Goal: Transaction & Acquisition: Download file/media

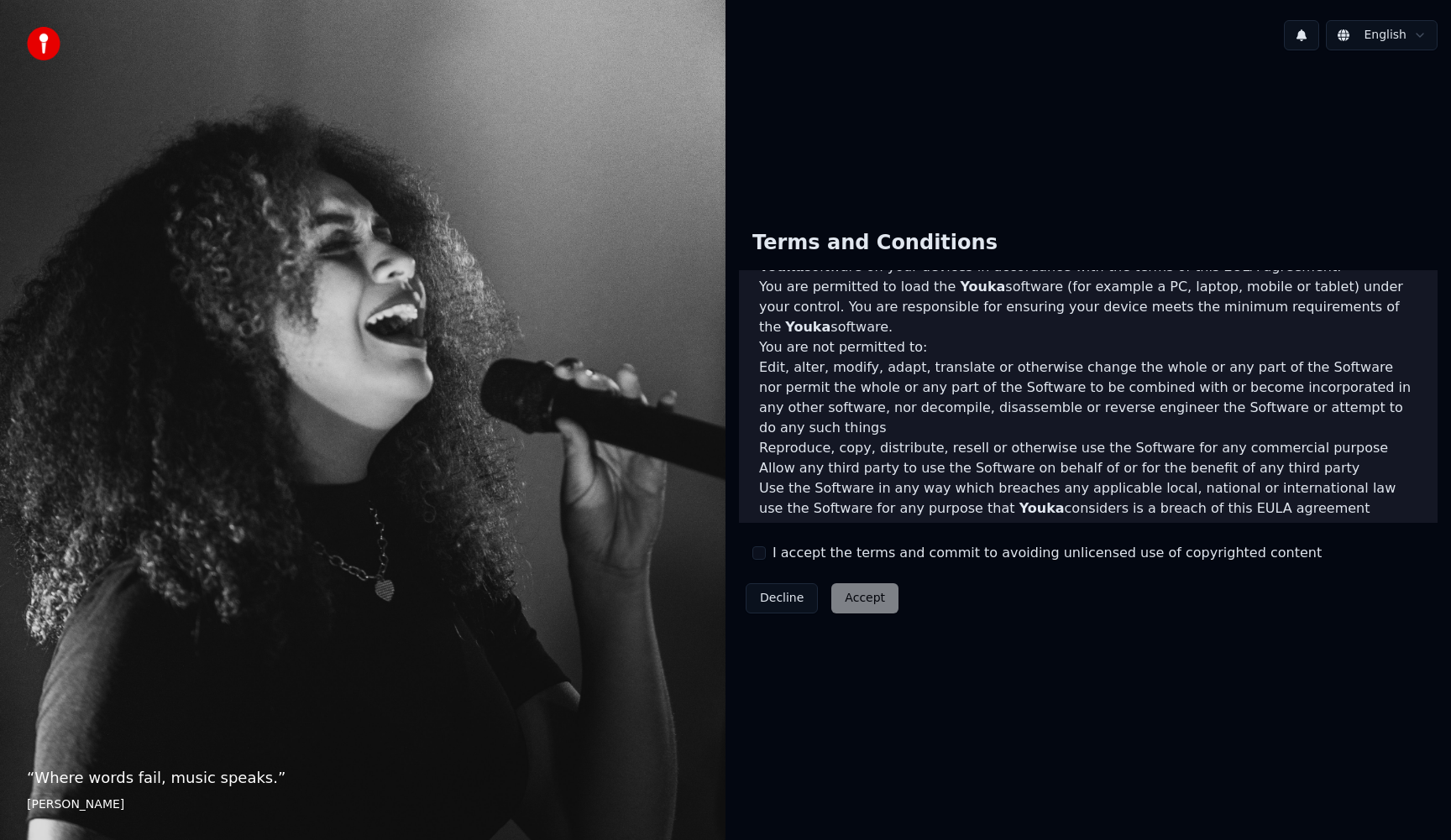
scroll to position [482, 0]
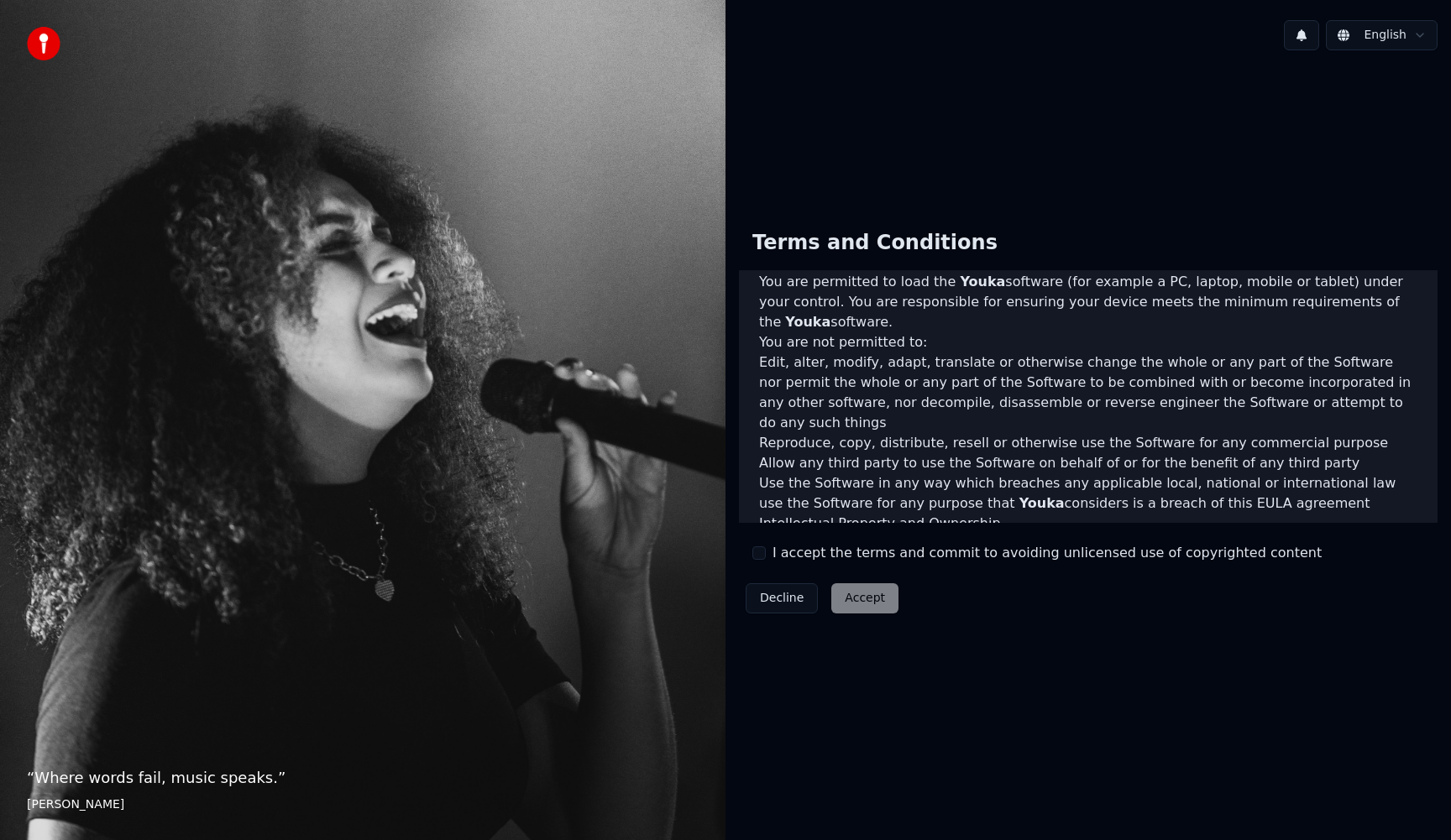
click at [760, 552] on button "I accept the terms and commit to avoiding unlicensed use of copyrighted content" at bounding box center [758, 552] width 13 height 13
click at [851, 596] on button "Accept" at bounding box center [864, 598] width 67 height 30
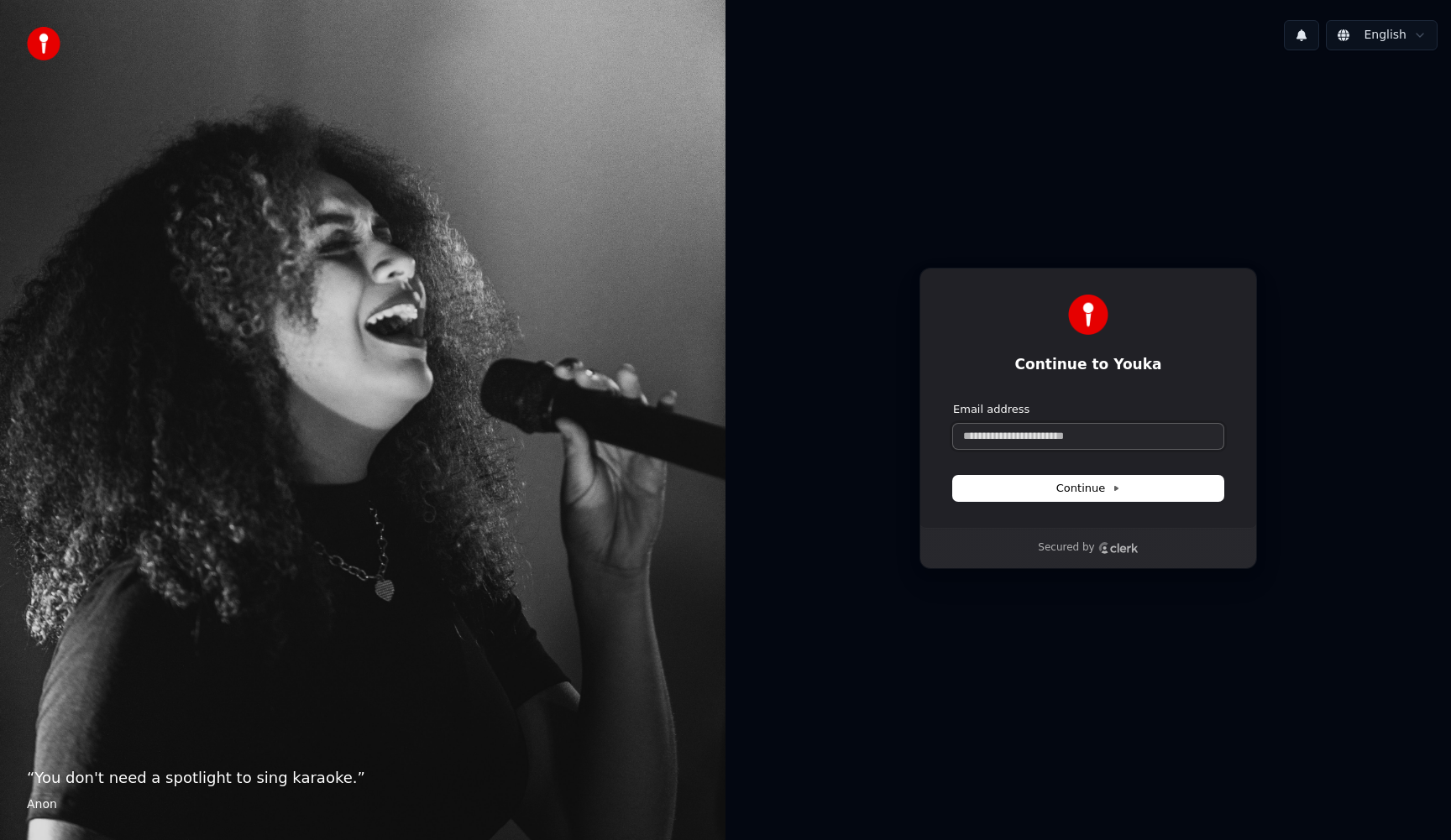
click at [996, 432] on input "Email address" at bounding box center [1088, 436] width 271 height 25
click at [1056, 487] on button "Continue" at bounding box center [1088, 488] width 271 height 25
type input "**********"
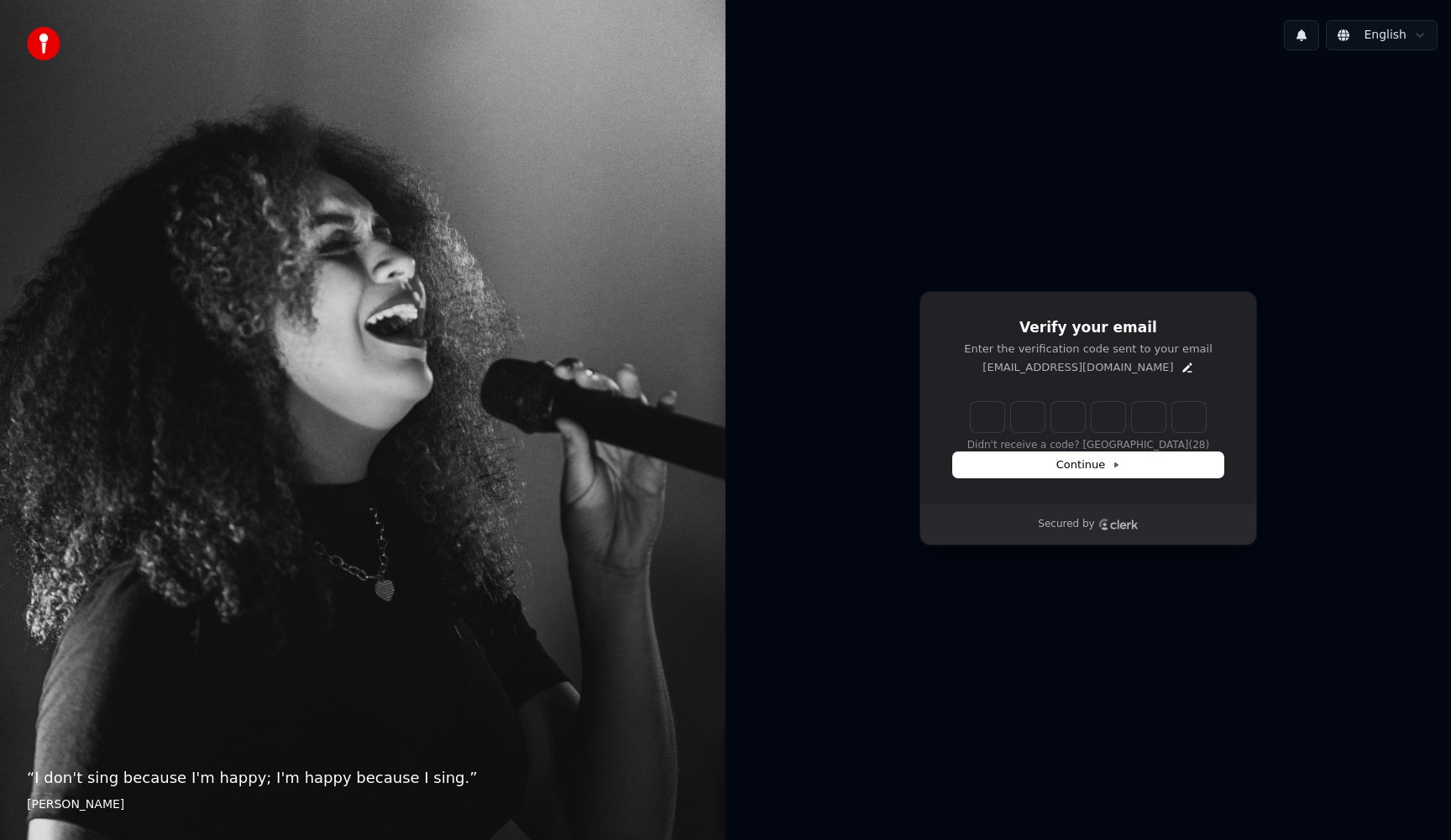
click at [989, 411] on input "Enter verification code" at bounding box center [1088, 417] width 235 height 30
click at [989, 411] on input "Enter verification code" at bounding box center [1105, 417] width 269 height 30
type input "******"
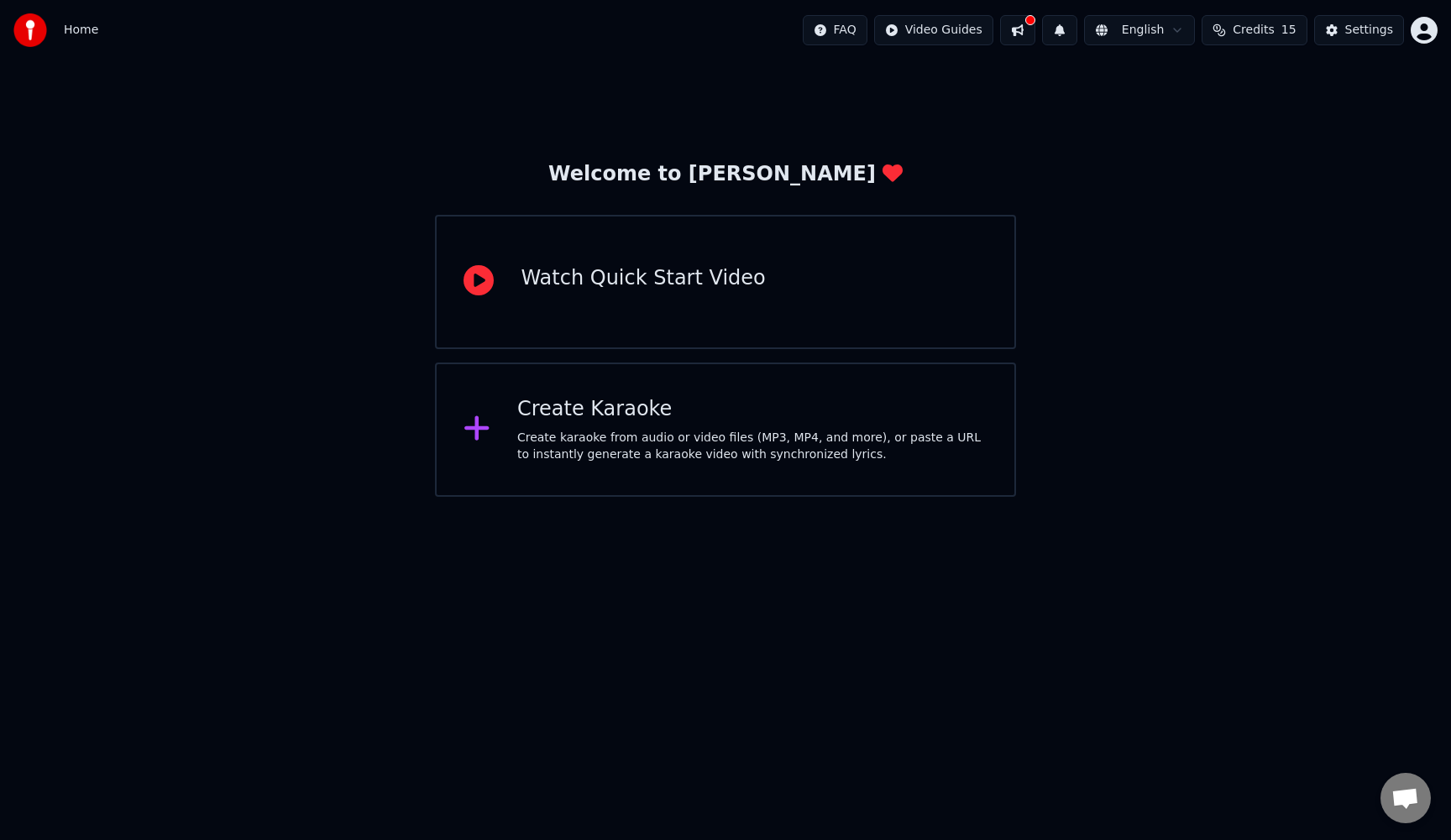
click at [615, 309] on div "Watch Quick Start Video" at bounding box center [725, 282] width 580 height 134
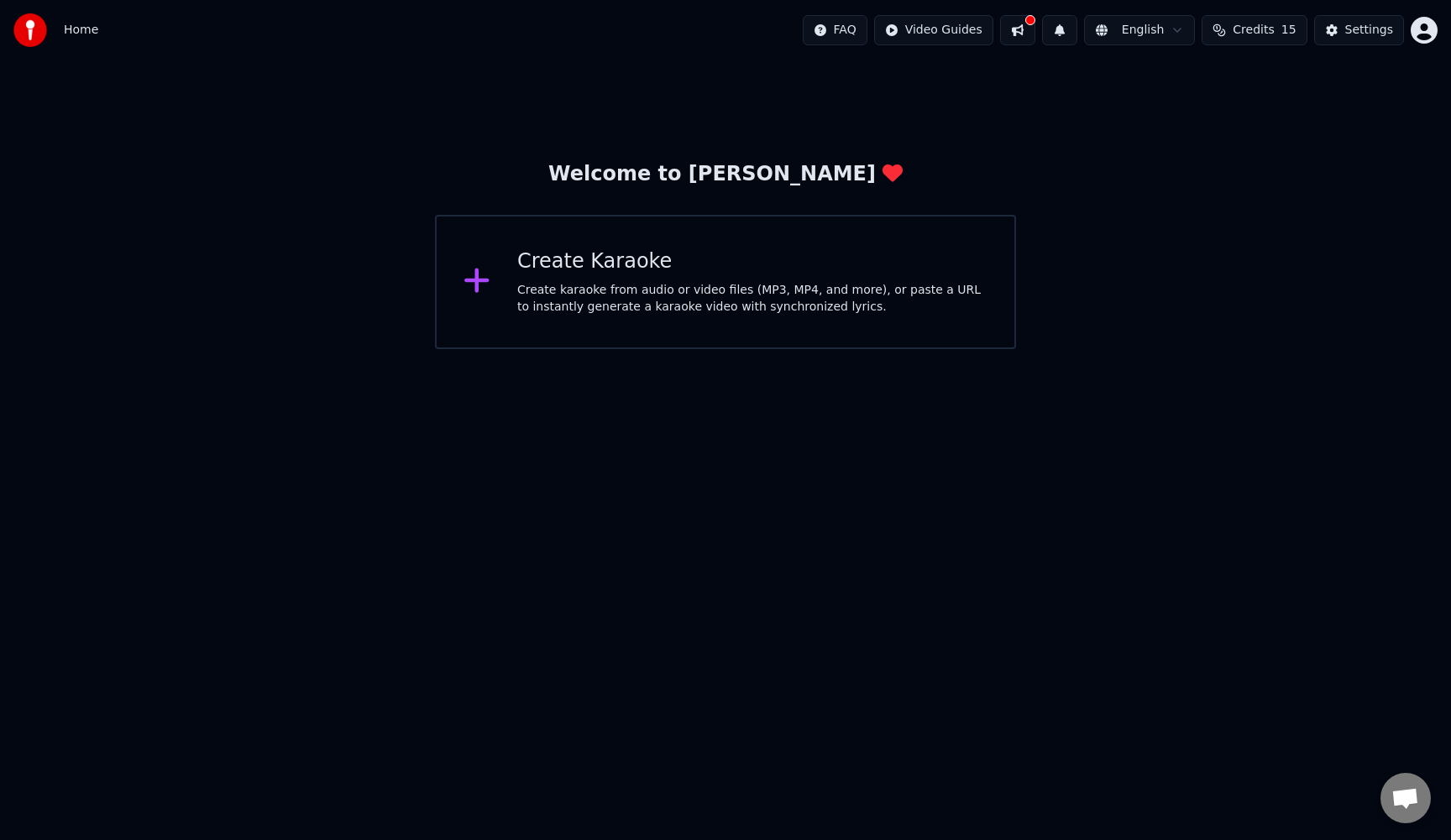
click at [491, 285] on div at bounding box center [484, 283] width 40 height 34
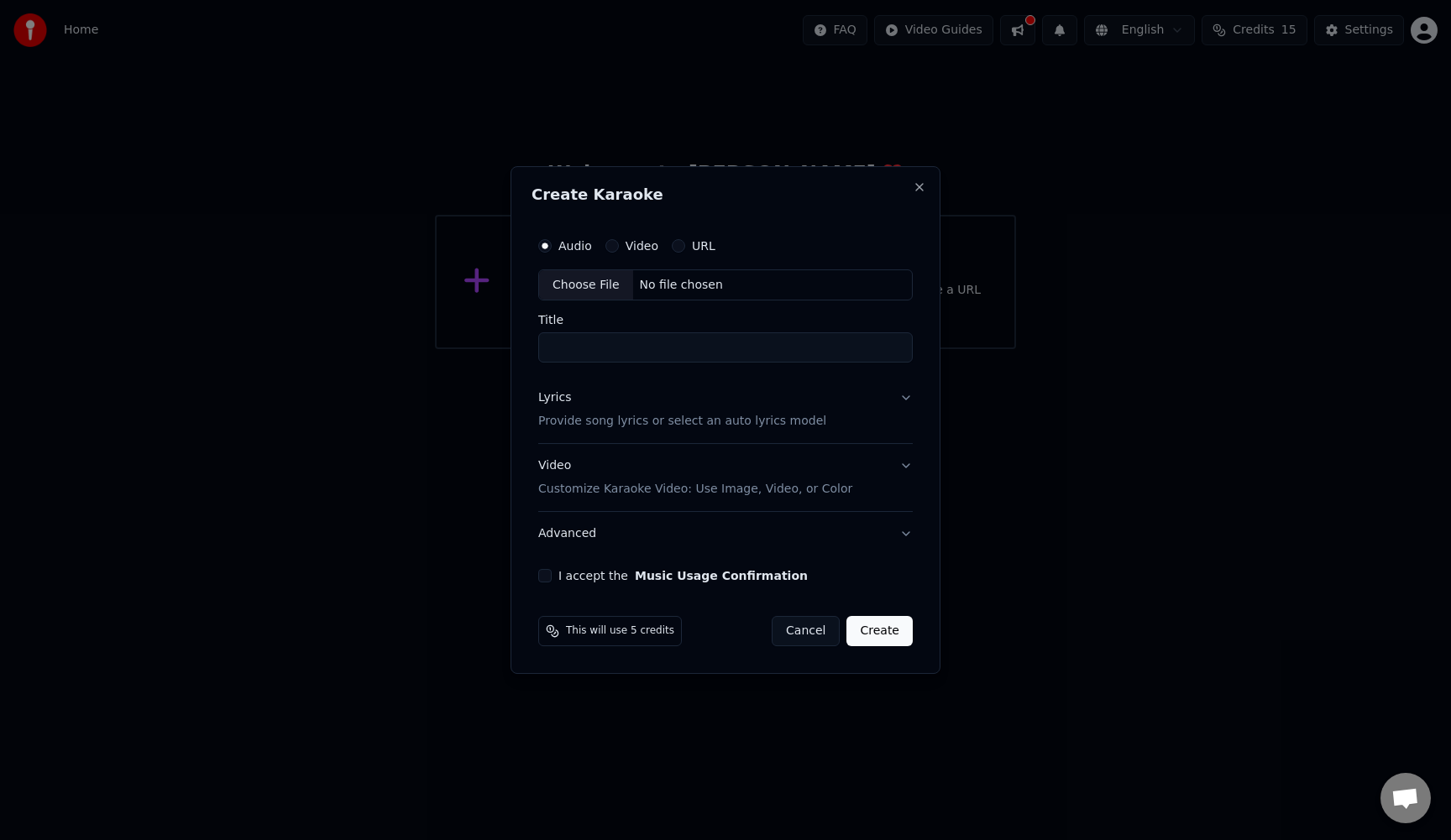
click at [689, 282] on div "No file chosen" at bounding box center [681, 285] width 97 height 17
click at [745, 341] on input "**********" at bounding box center [725, 348] width 381 height 30
type input "**********"
click at [904, 400] on button "Lyrics Provide song lyrics or select an auto lyrics model" at bounding box center [725, 410] width 381 height 67
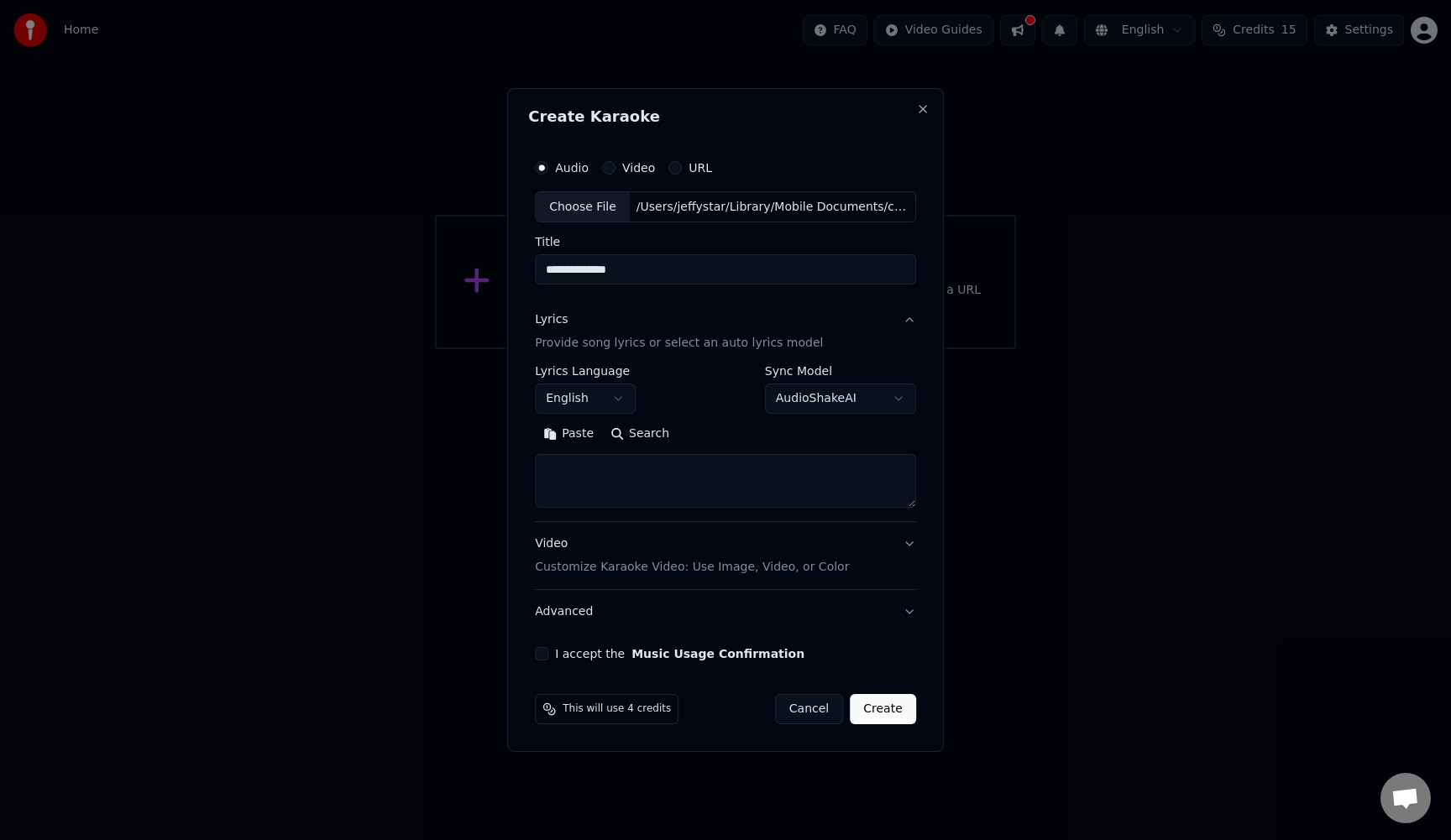
click at [876, 349] on body "**********" at bounding box center [726, 174] width 1451 height 349
select select "**********"
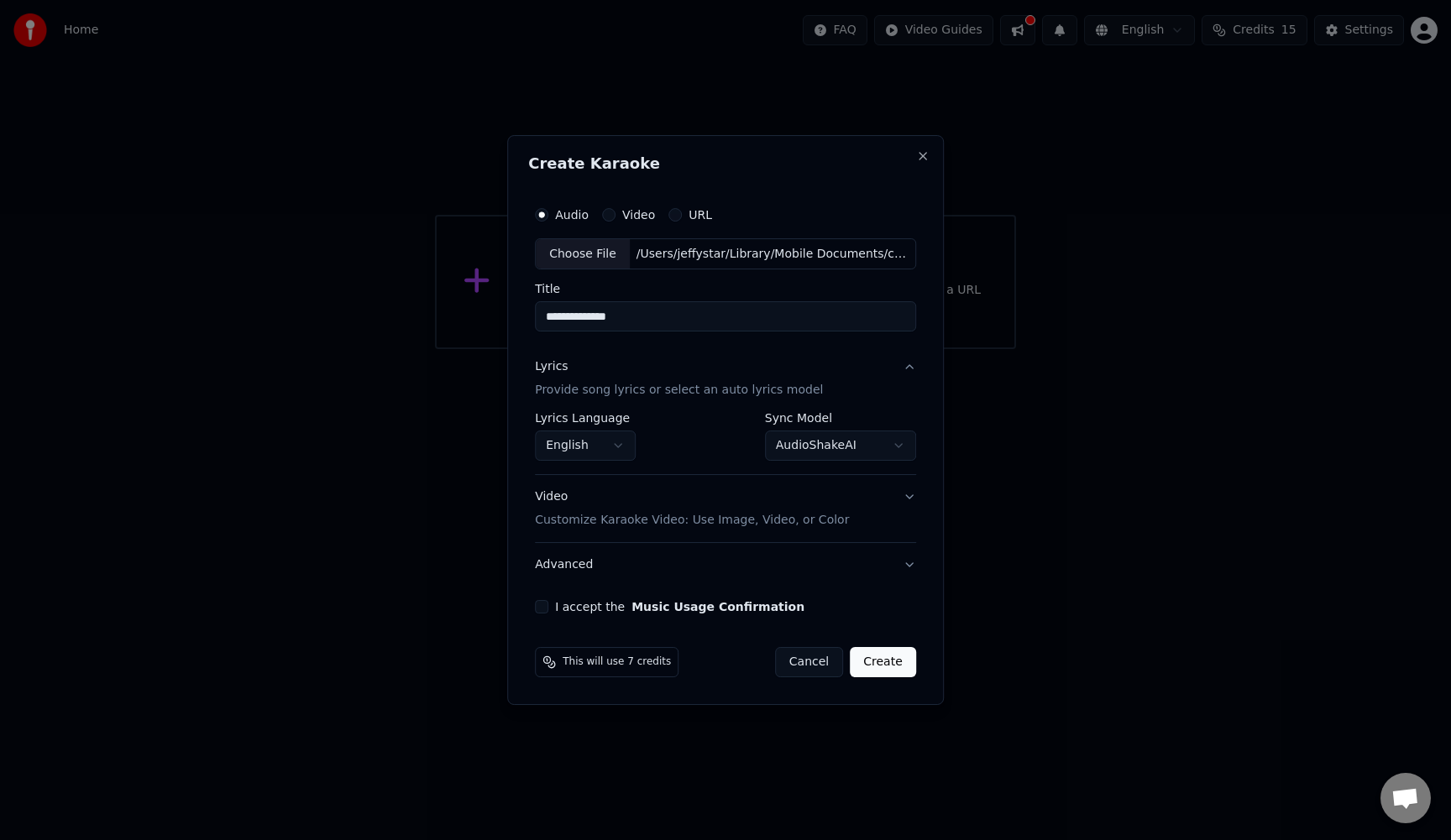
click at [658, 389] on p "Provide song lyrics or select an auto lyrics model" at bounding box center [678, 391] width 288 height 17
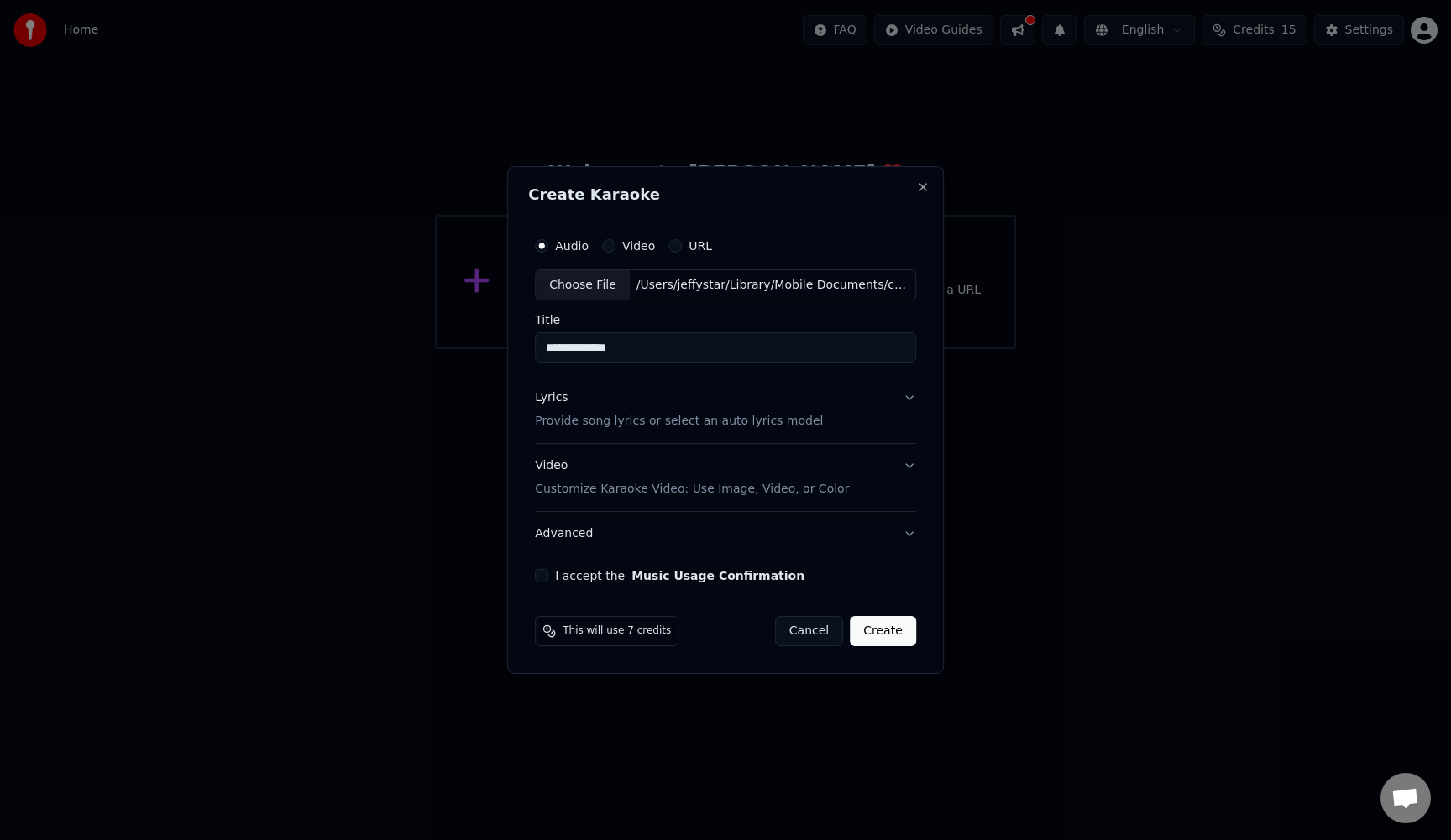
click at [650, 425] on p "Provide song lyrics or select an auto lyrics model" at bounding box center [678, 422] width 288 height 17
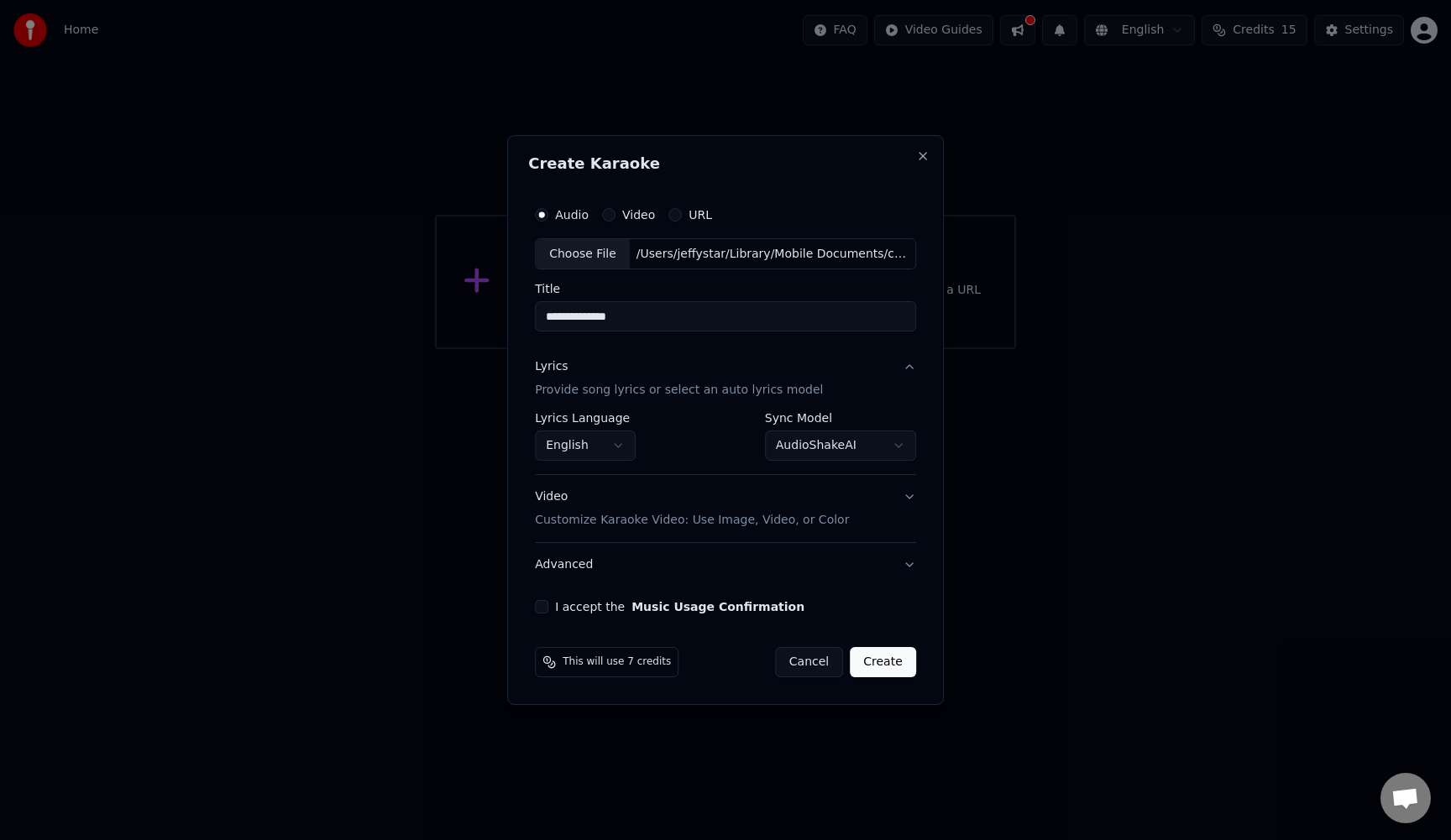
click at [546, 609] on button "I accept the Music Usage Confirmation" at bounding box center [540, 606] width 13 height 13
click at [903, 349] on body "**********" at bounding box center [726, 174] width 1451 height 349
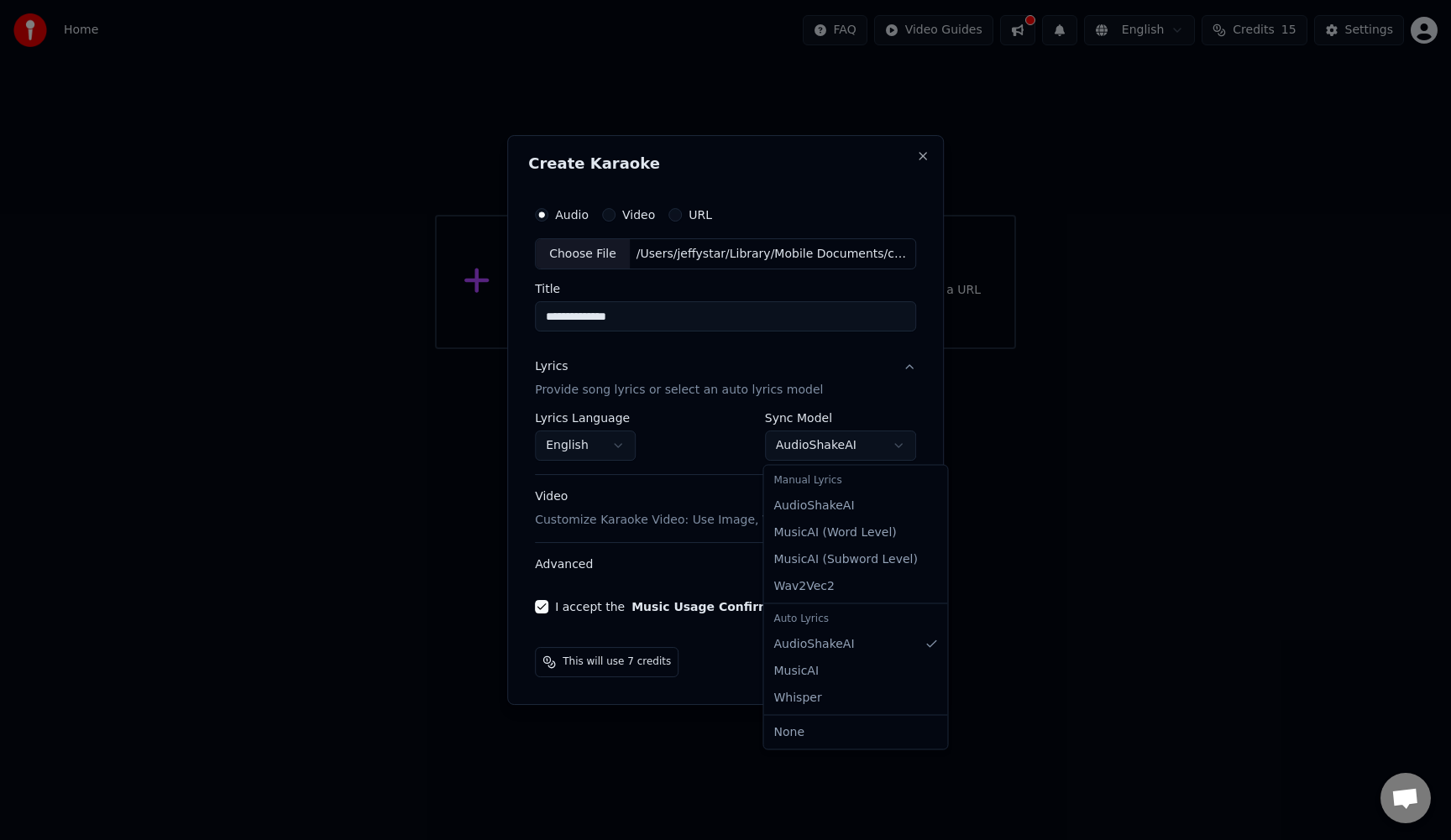
select select "**********"
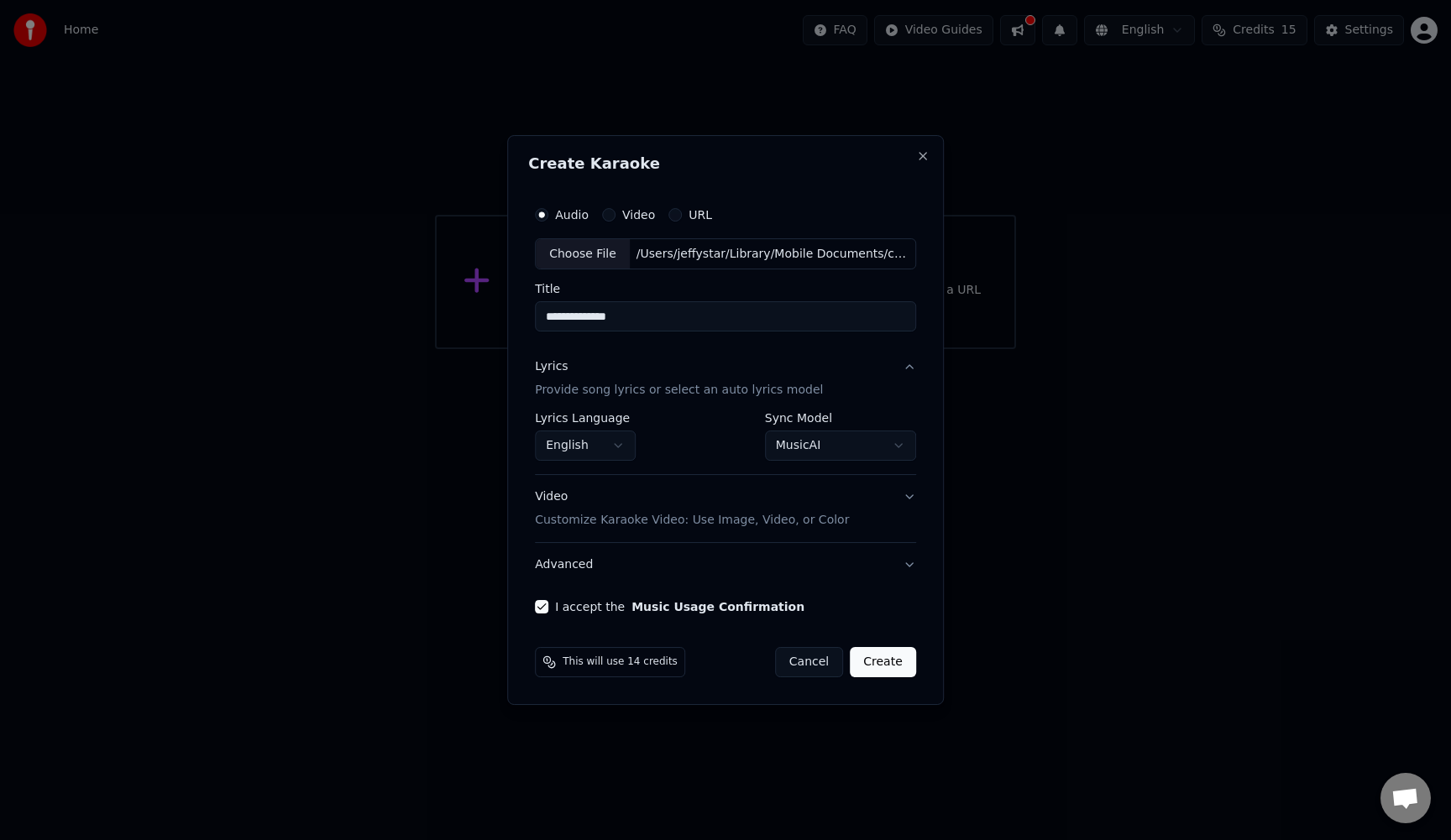
click at [700, 394] on p "Provide song lyrics or select an auto lyrics model" at bounding box center [678, 391] width 288 height 17
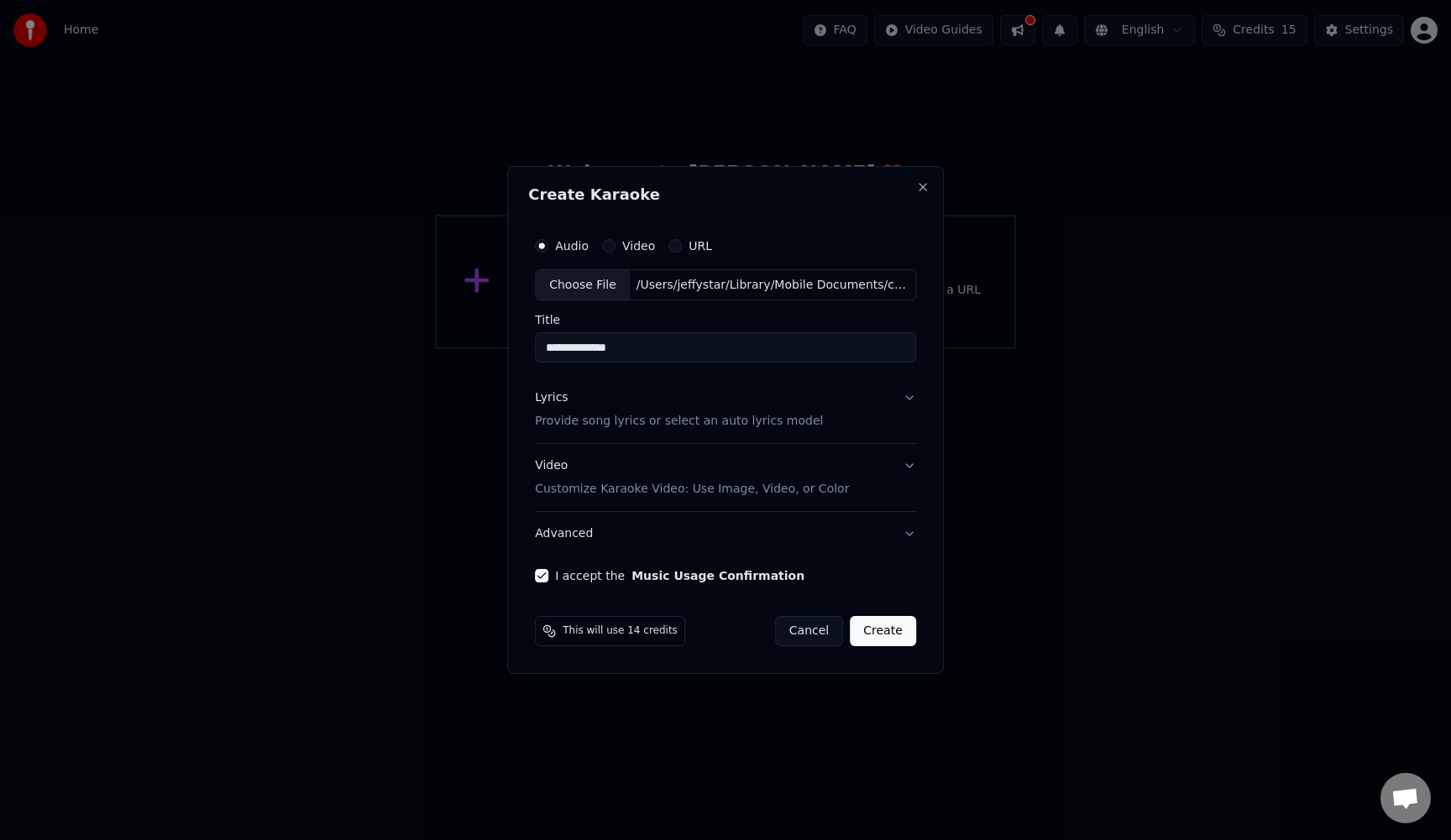
click at [698, 422] on p "Provide song lyrics or select an auto lyrics model" at bounding box center [678, 422] width 288 height 17
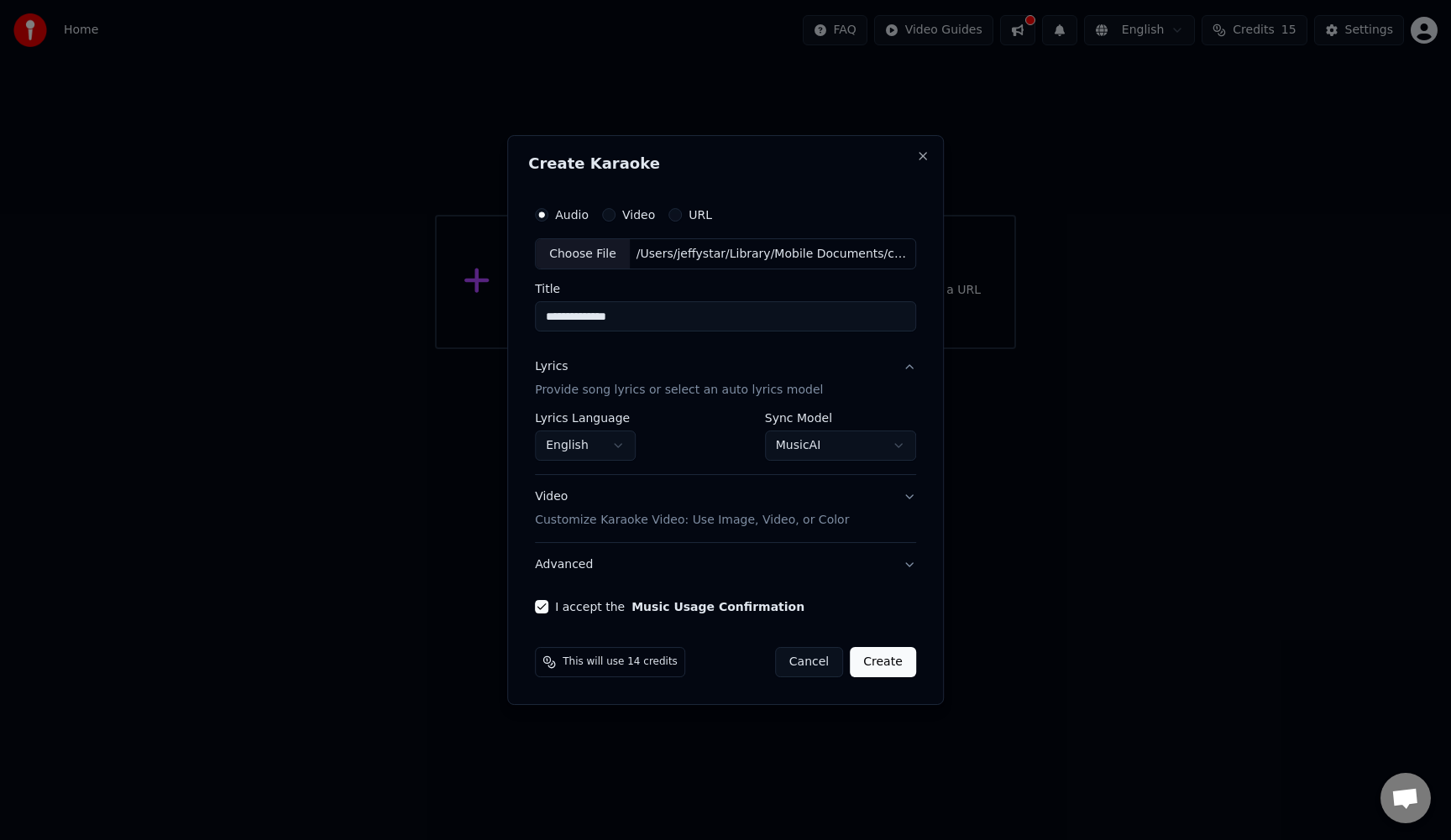
click at [835, 349] on body "**********" at bounding box center [726, 174] width 1451 height 349
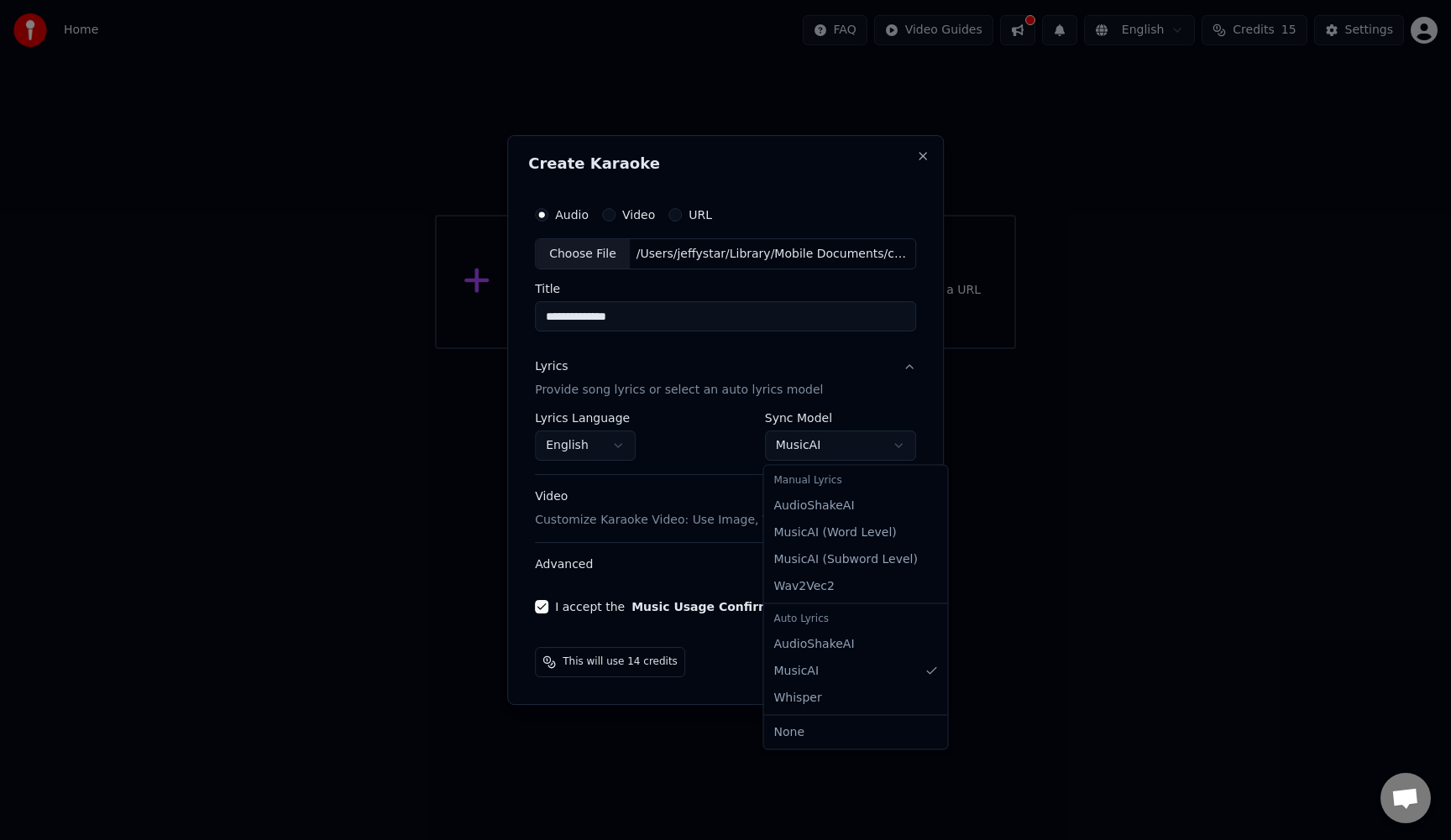
select select "**********"
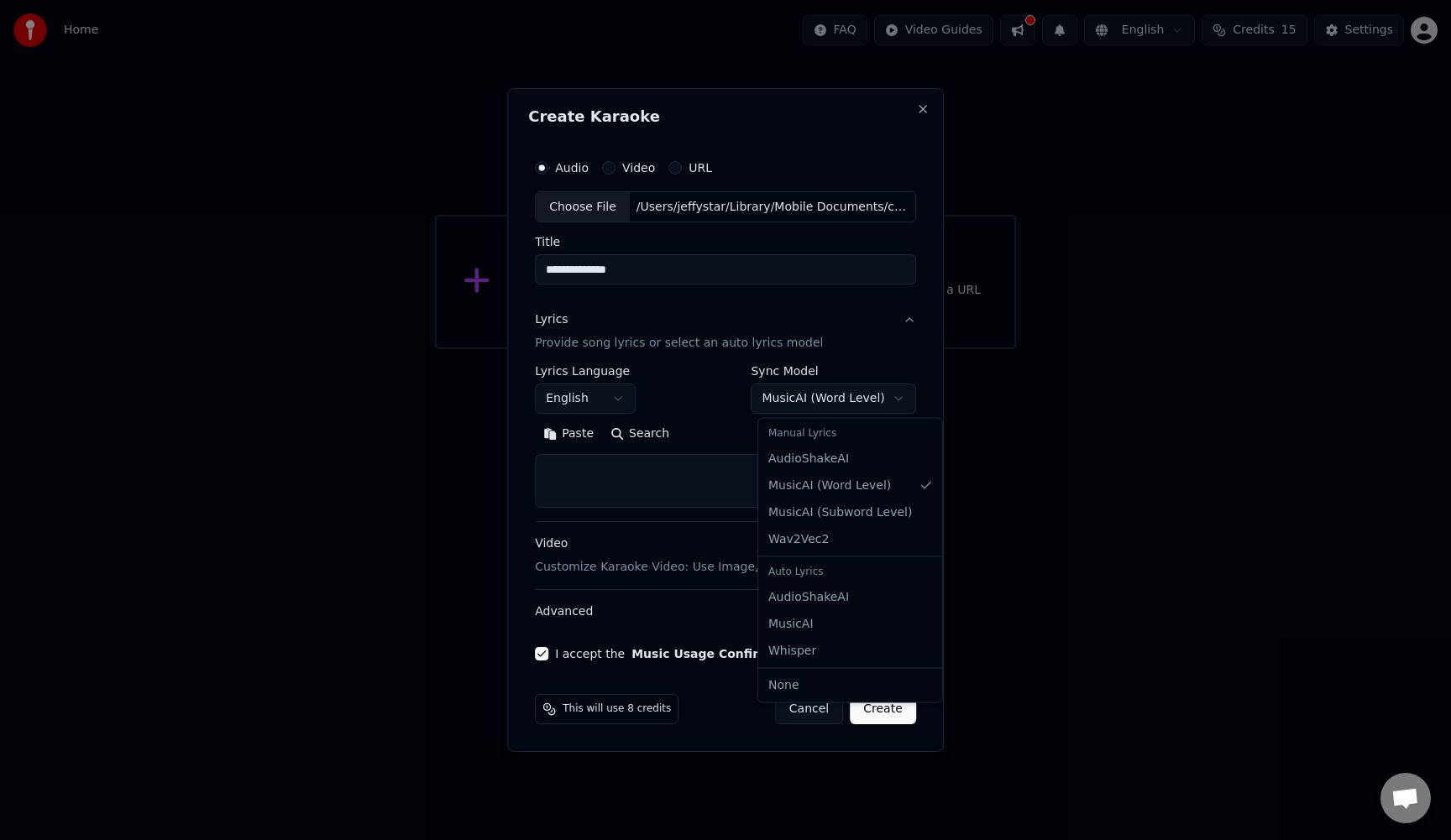
click at [840, 349] on body "**********" at bounding box center [726, 174] width 1451 height 349
click at [630, 349] on body "**********" at bounding box center [726, 174] width 1451 height 349
click at [630, 475] on textarea at bounding box center [725, 482] width 381 height 54
click at [572, 484] on textarea at bounding box center [725, 482] width 381 height 54
click at [556, 468] on textarea at bounding box center [725, 482] width 381 height 54
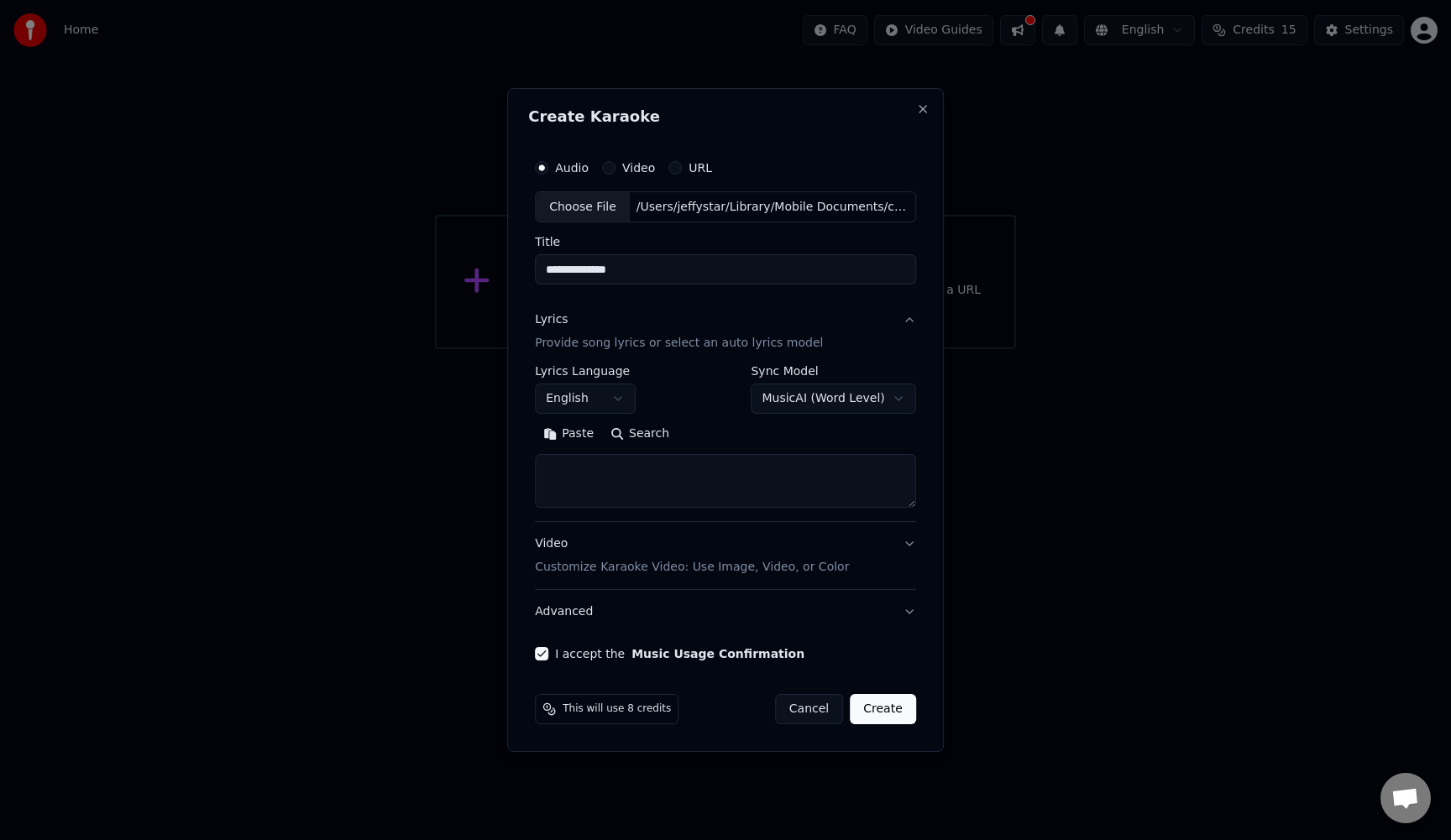
click at [556, 468] on textarea at bounding box center [725, 482] width 381 height 54
click at [575, 442] on button "Paste" at bounding box center [567, 434] width 67 height 27
type textarea "**********"
click at [908, 547] on button "Video Customize Karaoke Video: Use Image, Video, or Color" at bounding box center [725, 556] width 381 height 67
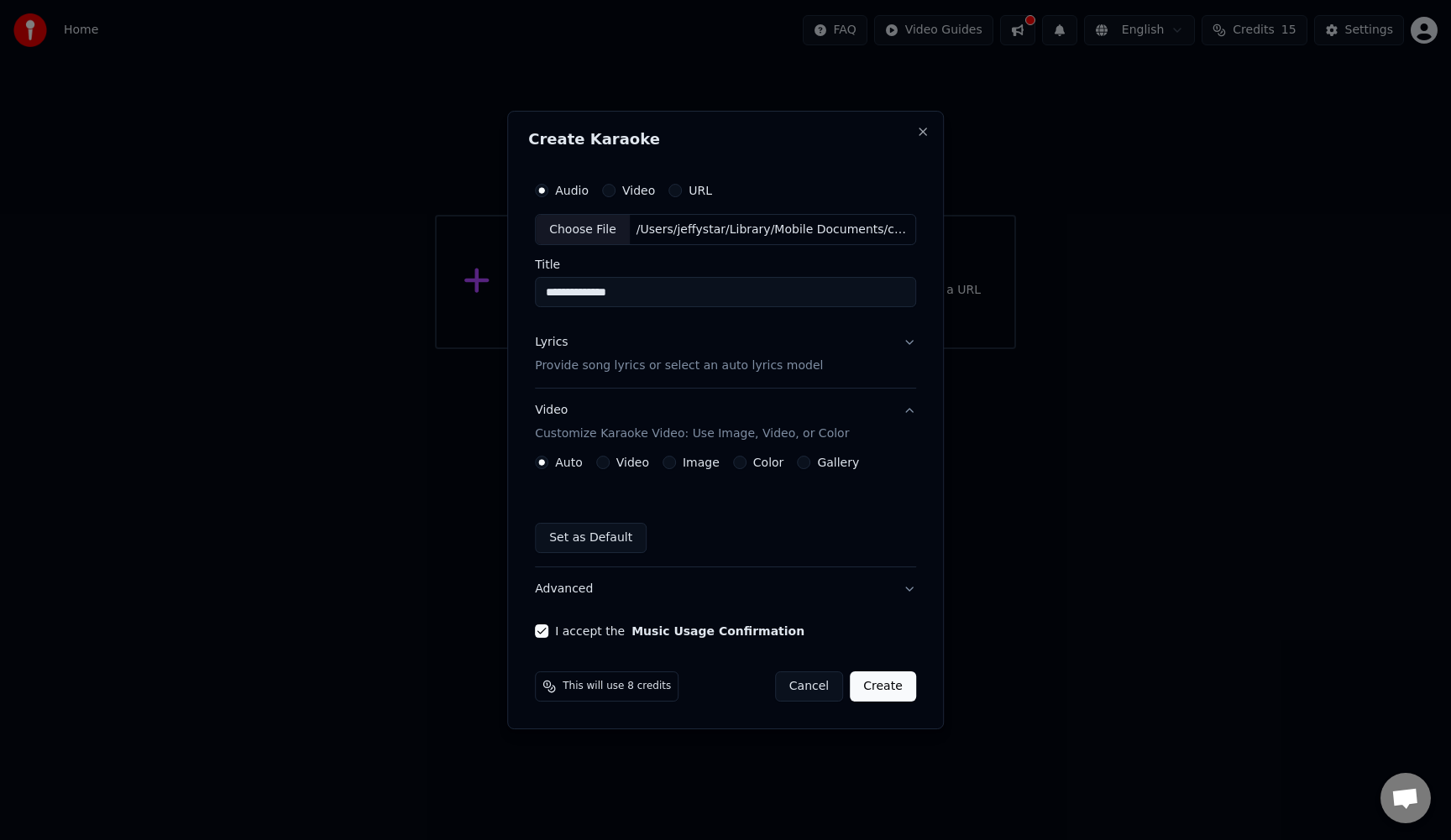
click at [674, 465] on button "Image" at bounding box center [669, 462] width 13 height 13
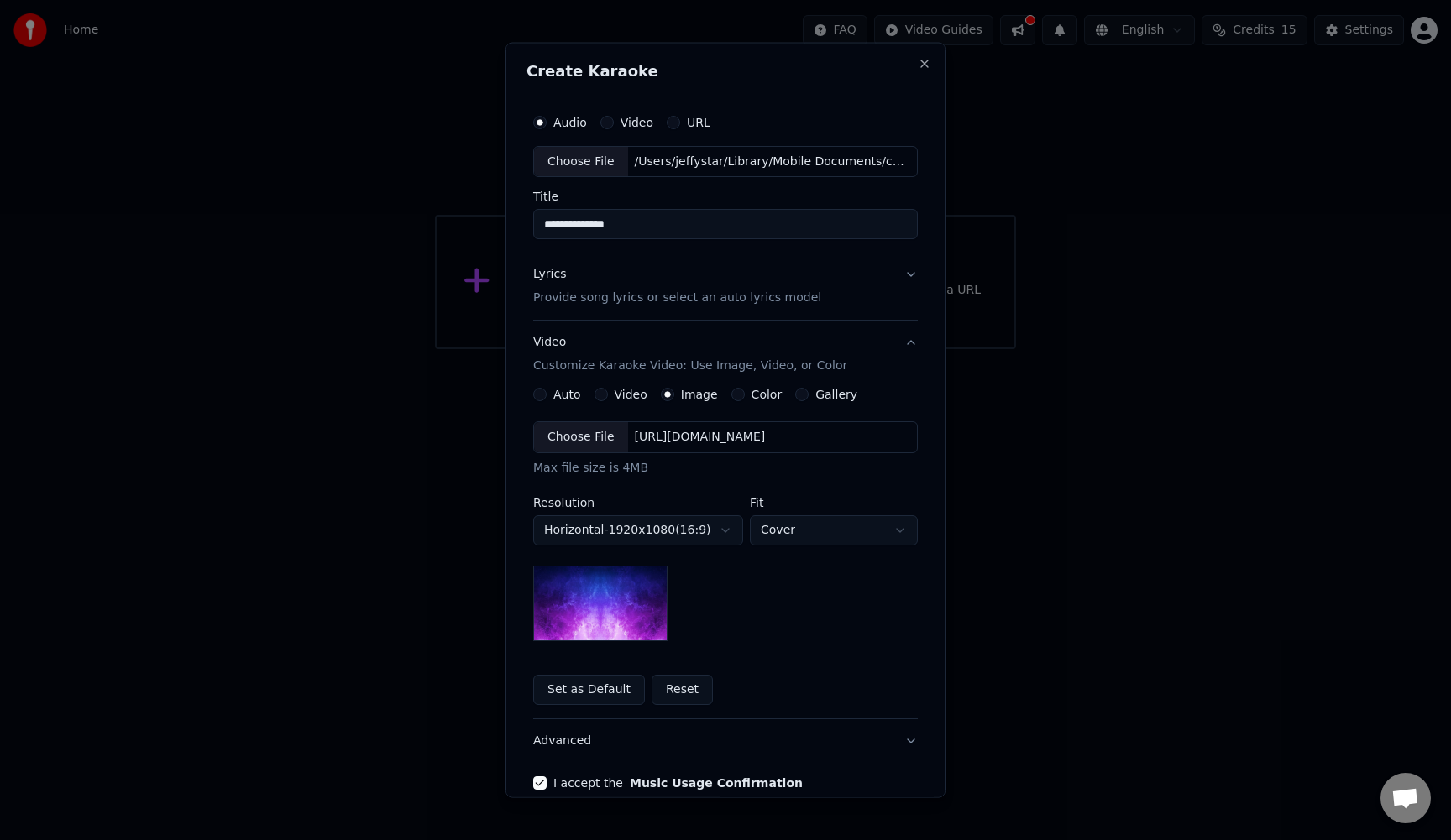
click at [614, 613] on img at bounding box center [600, 604] width 134 height 76
click at [593, 438] on div "Choose File" at bounding box center [581, 437] width 94 height 30
click at [601, 438] on div "Choose File" at bounding box center [581, 437] width 94 height 30
click at [781, 349] on body "**********" at bounding box center [726, 174] width 1451 height 349
click at [783, 349] on body "**********" at bounding box center [726, 174] width 1451 height 349
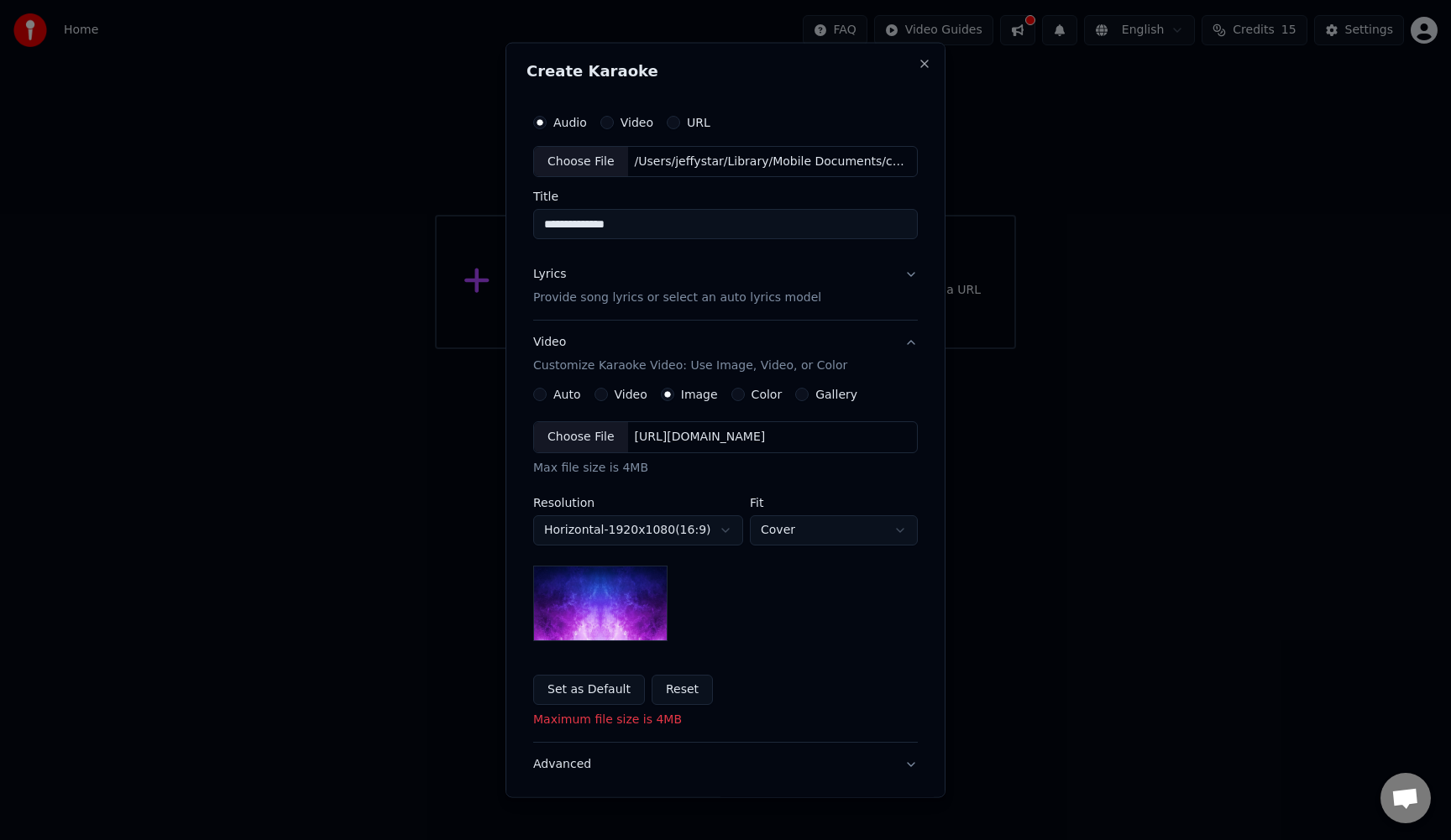
click at [582, 432] on div "Choose File" at bounding box center [581, 437] width 94 height 30
click at [910, 277] on button "Lyrics Provide song lyrics or select an auto lyrics model" at bounding box center [726, 286] width 384 height 67
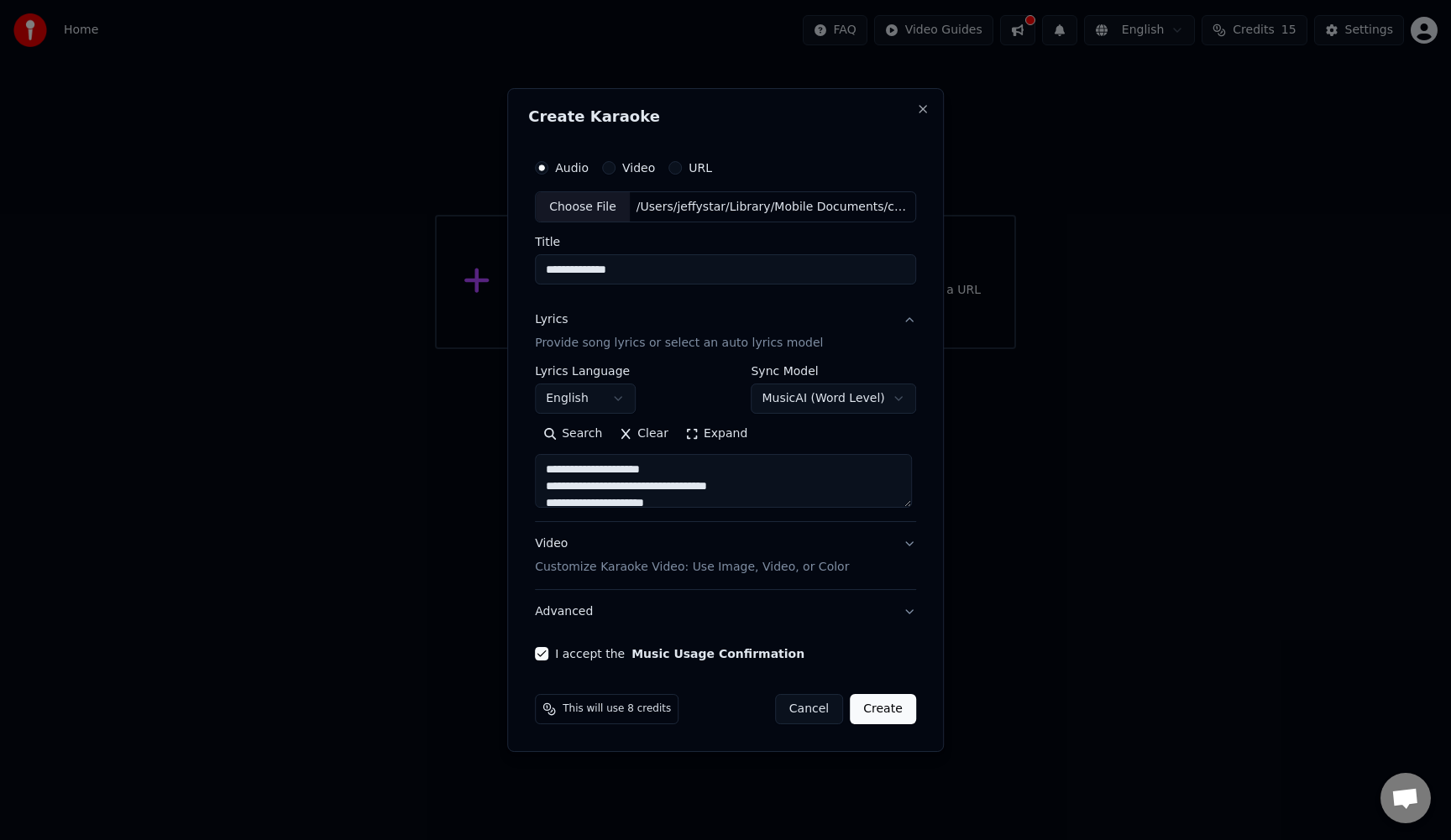
click at [896, 349] on body "**********" at bounding box center [726, 174] width 1451 height 349
click at [985, 533] on div at bounding box center [726, 420] width 1451 height 840
click at [910, 542] on button "Video Customize Karaoke Video: Use Image, Video, or Color" at bounding box center [725, 556] width 381 height 67
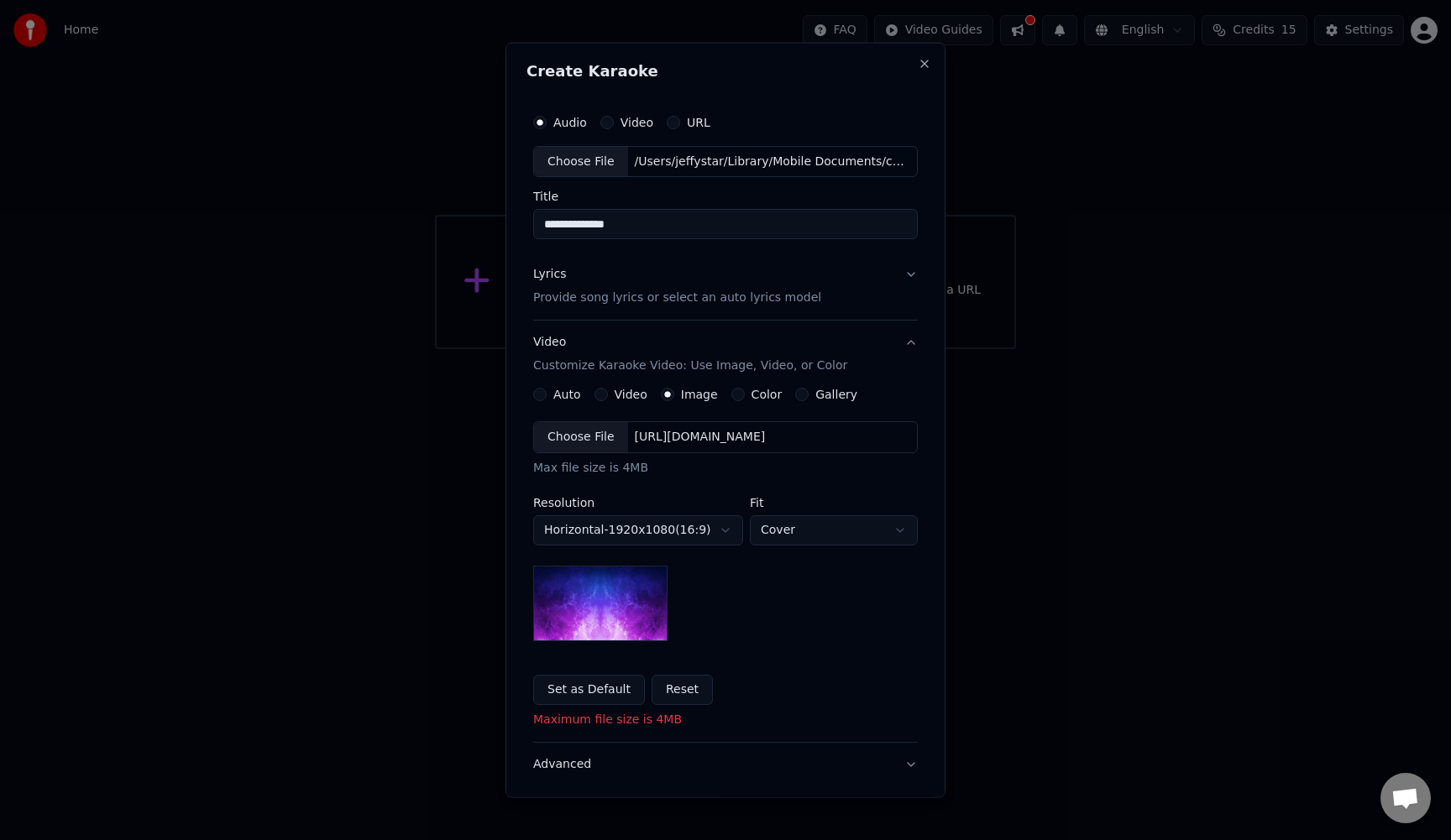
click at [912, 342] on button "Video Customize Karaoke Video: Use Image, Video, or Color" at bounding box center [726, 353] width 384 height 67
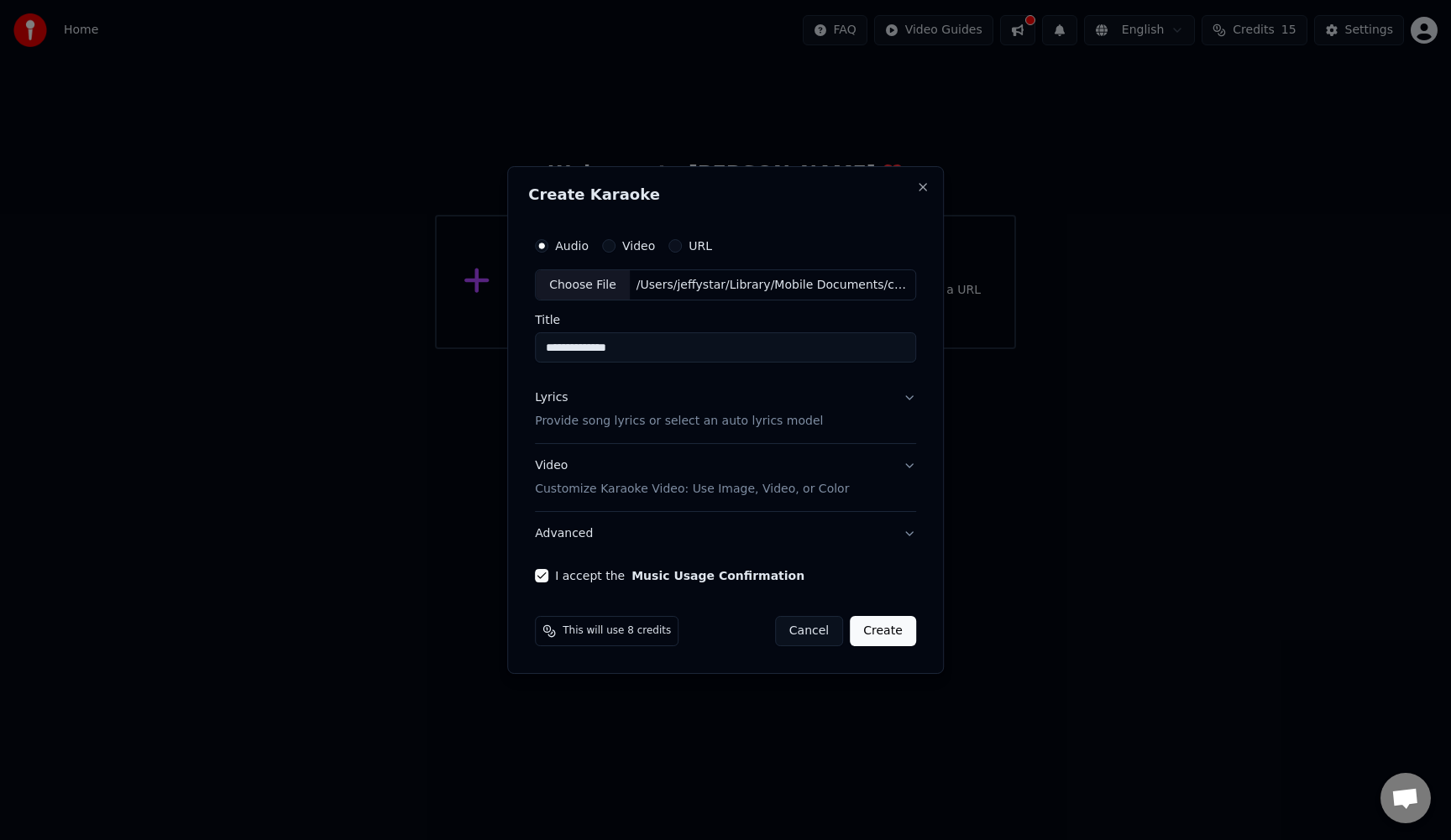
click at [891, 636] on button "Create" at bounding box center [883, 631] width 67 height 30
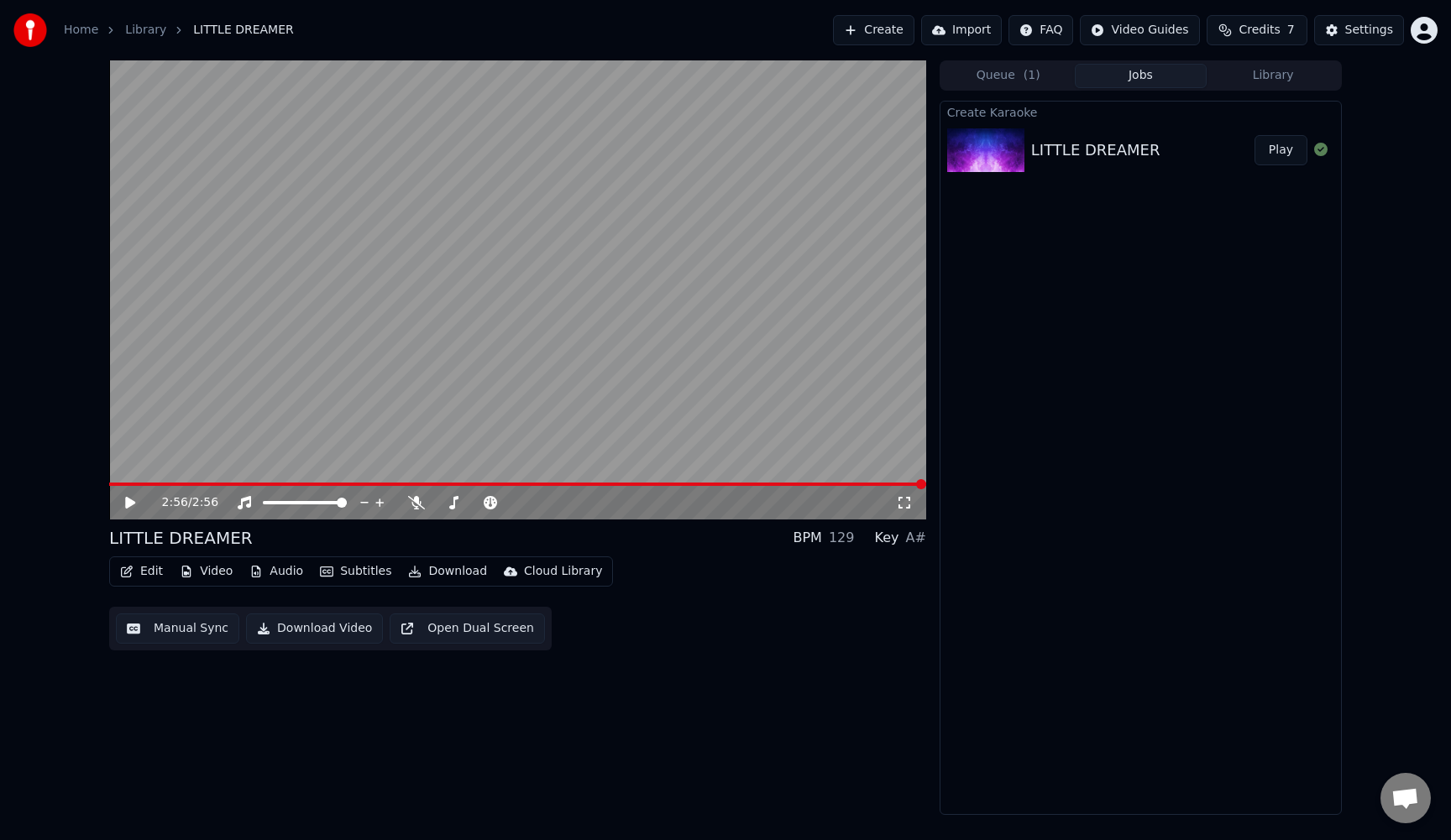
click at [127, 500] on icon at bounding box center [130, 503] width 10 height 12
click at [483, 504] on span at bounding box center [482, 503] width 10 height 10
click at [443, 502] on span at bounding box center [477, 503] width 84 height 3
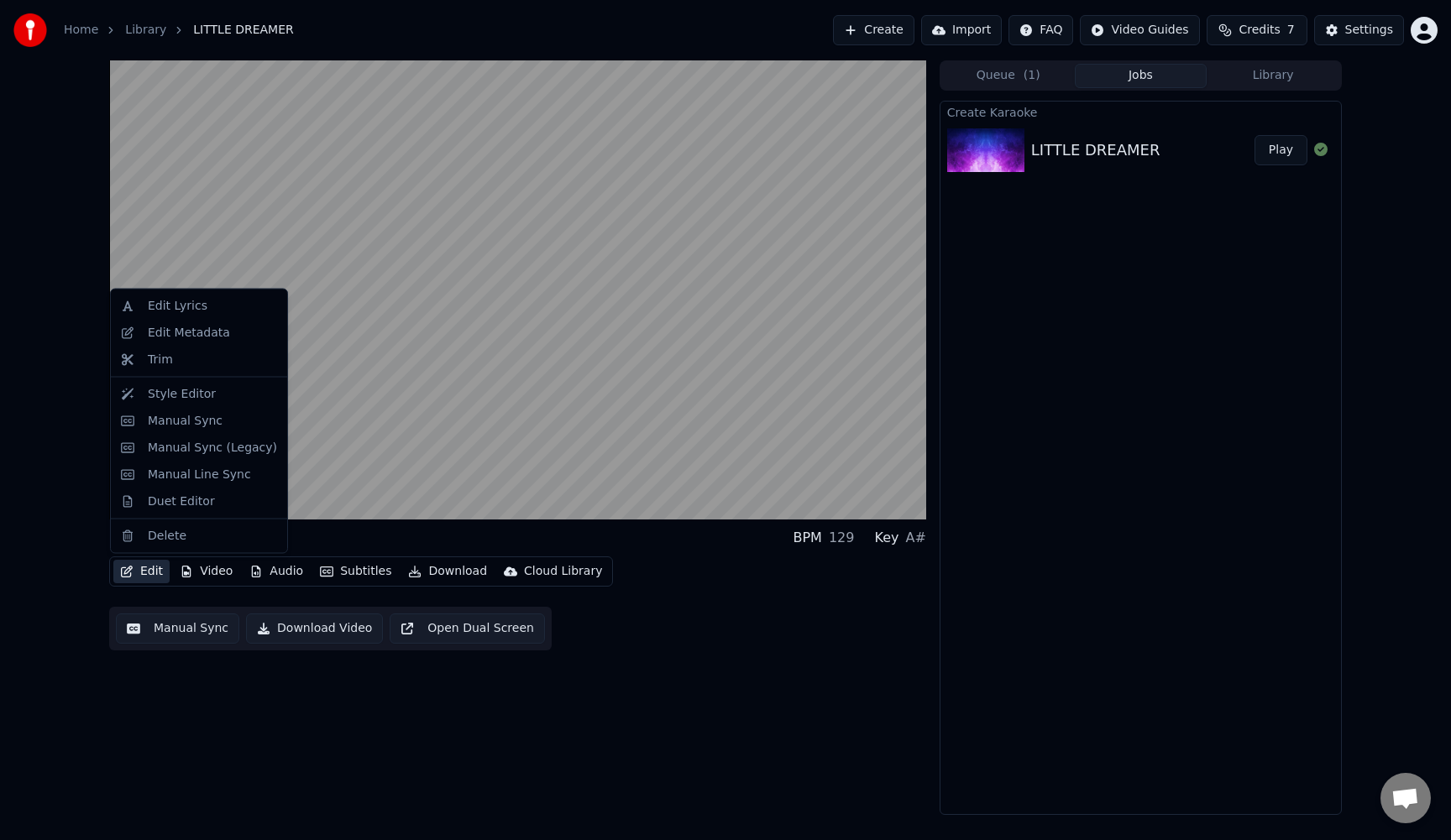
click at [133, 572] on button "Edit" at bounding box center [141, 572] width 57 height 24
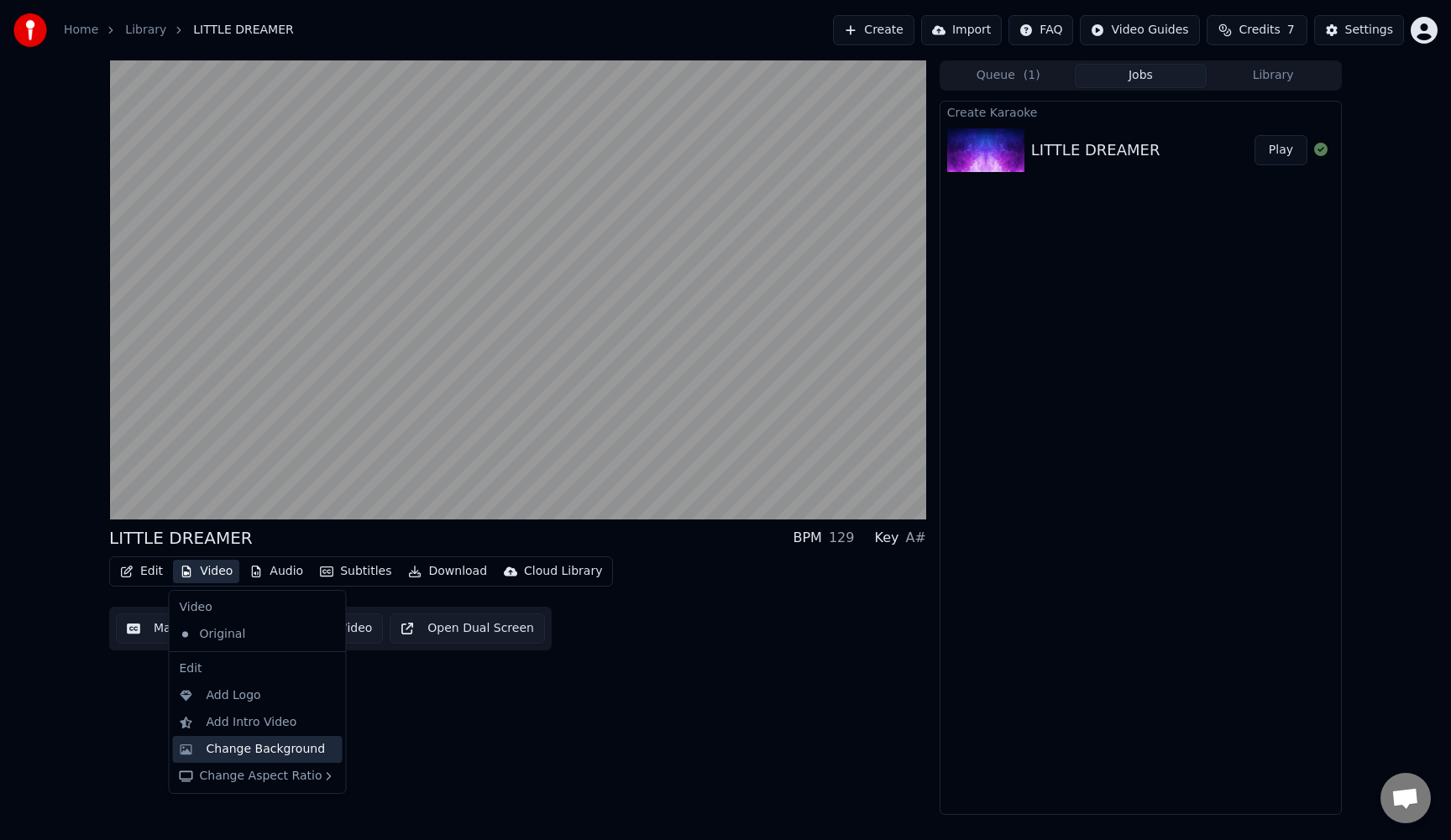
click at [259, 755] on div "Change Background" at bounding box center [267, 749] width 119 height 17
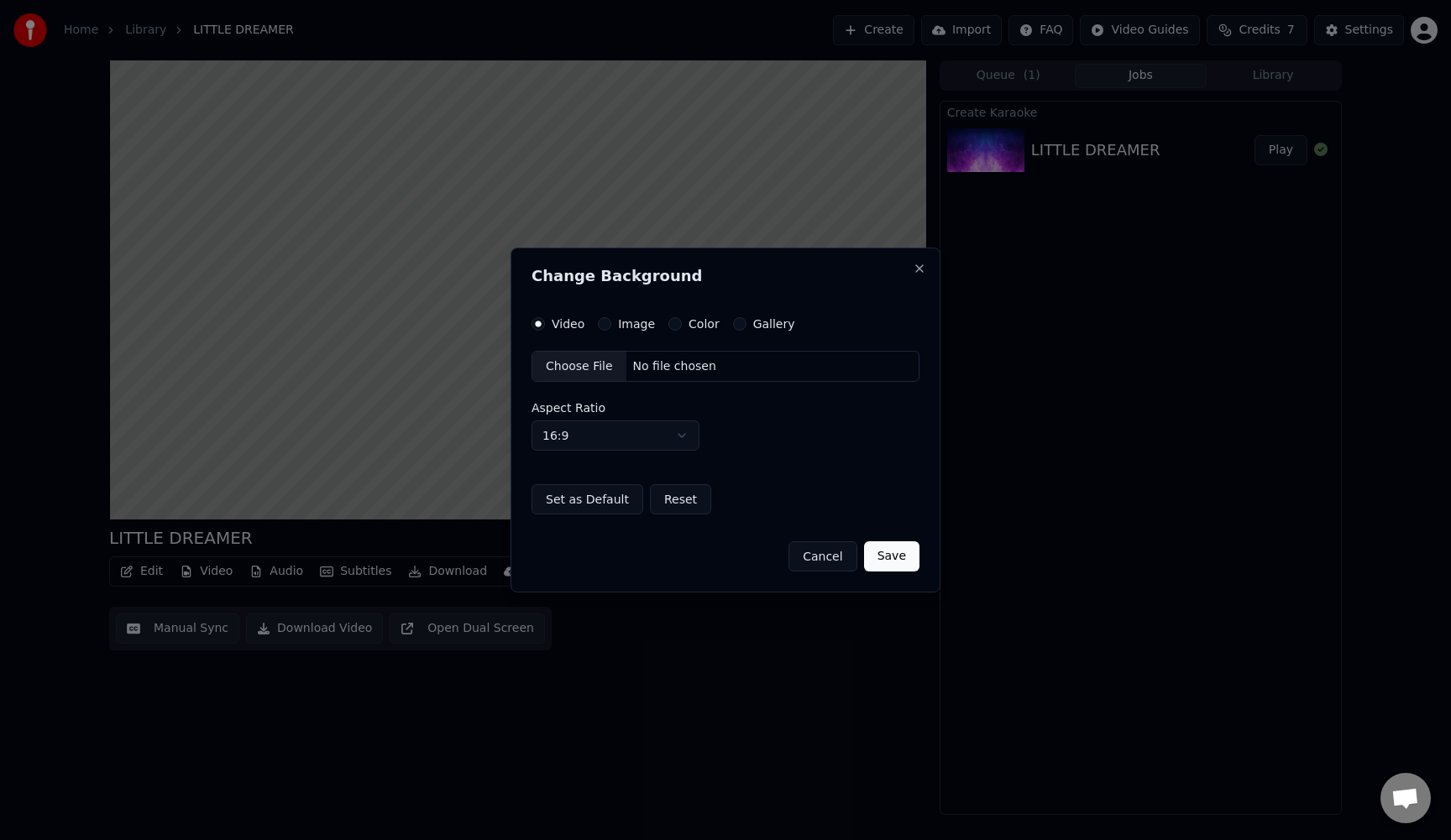
click at [612, 325] on div "Image" at bounding box center [626, 323] width 57 height 13
click at [598, 321] on button "Image" at bounding box center [604, 323] width 13 height 13
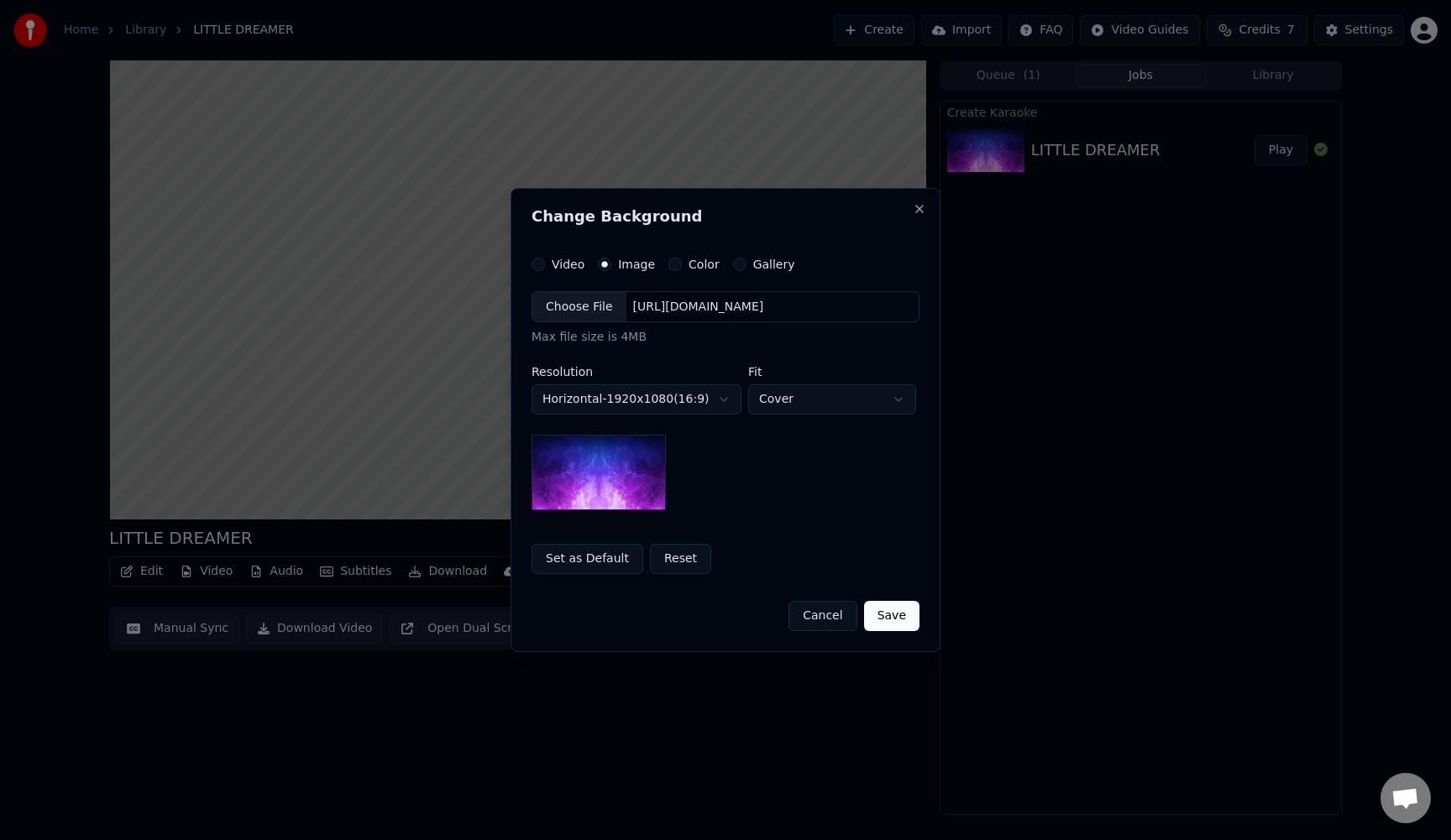
click at [588, 304] on div "Choose File" at bounding box center [579, 308] width 94 height 30
click at [598, 309] on div "Choose File" at bounding box center [579, 308] width 94 height 30
click at [619, 480] on img at bounding box center [598, 473] width 134 height 76
click at [672, 558] on button "Reset" at bounding box center [681, 559] width 62 height 30
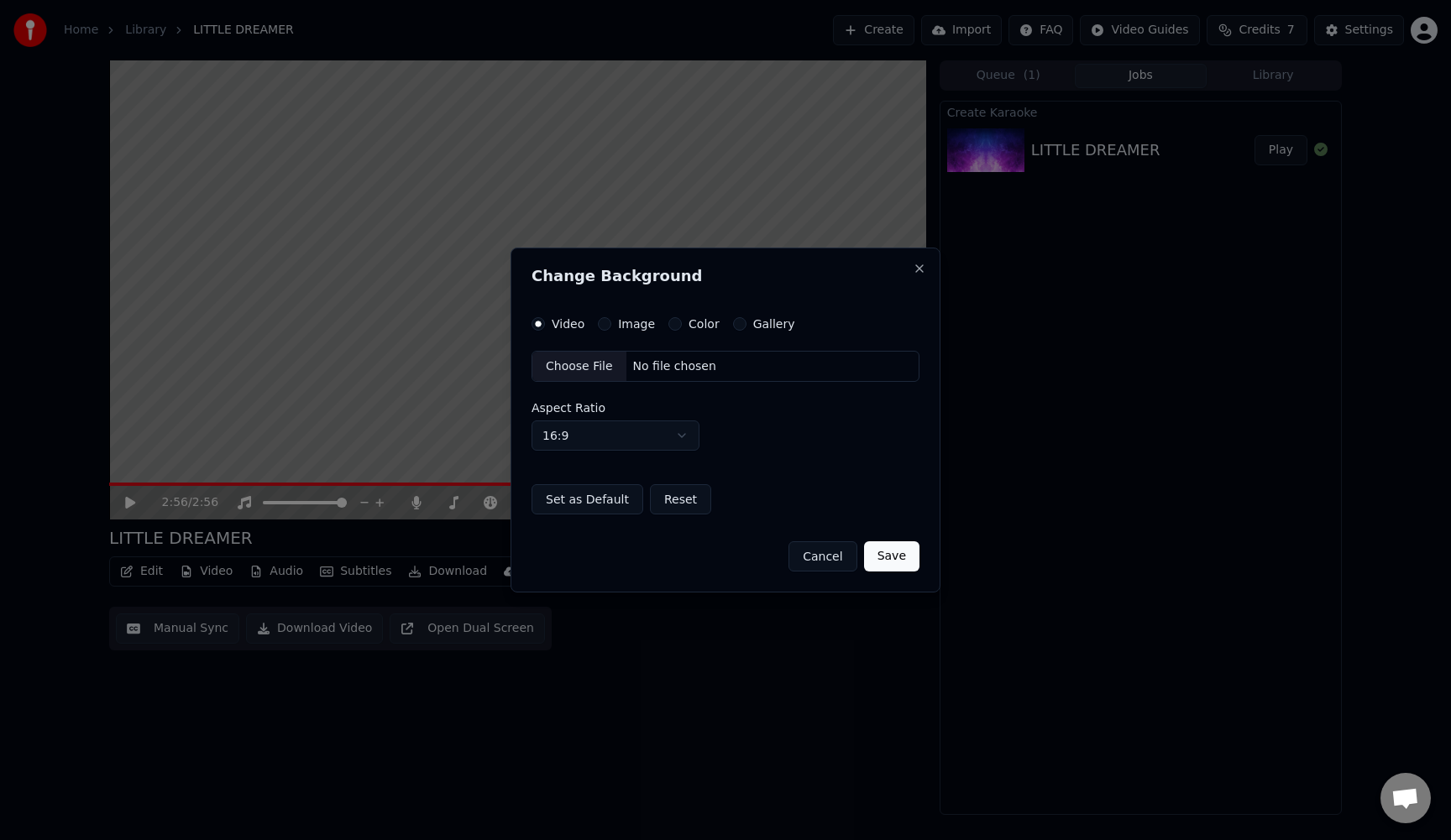
click at [613, 365] on div "Choose File" at bounding box center [579, 366] width 94 height 30
click at [609, 319] on button "Image" at bounding box center [604, 323] width 13 height 13
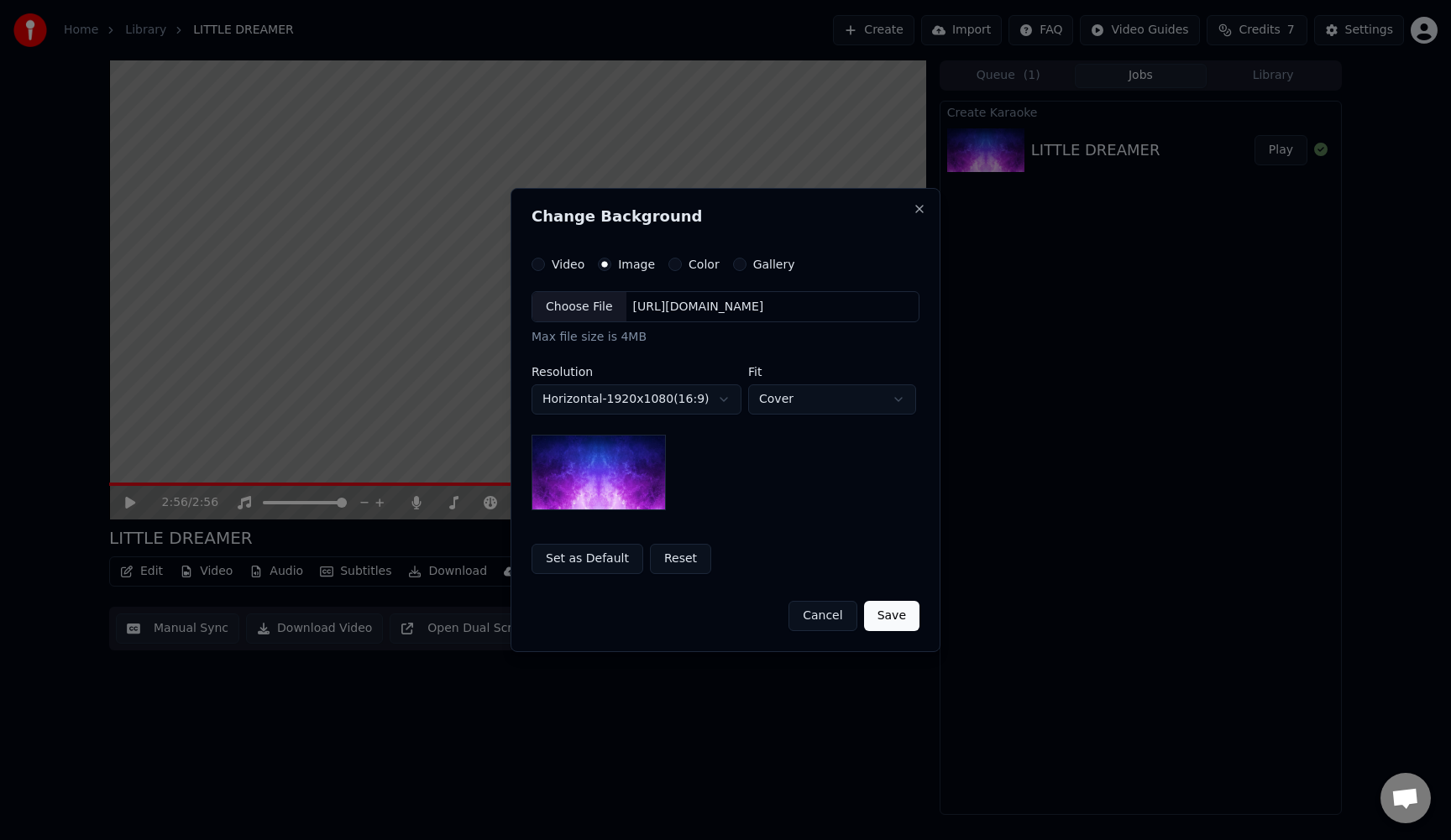
click at [670, 265] on button "Color" at bounding box center [675, 264] width 13 height 13
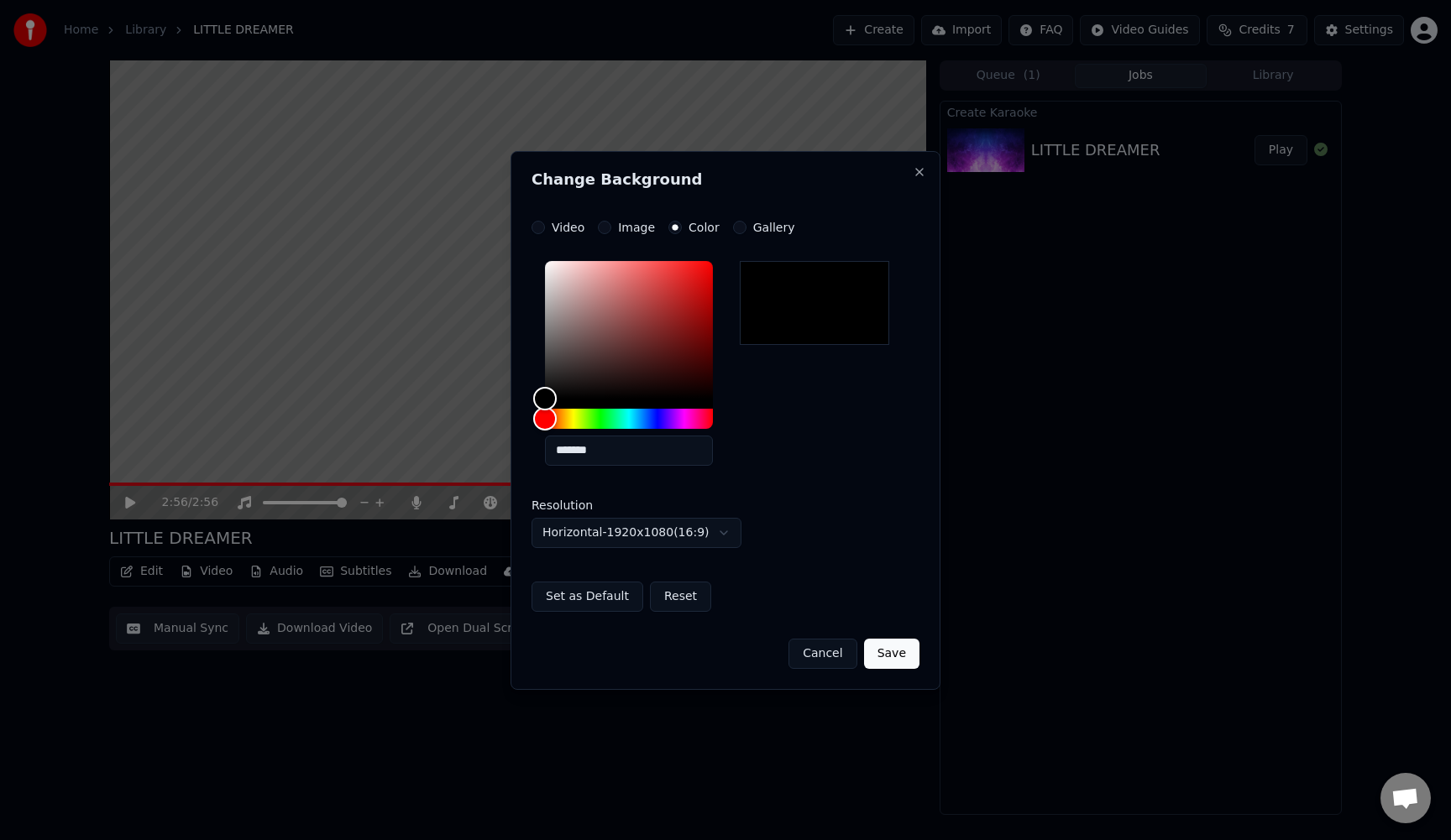
click at [743, 229] on div "Gallery" at bounding box center [763, 227] width 62 height 13
click at [736, 231] on button "Gallery" at bounding box center [738, 227] width 13 height 13
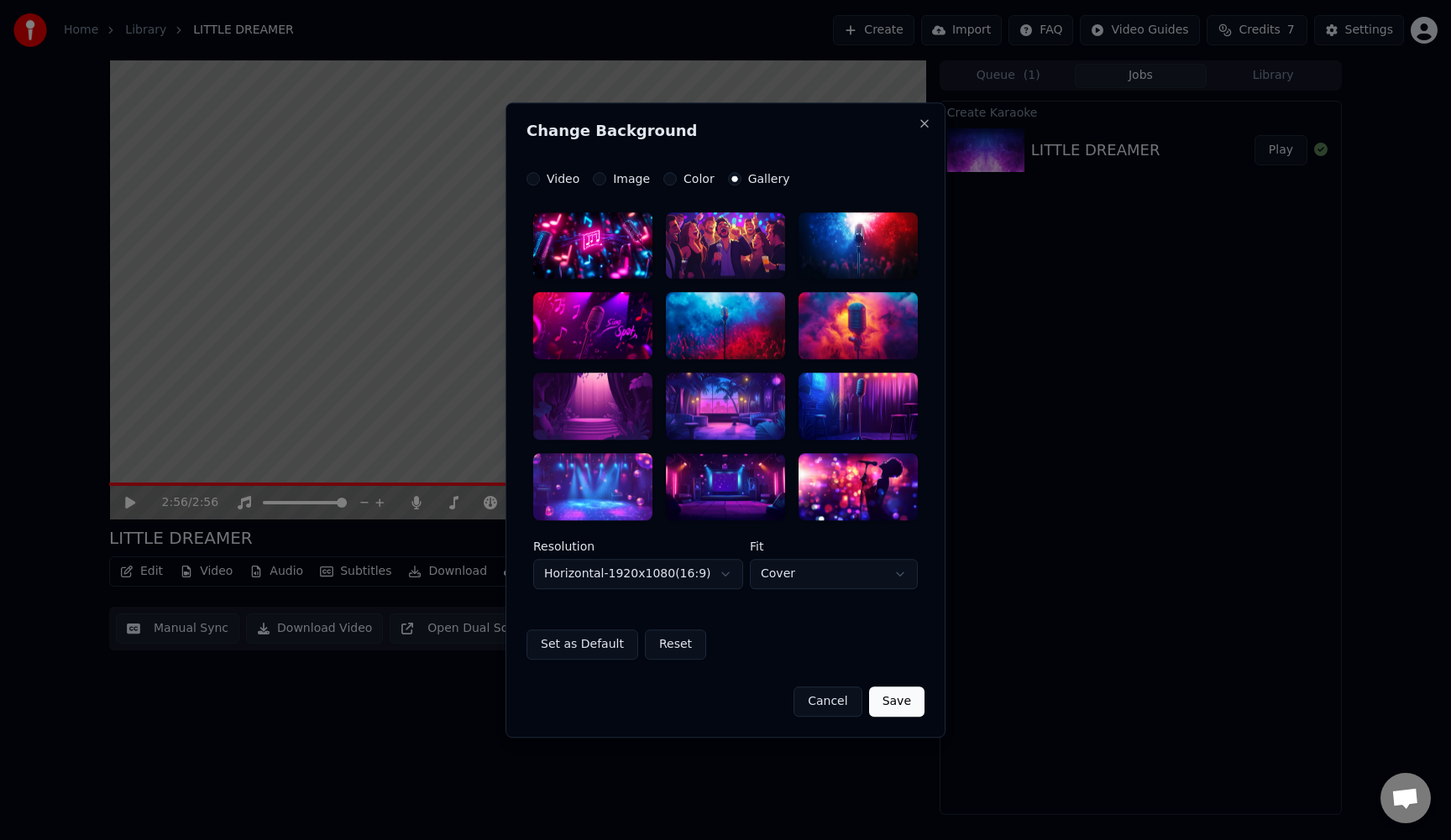
click at [601, 180] on button "Image" at bounding box center [599, 178] width 13 height 13
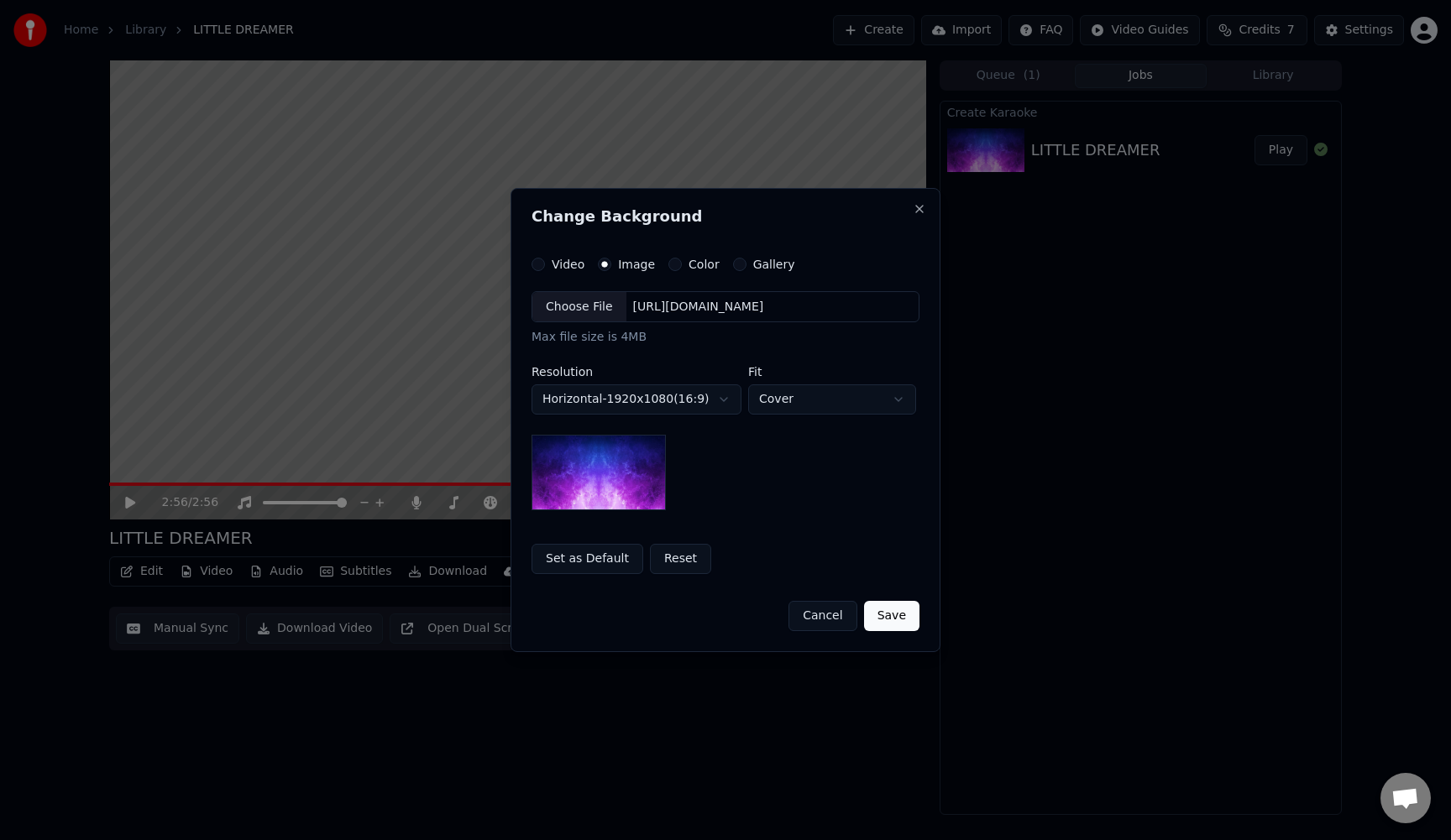
click at [591, 297] on div "Choose File" at bounding box center [579, 308] width 94 height 30
drag, startPoint x: 598, startPoint y: 463, endPoint x: 599, endPoint y: 440, distance: 23.0
click at [609, 494] on img at bounding box center [598, 473] width 134 height 76
click at [835, 395] on body "**********" at bounding box center [726, 420] width 1451 height 840
click at [824, 398] on body "**********" at bounding box center [726, 420] width 1451 height 840
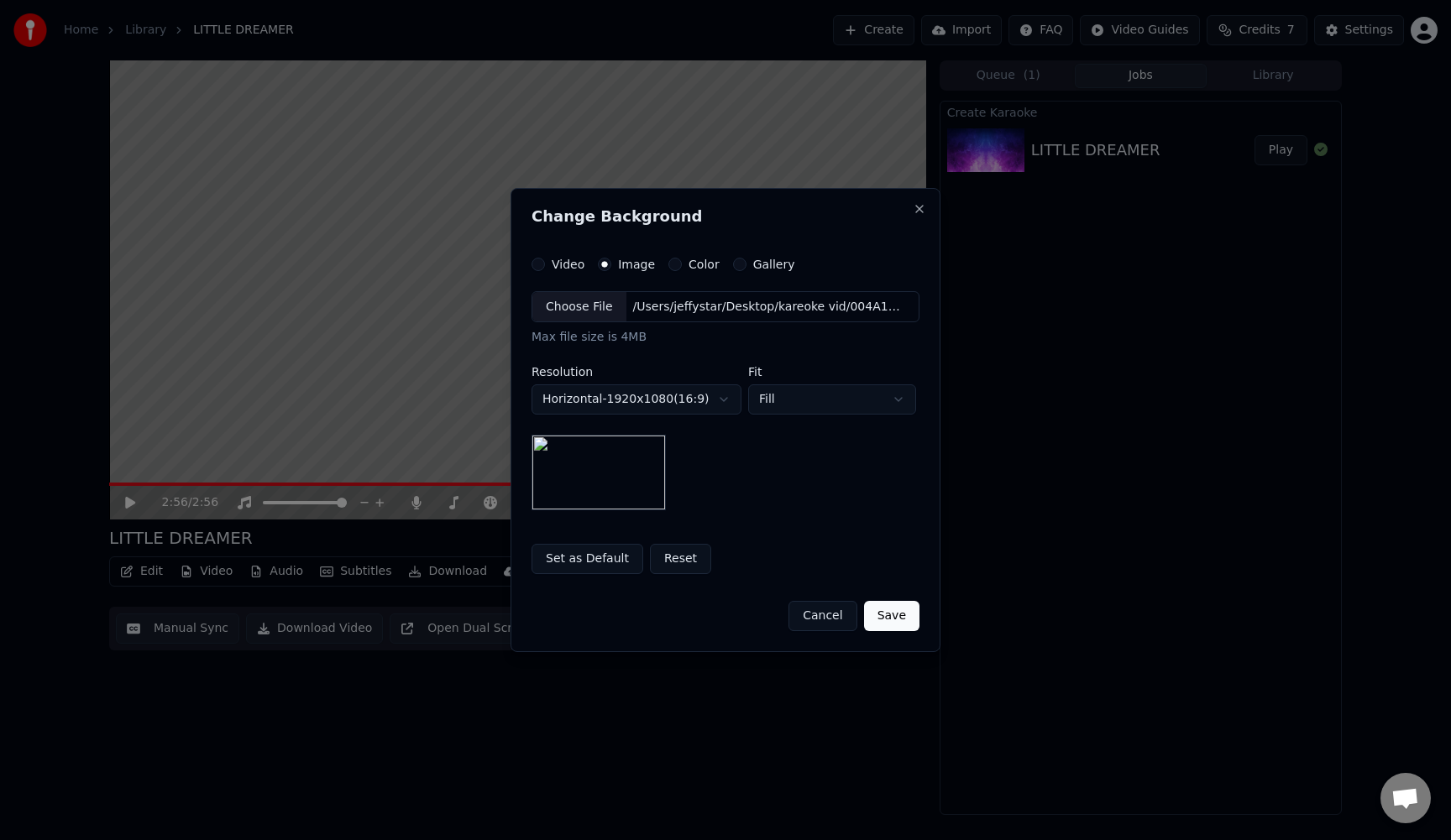
click at [810, 401] on body "**********" at bounding box center [726, 420] width 1451 height 840
select select "*****"
click at [894, 614] on button "Save" at bounding box center [892, 616] width 56 height 30
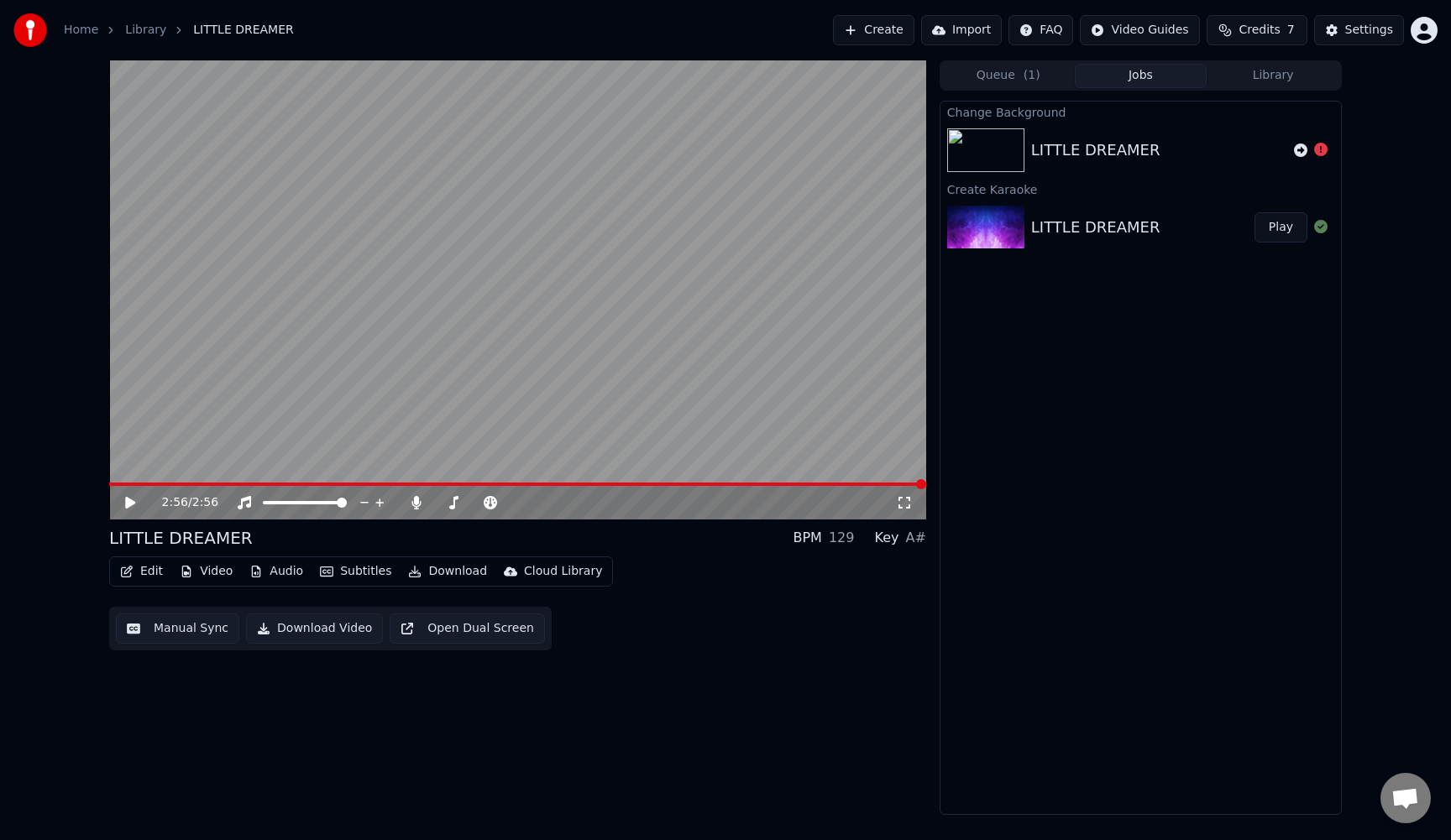
click at [127, 499] on icon at bounding box center [130, 503] width 10 height 12
click at [127, 499] on icon at bounding box center [130, 503] width 8 height 10
click at [264, 576] on button "Audio" at bounding box center [276, 572] width 67 height 24
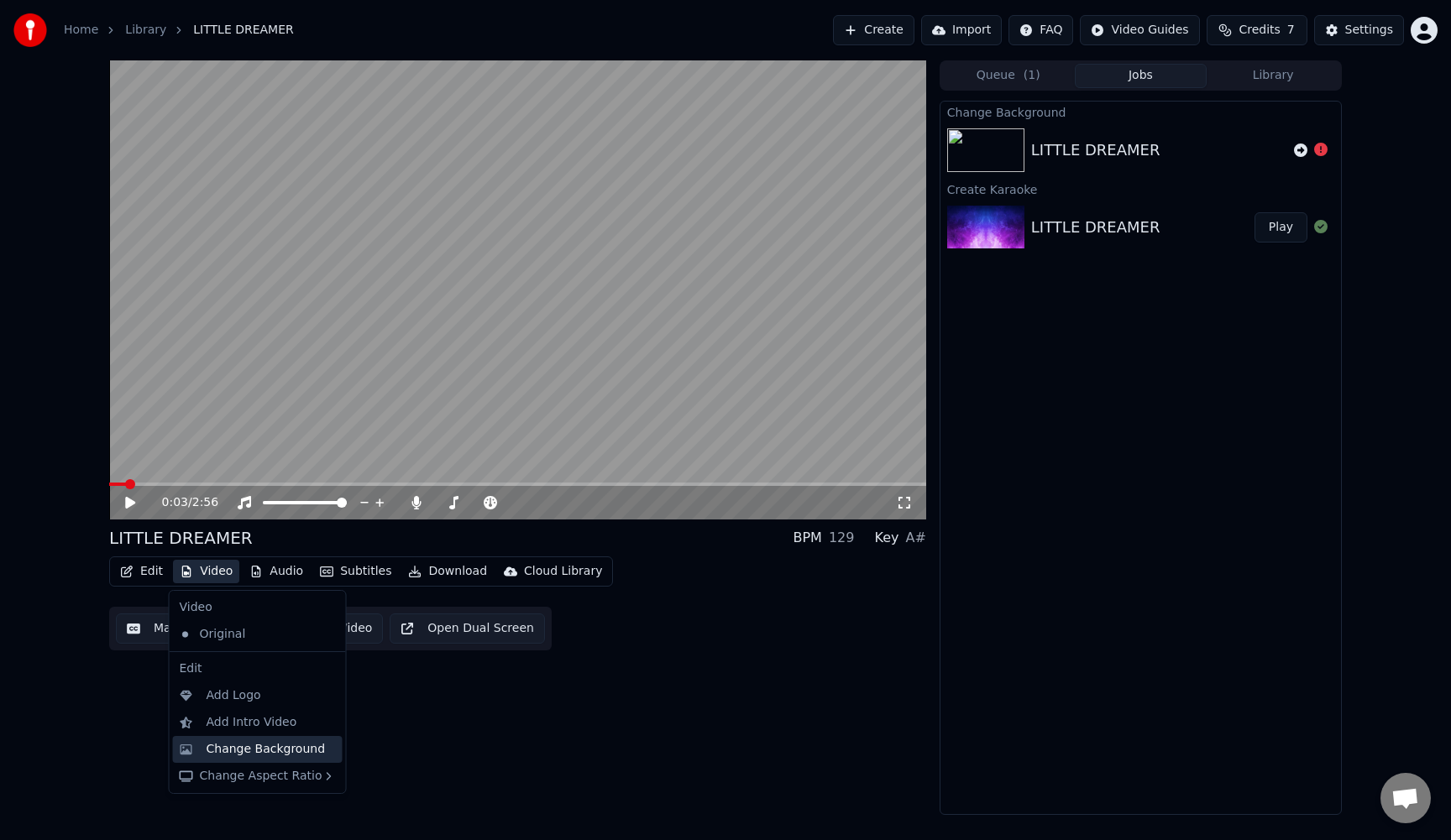
click at [218, 751] on div "Change Background" at bounding box center [267, 749] width 119 height 17
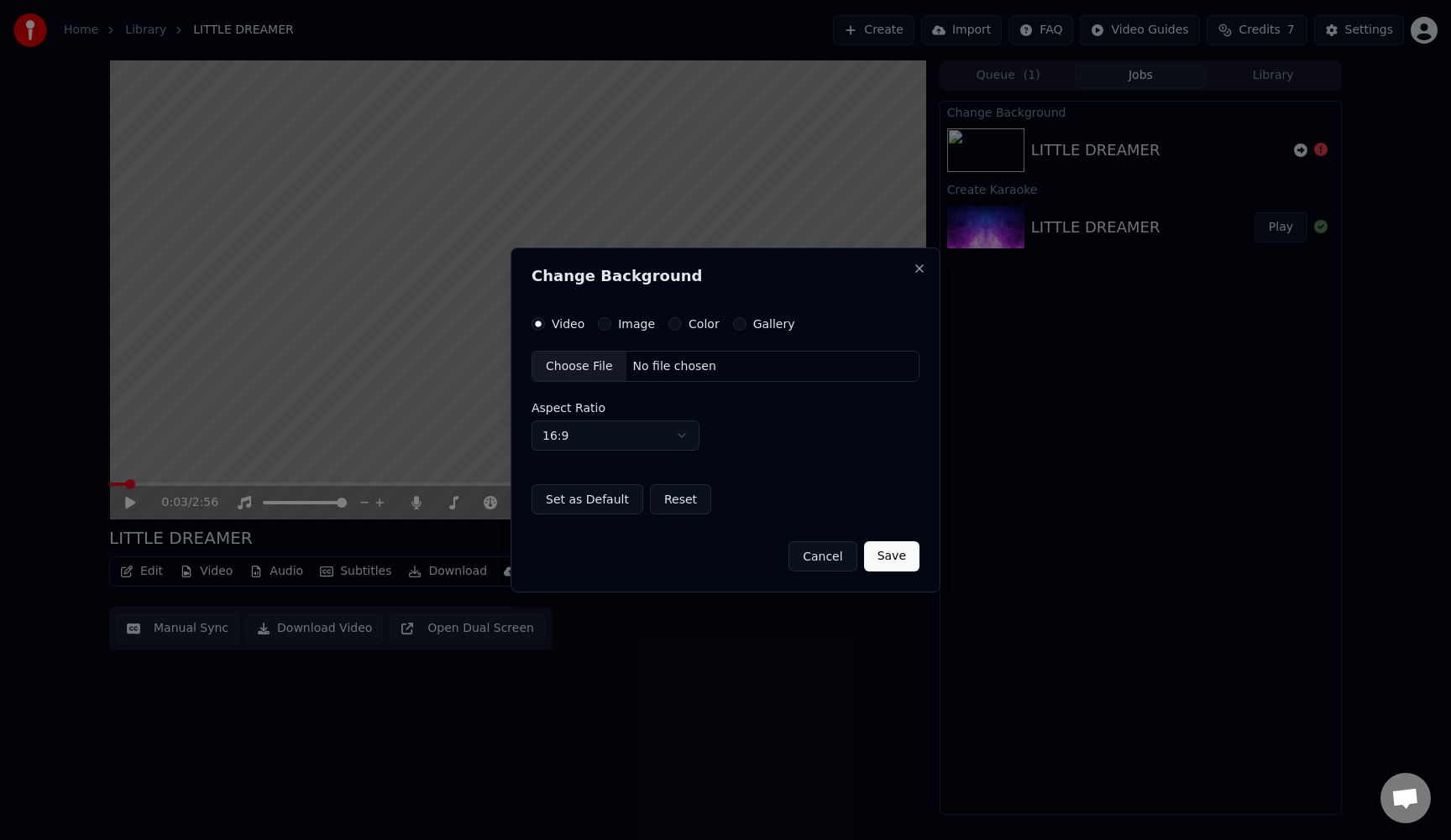
click at [601, 324] on button "Image" at bounding box center [604, 323] width 13 height 13
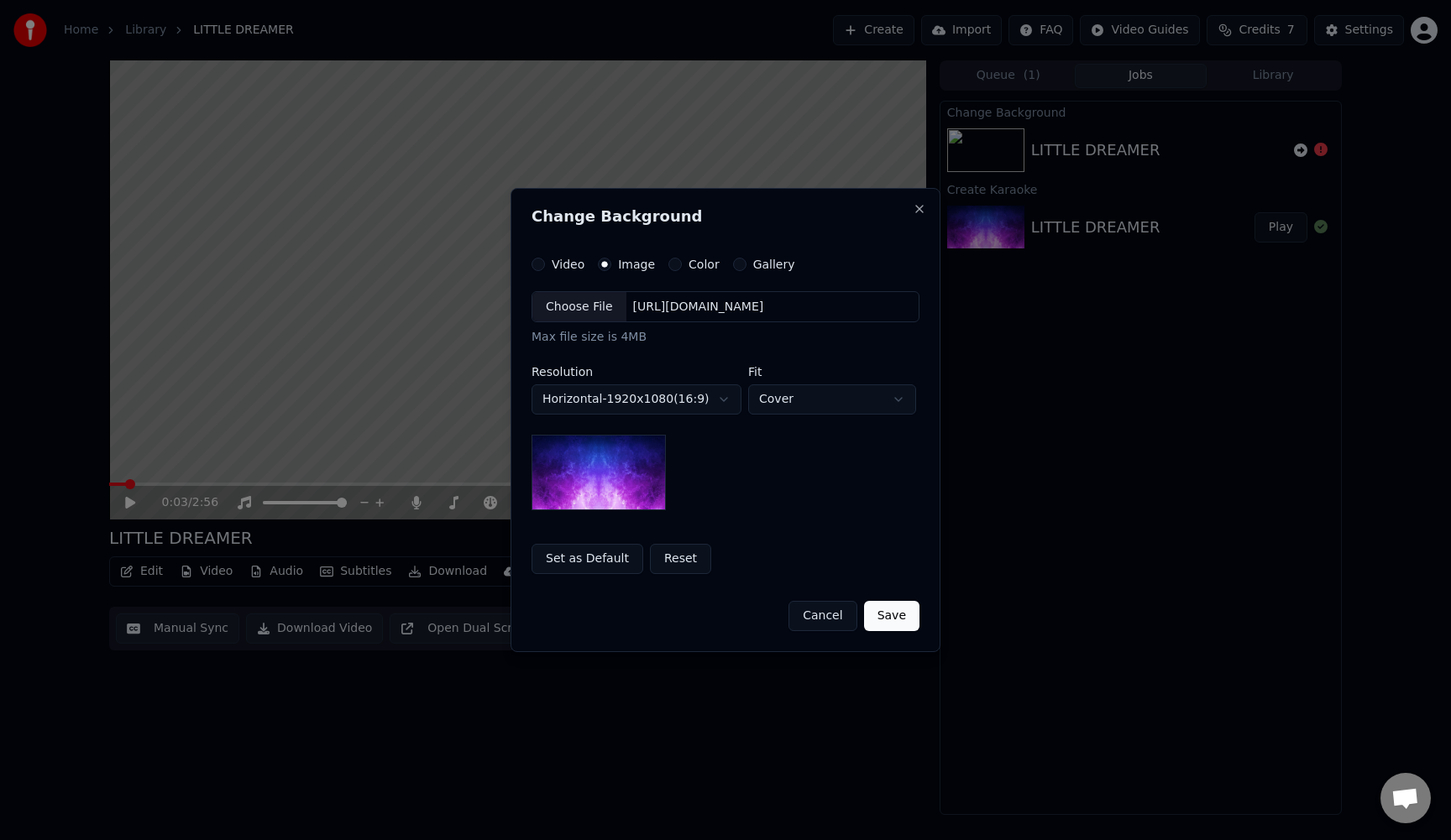
click at [592, 306] on div "Choose File" at bounding box center [579, 308] width 94 height 30
click at [585, 561] on button "Set as Default" at bounding box center [587, 559] width 111 height 30
click at [893, 623] on button "Save" at bounding box center [892, 616] width 56 height 30
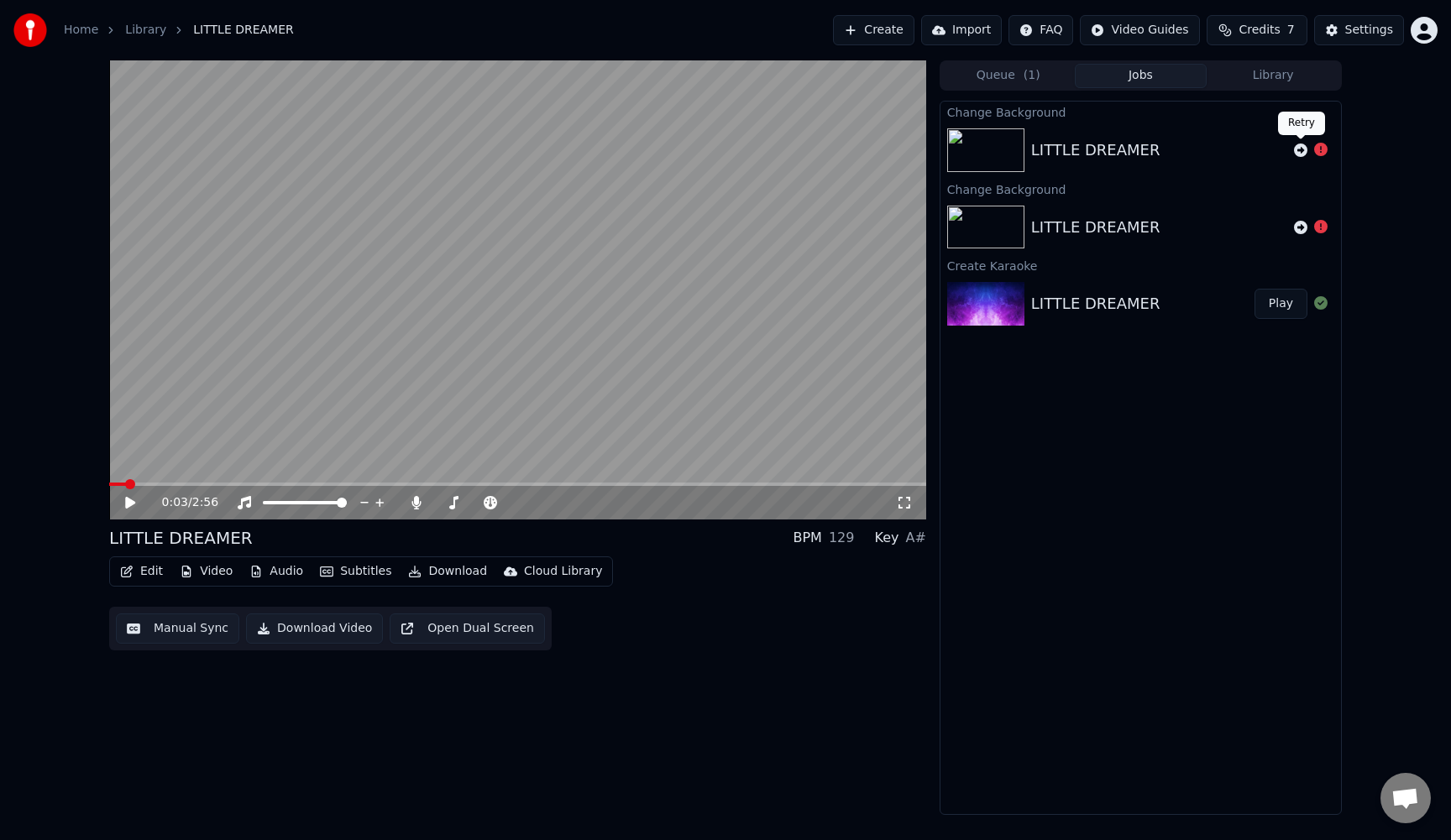
click at [1298, 147] on icon at bounding box center [1300, 149] width 13 height 13
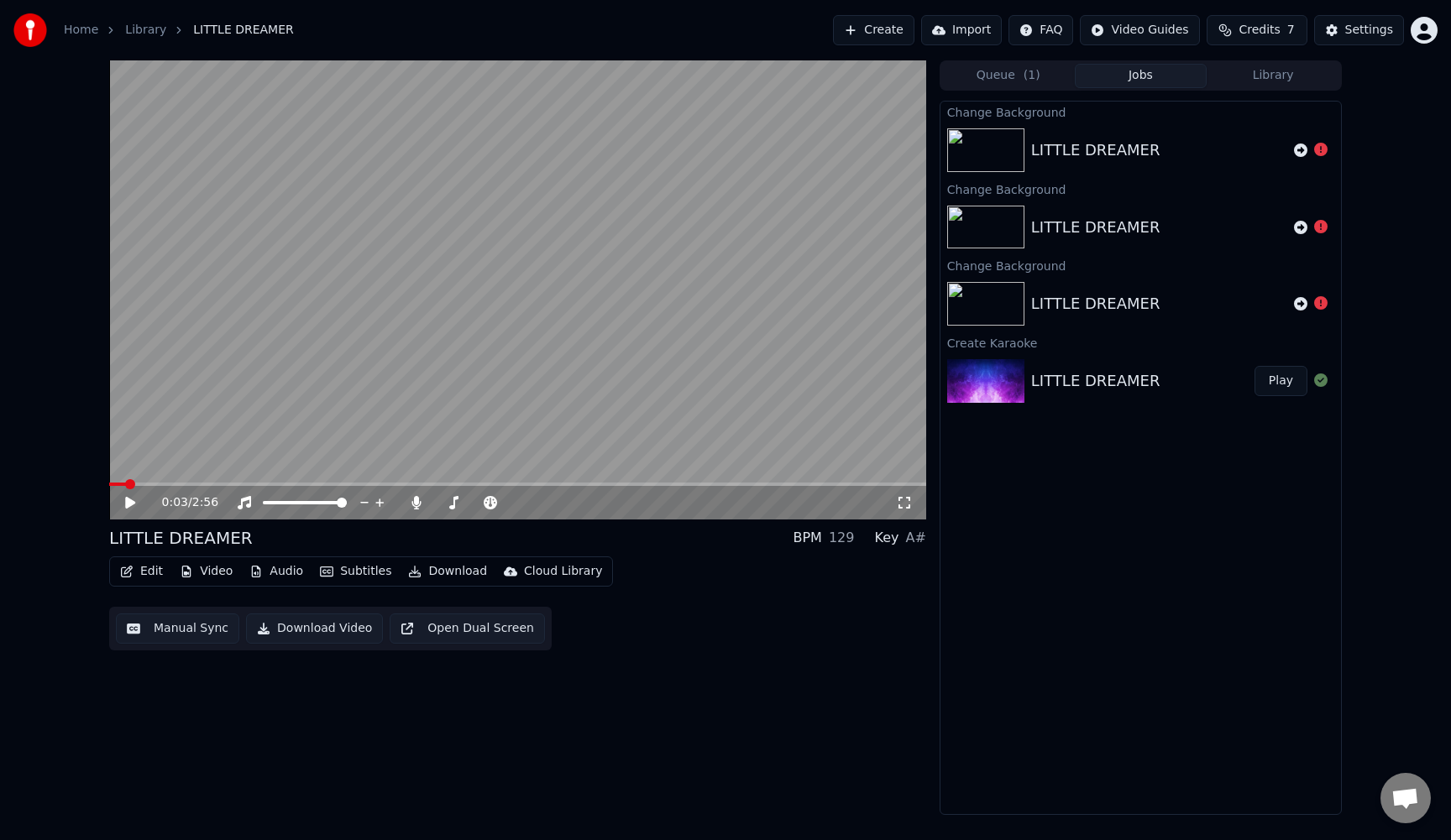
click at [212, 581] on button "Video" at bounding box center [206, 572] width 67 height 24
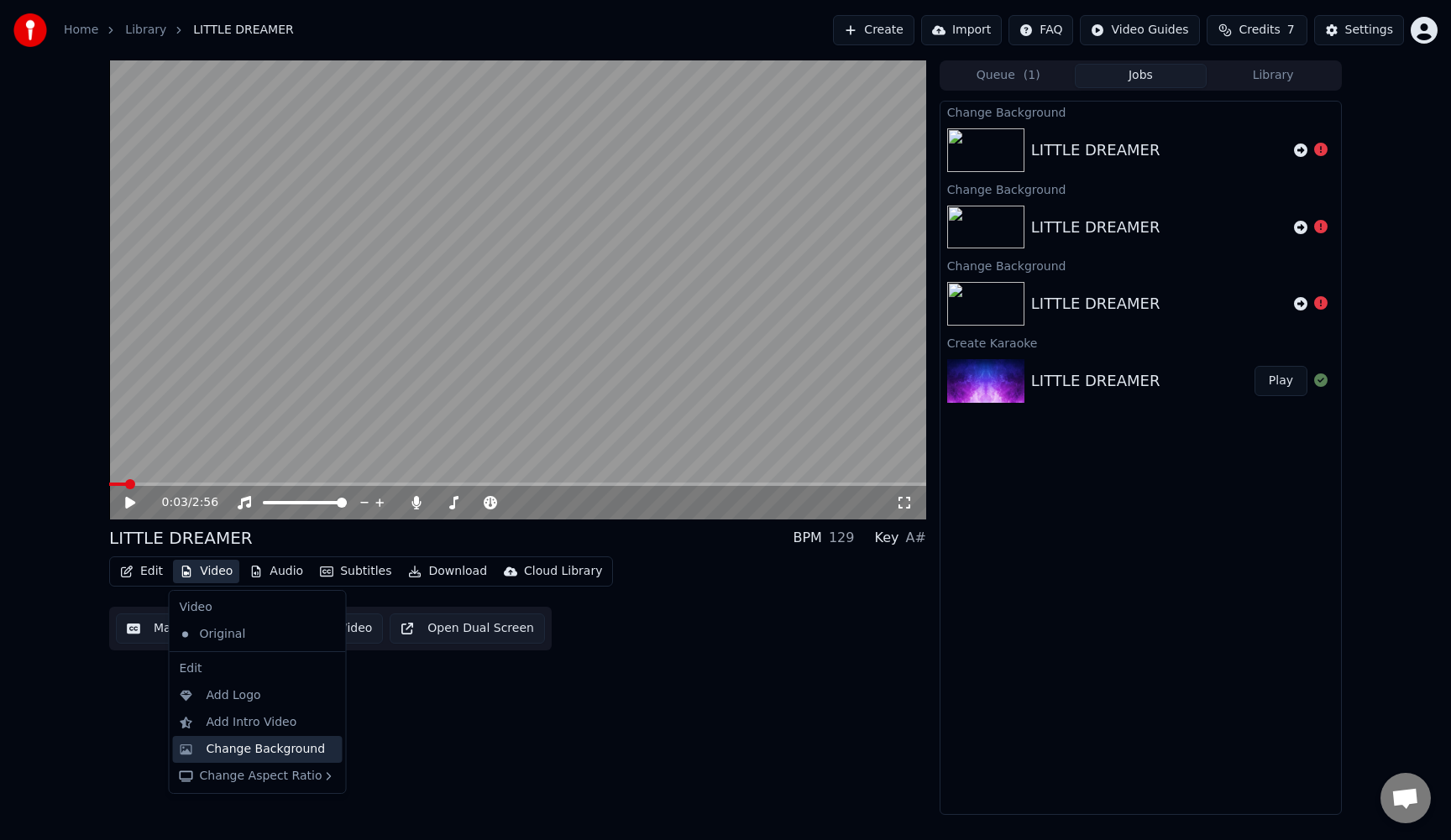
click at [225, 748] on div "Change Background" at bounding box center [267, 749] width 119 height 17
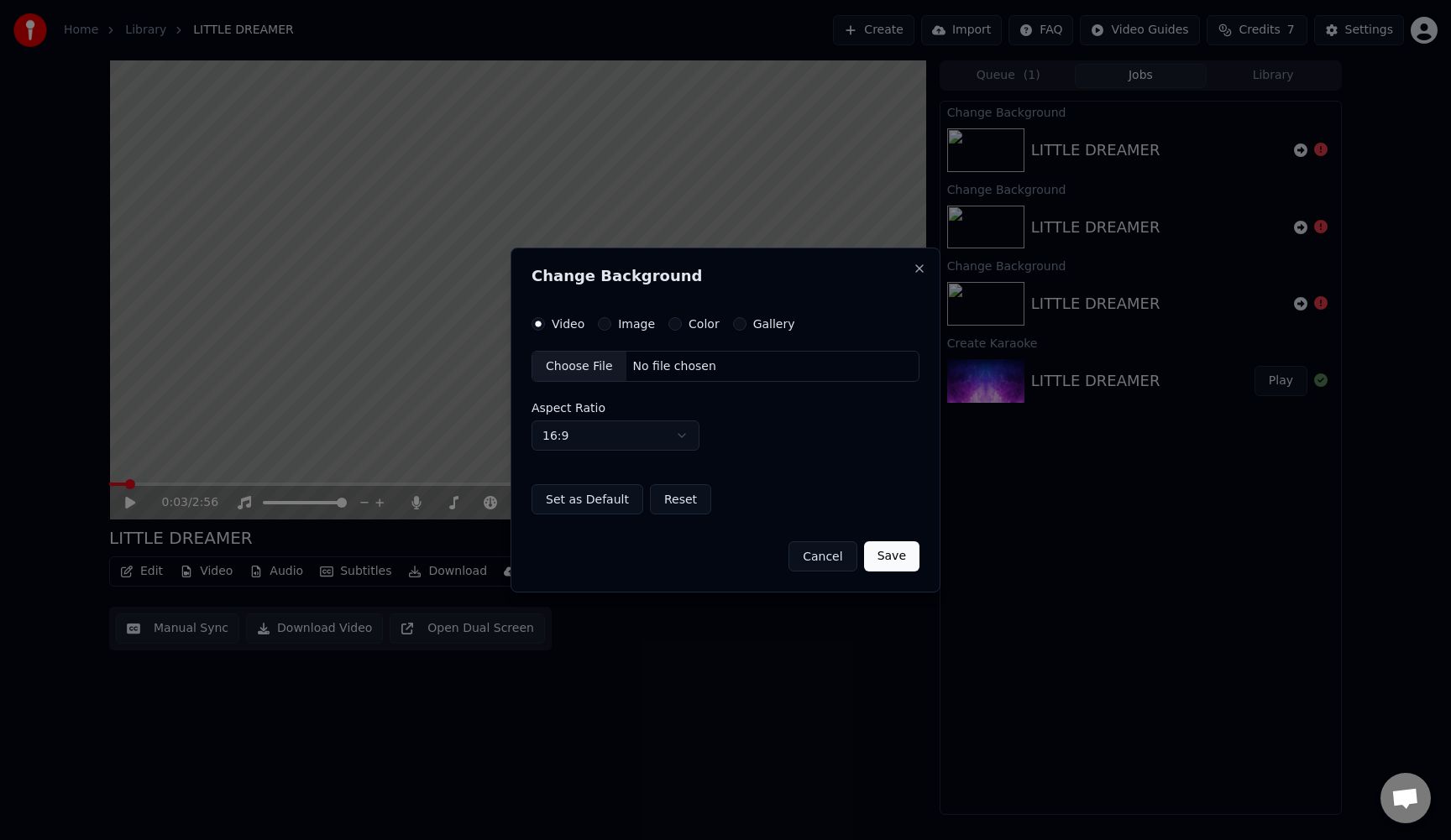
click at [609, 328] on div "Image" at bounding box center [626, 323] width 57 height 13
click at [604, 324] on button "Image" at bounding box center [604, 323] width 13 height 13
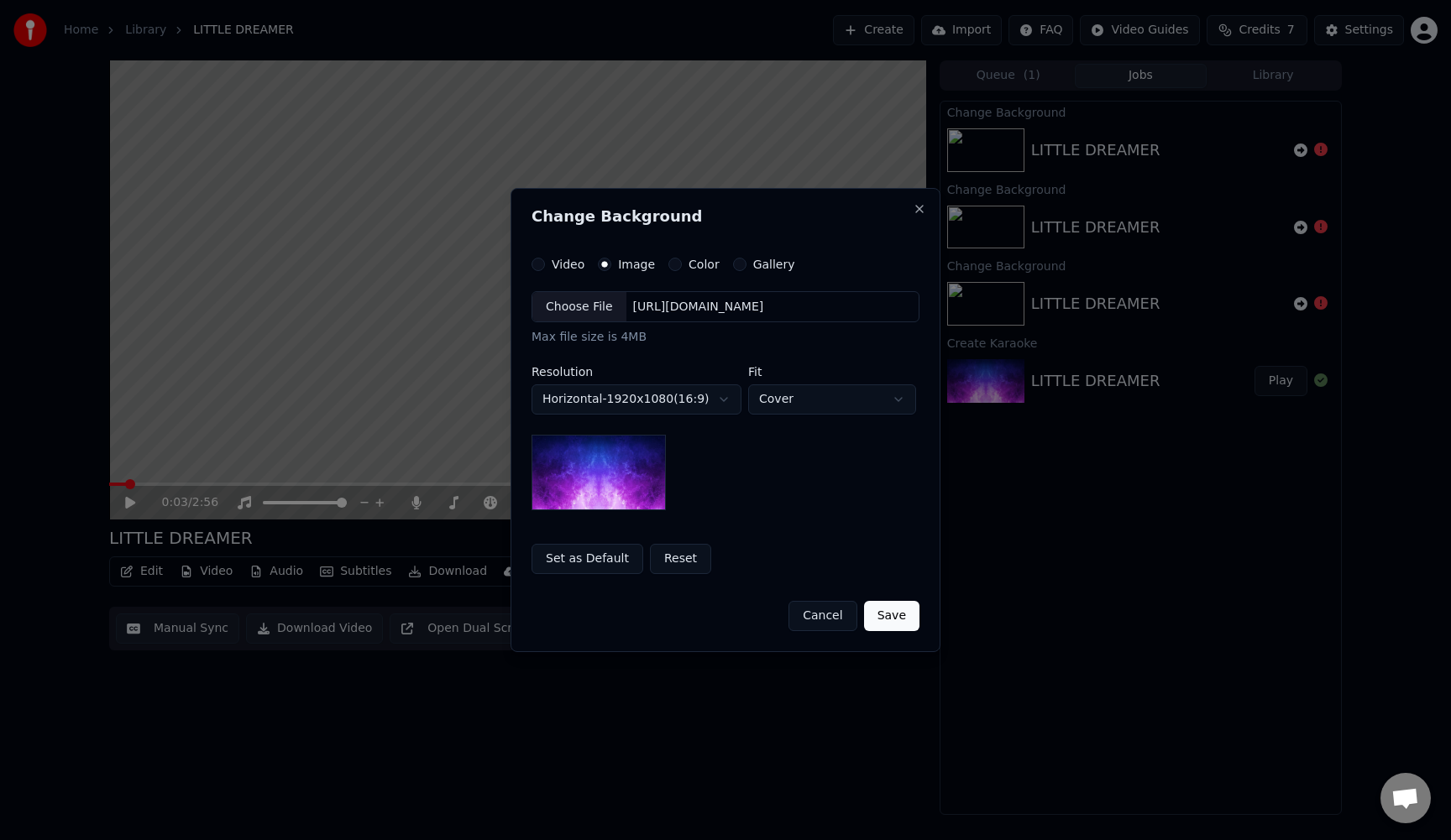
click at [579, 305] on div "Choose File" at bounding box center [579, 308] width 94 height 30
click at [578, 562] on button "Set as Default" at bounding box center [587, 559] width 111 height 30
click at [608, 566] on button "Set as Default" at bounding box center [587, 559] width 111 height 30
click at [887, 615] on button "Save" at bounding box center [892, 616] width 56 height 30
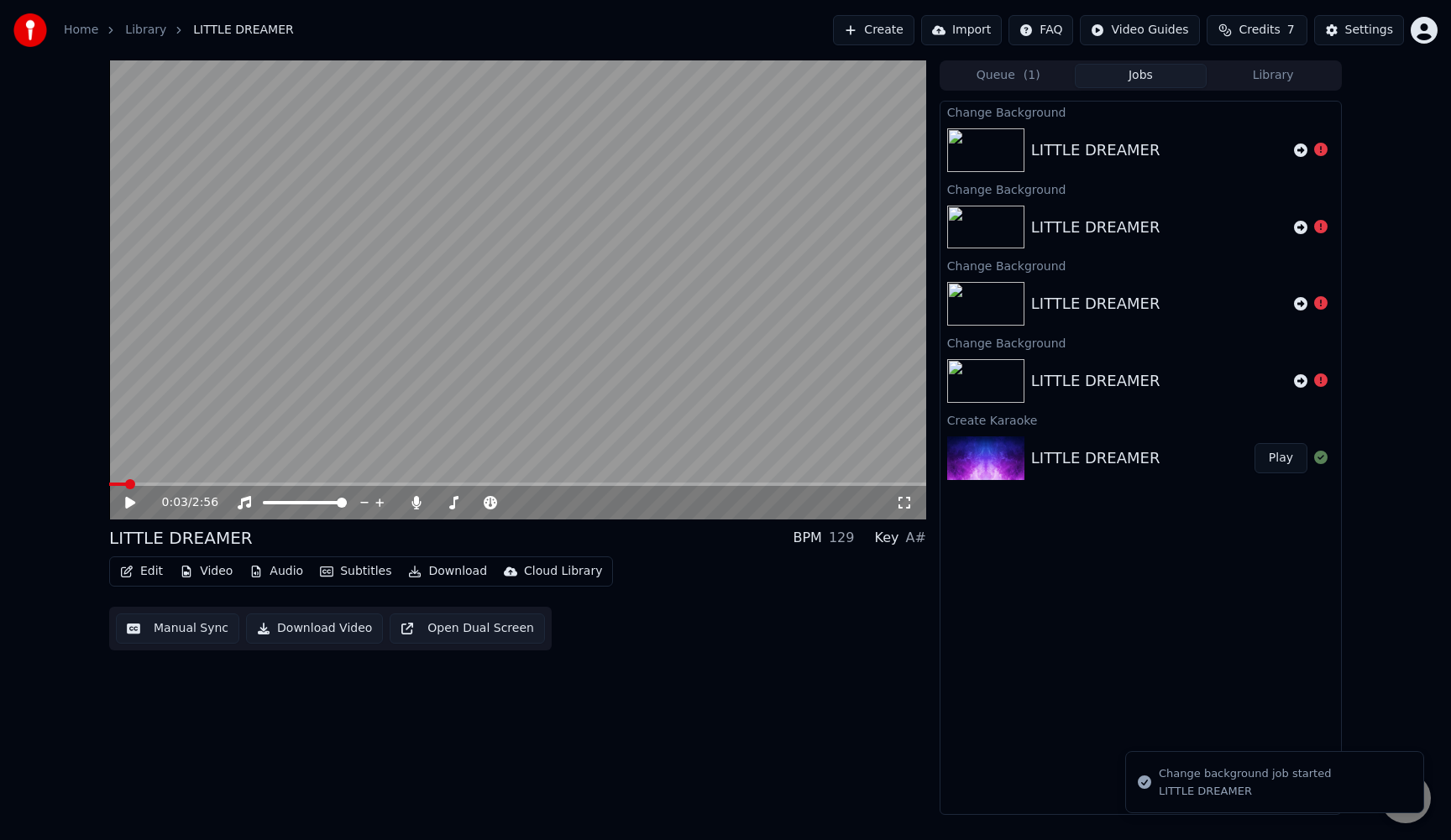
click at [1253, 74] on button "Library" at bounding box center [1272, 76] width 132 height 24
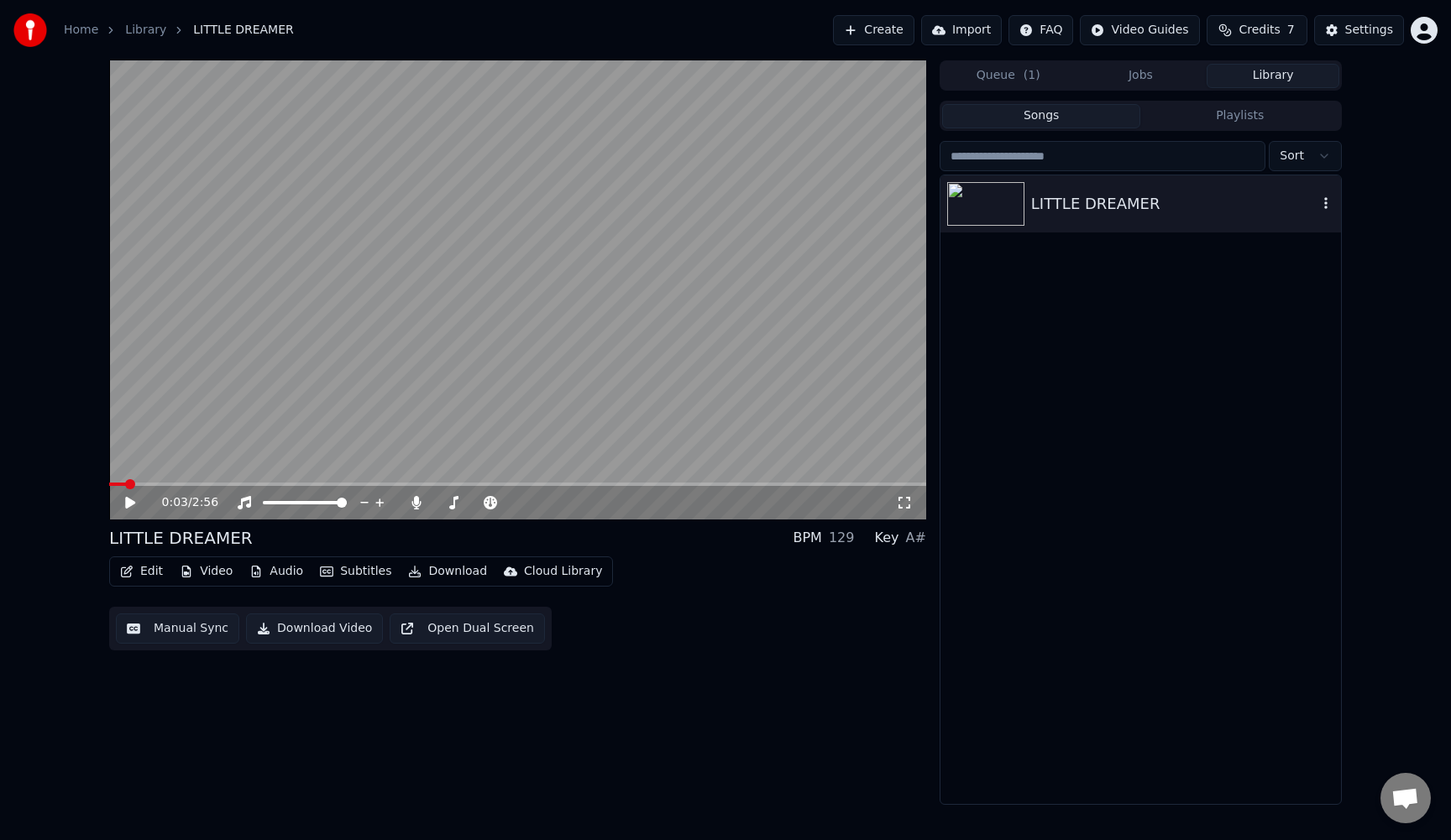
click at [981, 201] on img at bounding box center [986, 204] width 78 height 44
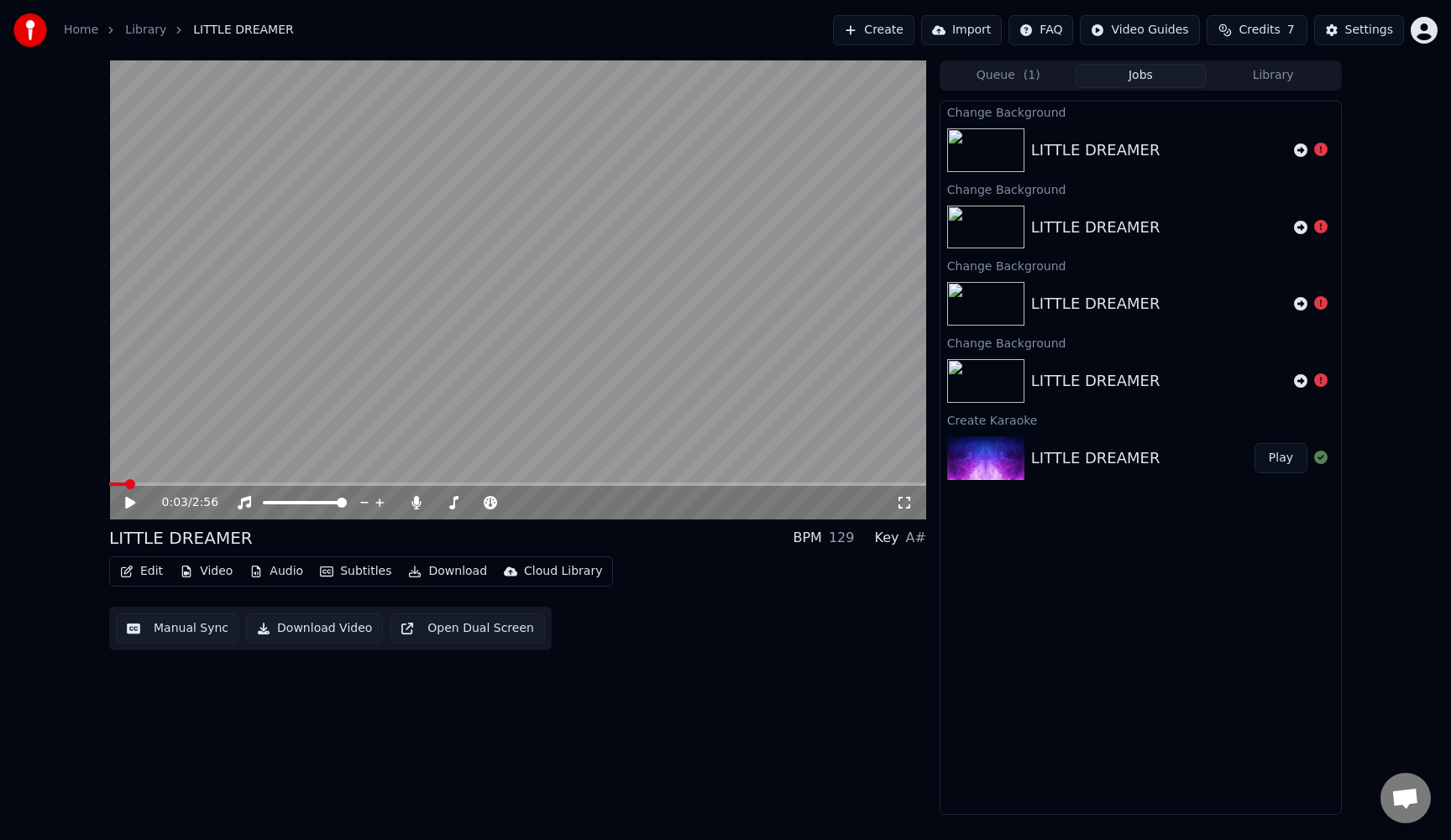
click at [1144, 73] on button "Jobs" at bounding box center [1140, 76] width 132 height 24
click at [1025, 77] on span "( 1 )" at bounding box center [1031, 75] width 17 height 17
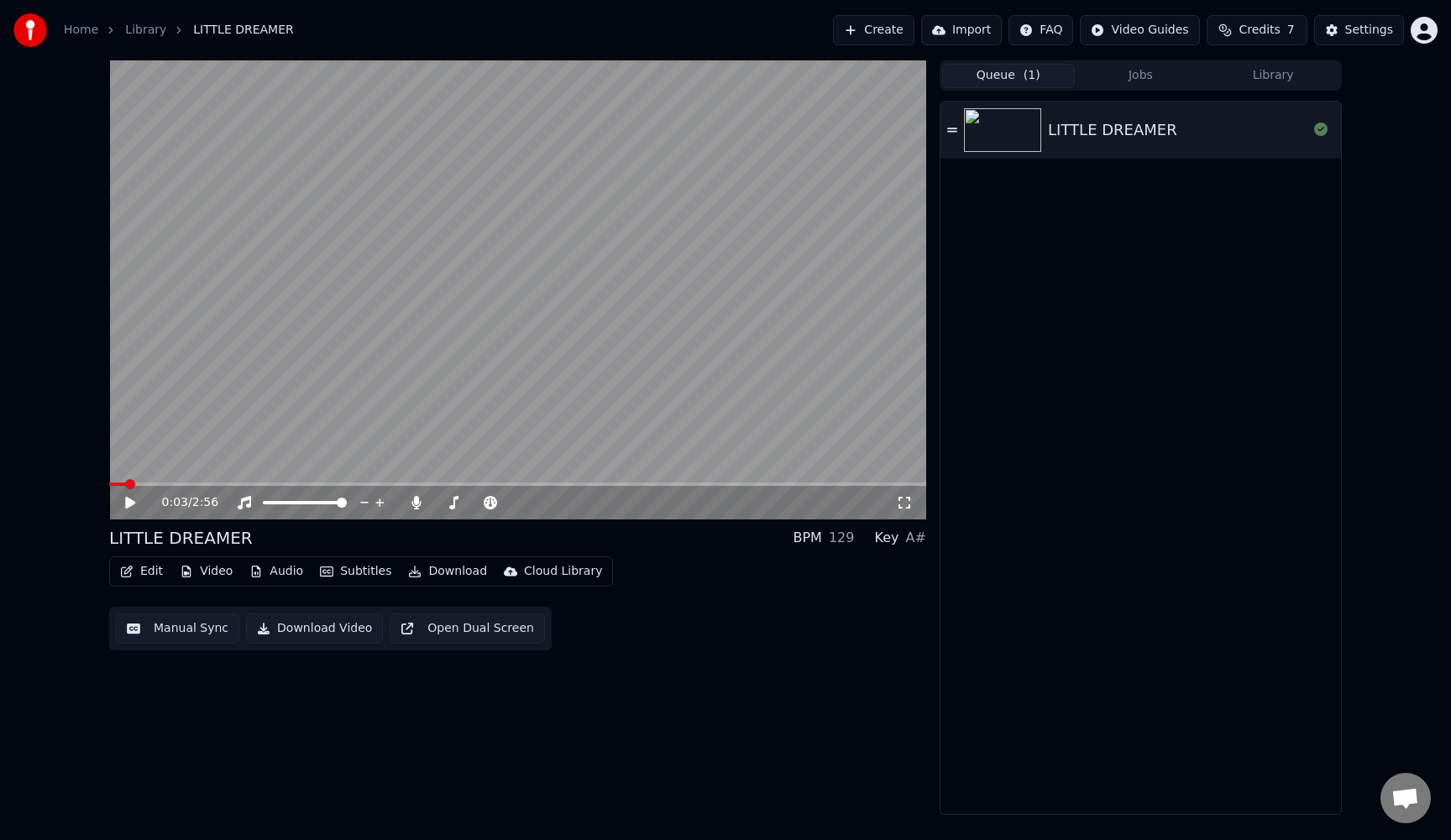
click at [1139, 77] on button "Jobs" at bounding box center [1140, 76] width 132 height 24
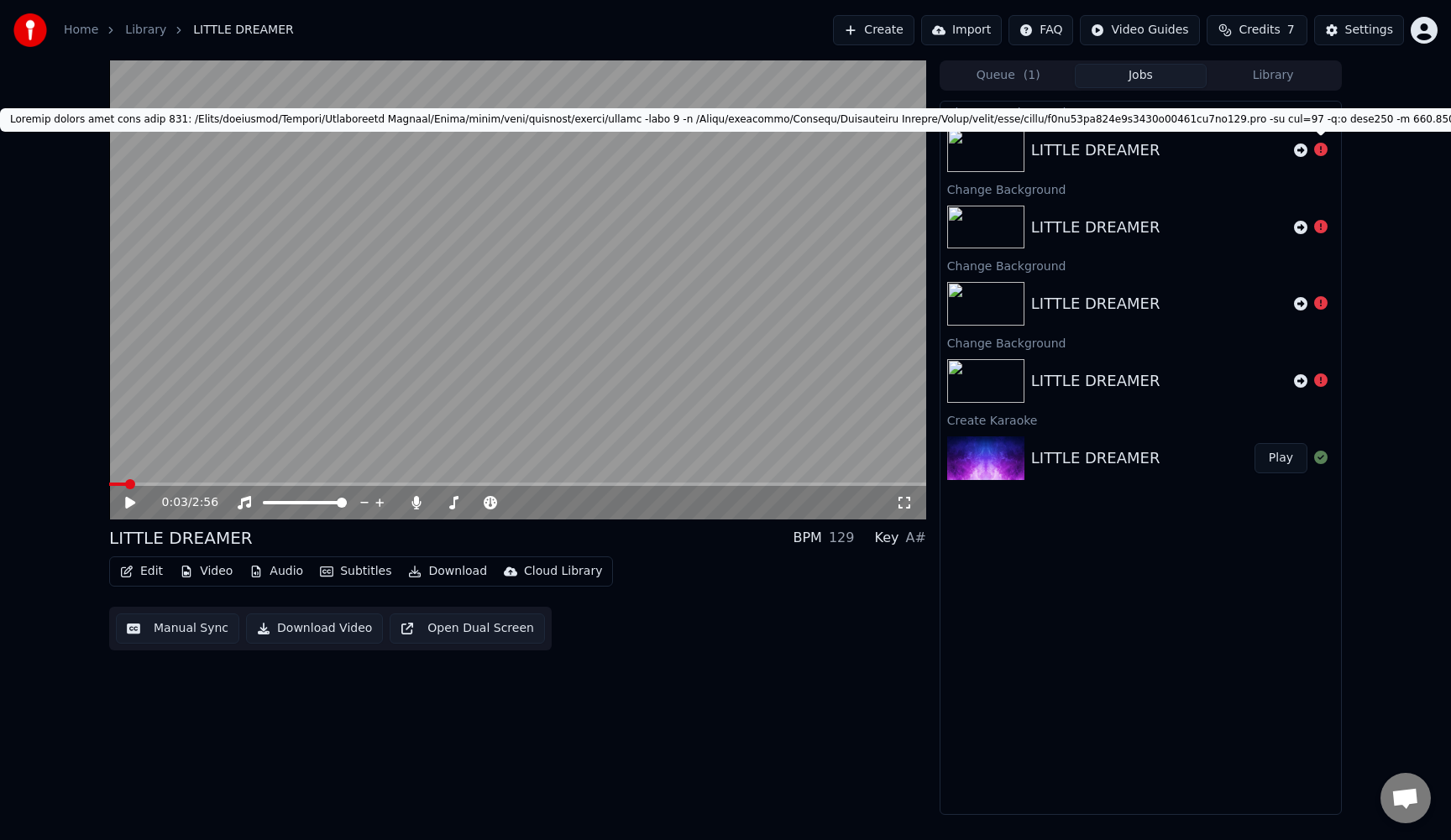
click at [1326, 148] on icon at bounding box center [1320, 148] width 13 height 13
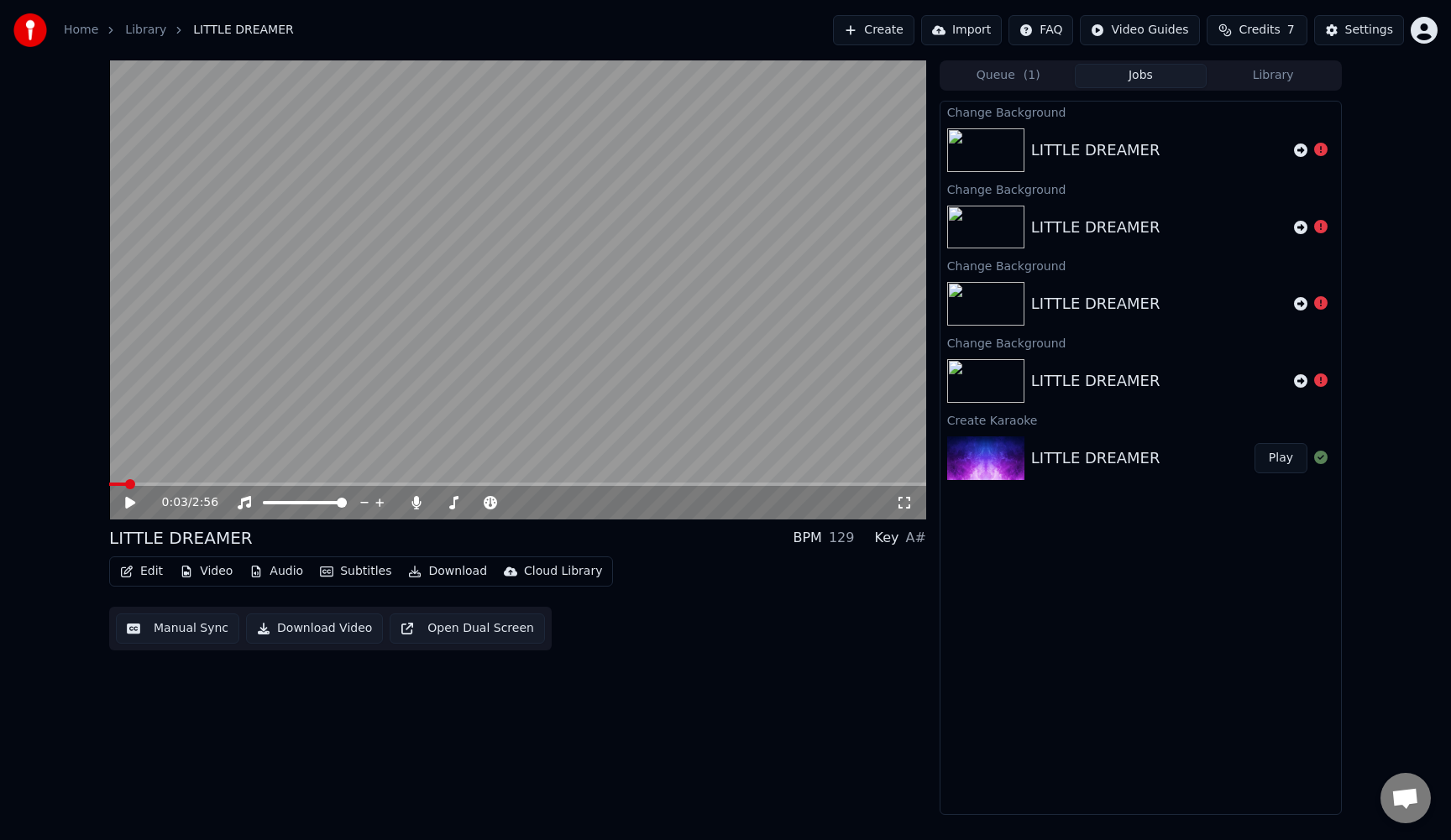
click at [1325, 150] on icon at bounding box center [1320, 148] width 13 height 13
click at [1301, 150] on icon at bounding box center [1300, 149] width 13 height 13
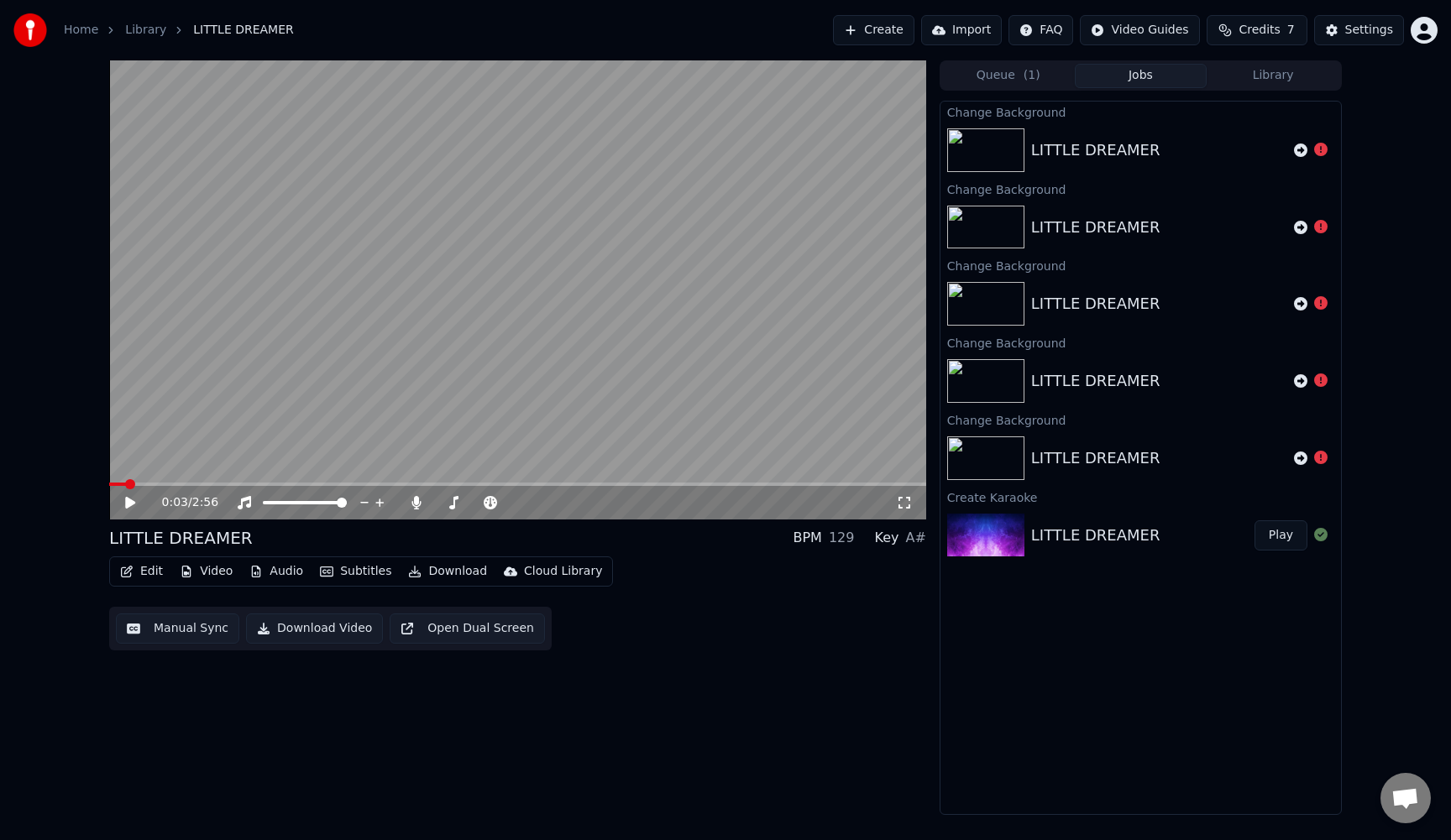
click at [211, 572] on button "Video" at bounding box center [206, 572] width 67 height 24
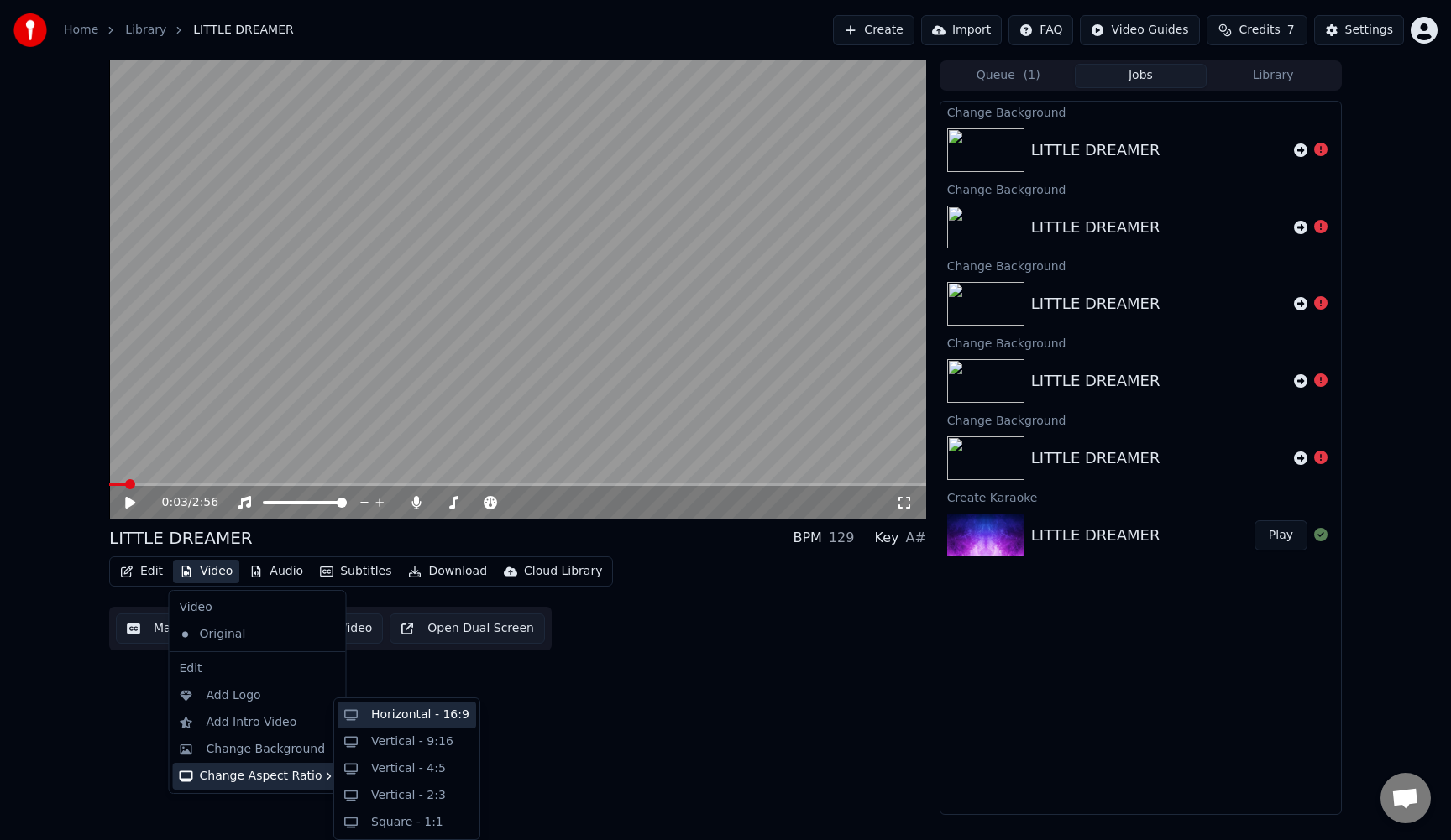
click at [421, 722] on div "Horizontal - 16:9" at bounding box center [420, 715] width 99 height 17
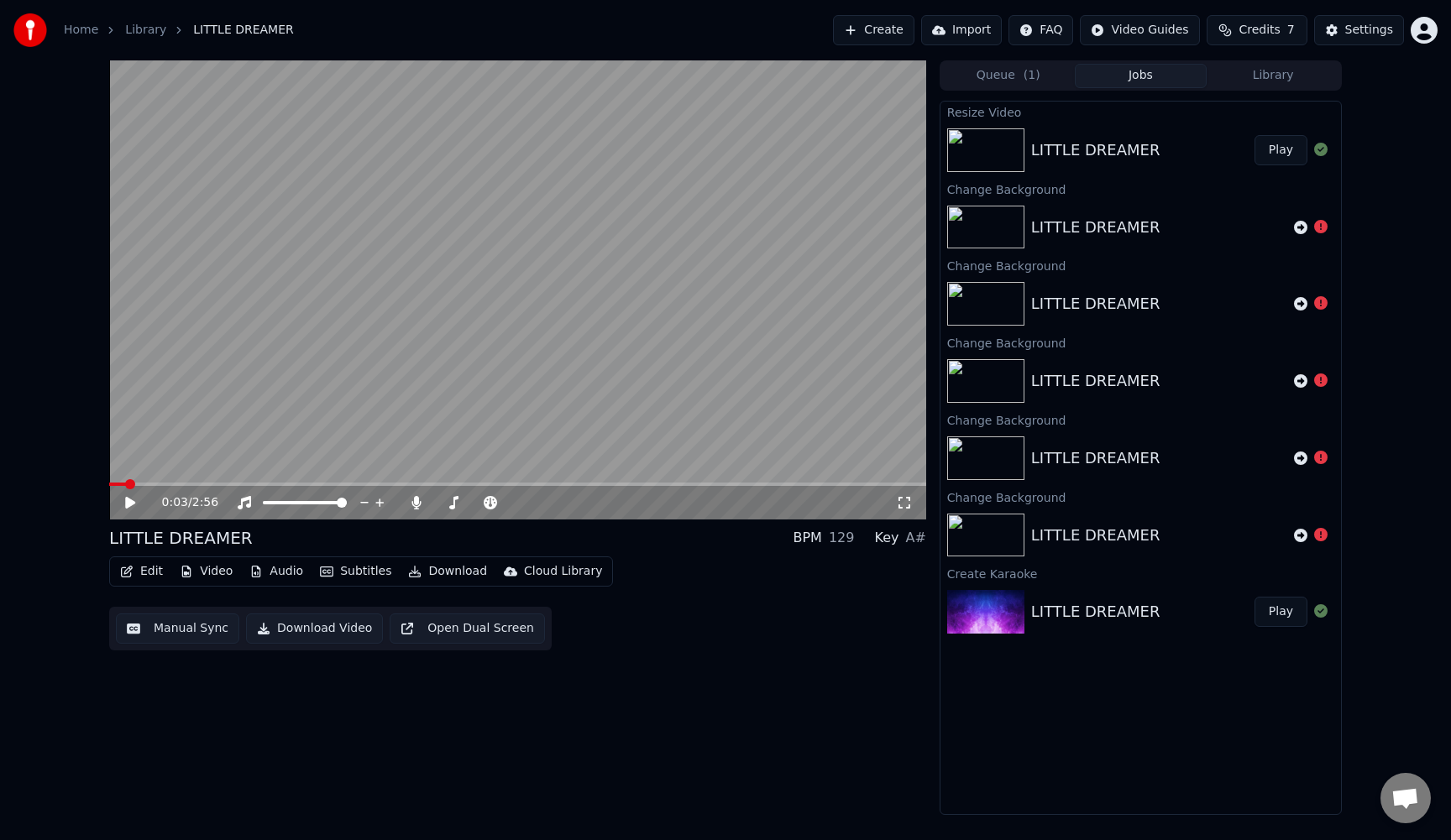
click at [275, 576] on button "Audio" at bounding box center [276, 572] width 67 height 24
click at [525, 701] on div "0:03 / 2:56 LITTLE DREAMER BPM 129 Key A# Edit Video Audio Subtitles Download C…" at bounding box center [518, 438] width 817 height 754
click at [535, 575] on div "Cloud Library" at bounding box center [562, 571] width 78 height 17
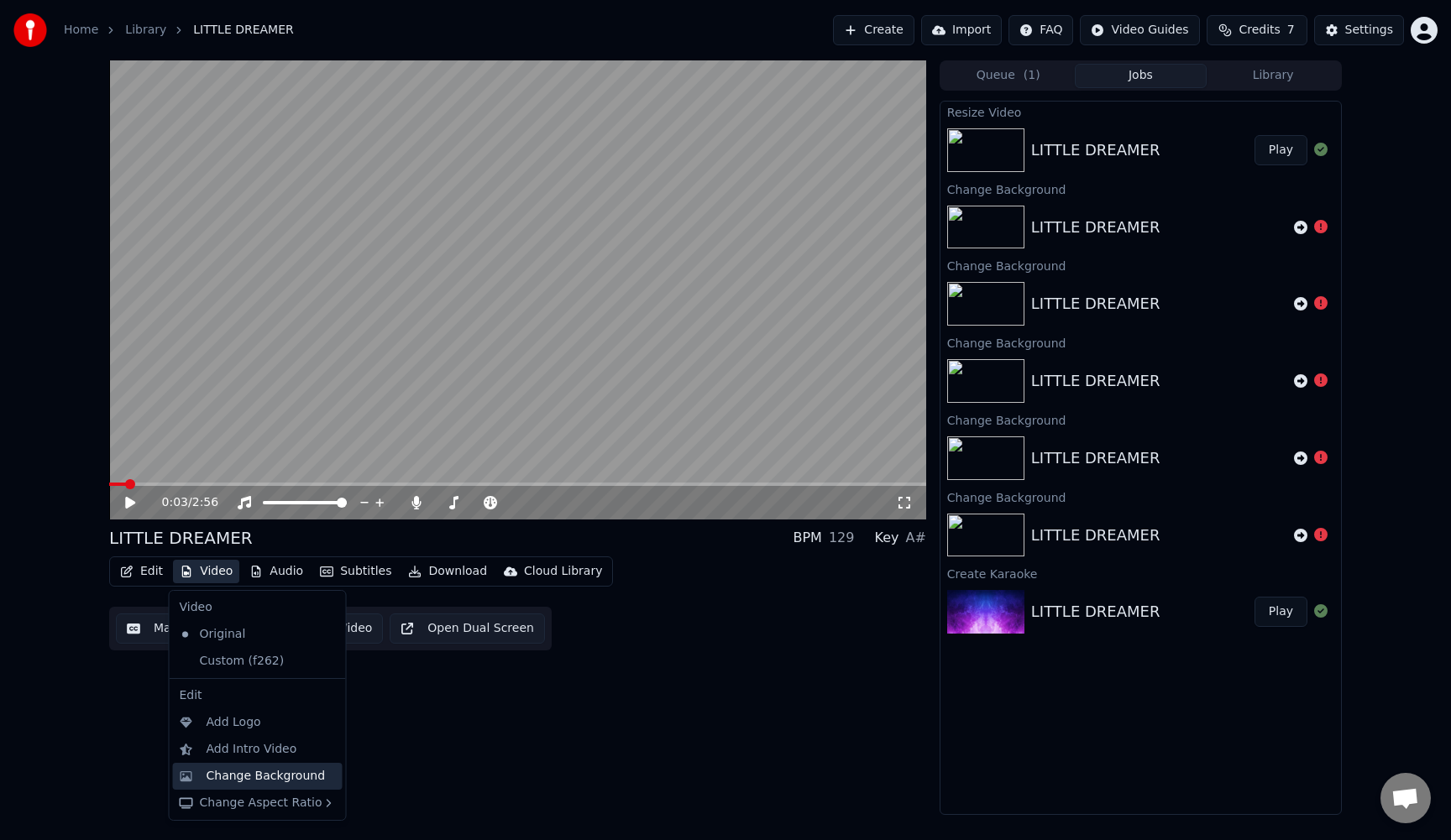
click at [212, 778] on div "Change Background" at bounding box center [267, 776] width 119 height 17
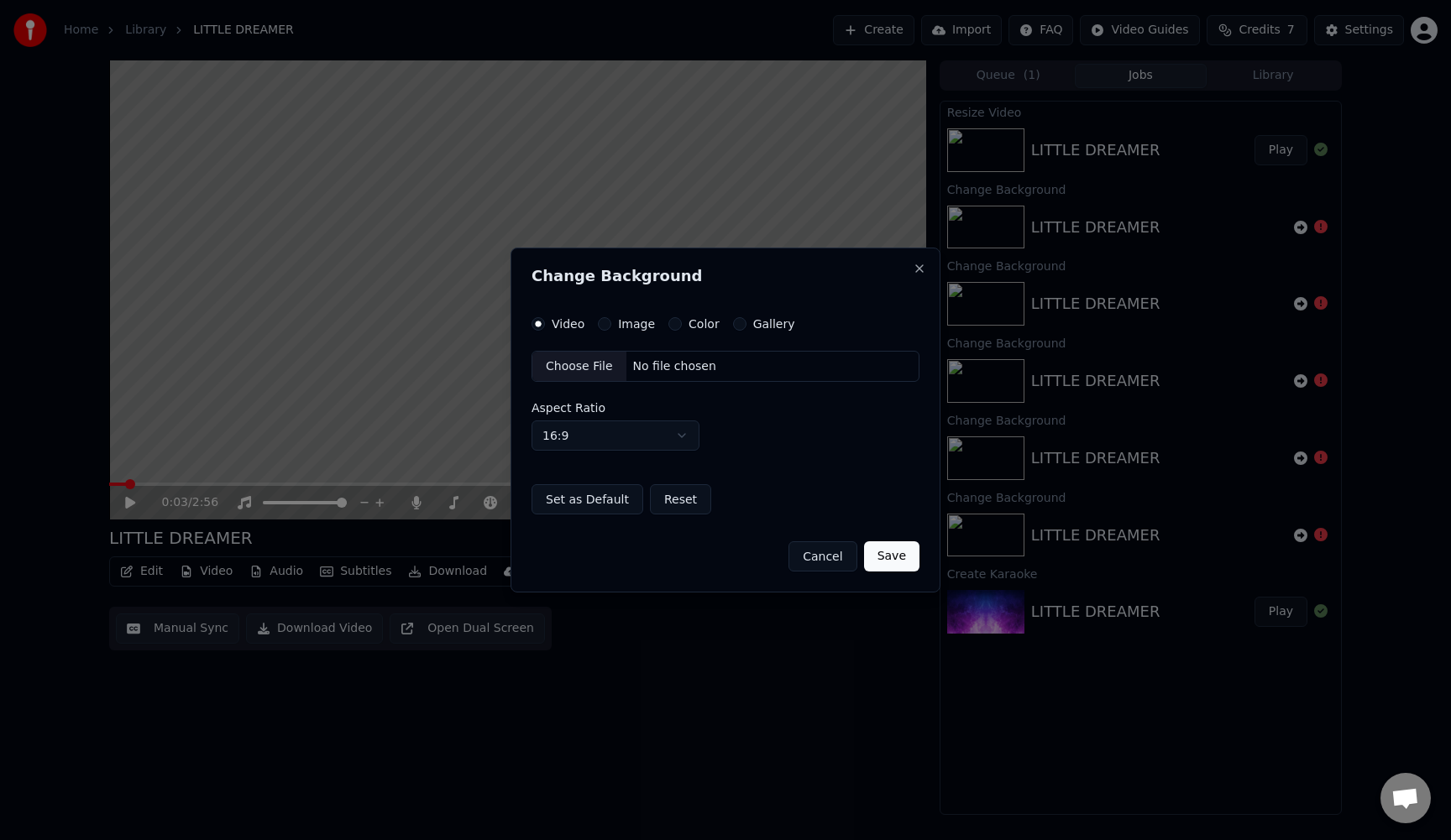
click at [727, 323] on div "Video Image Color Gallery" at bounding box center [663, 323] width 264 height 13
click at [735, 323] on button "Gallery" at bounding box center [738, 323] width 13 height 13
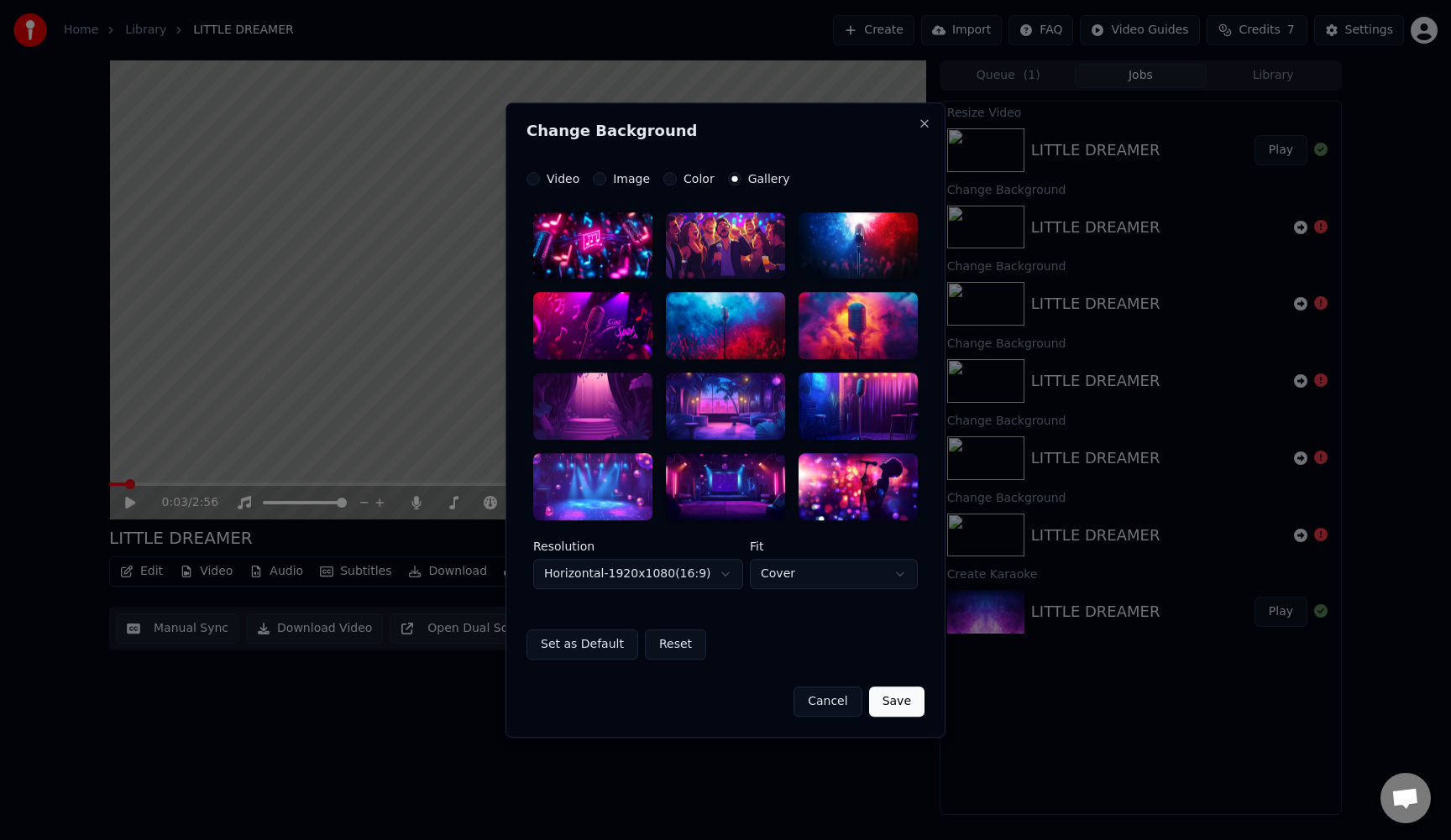
click at [876, 249] on div at bounding box center [858, 245] width 119 height 67
click at [892, 707] on button "Save" at bounding box center [897, 702] width 56 height 30
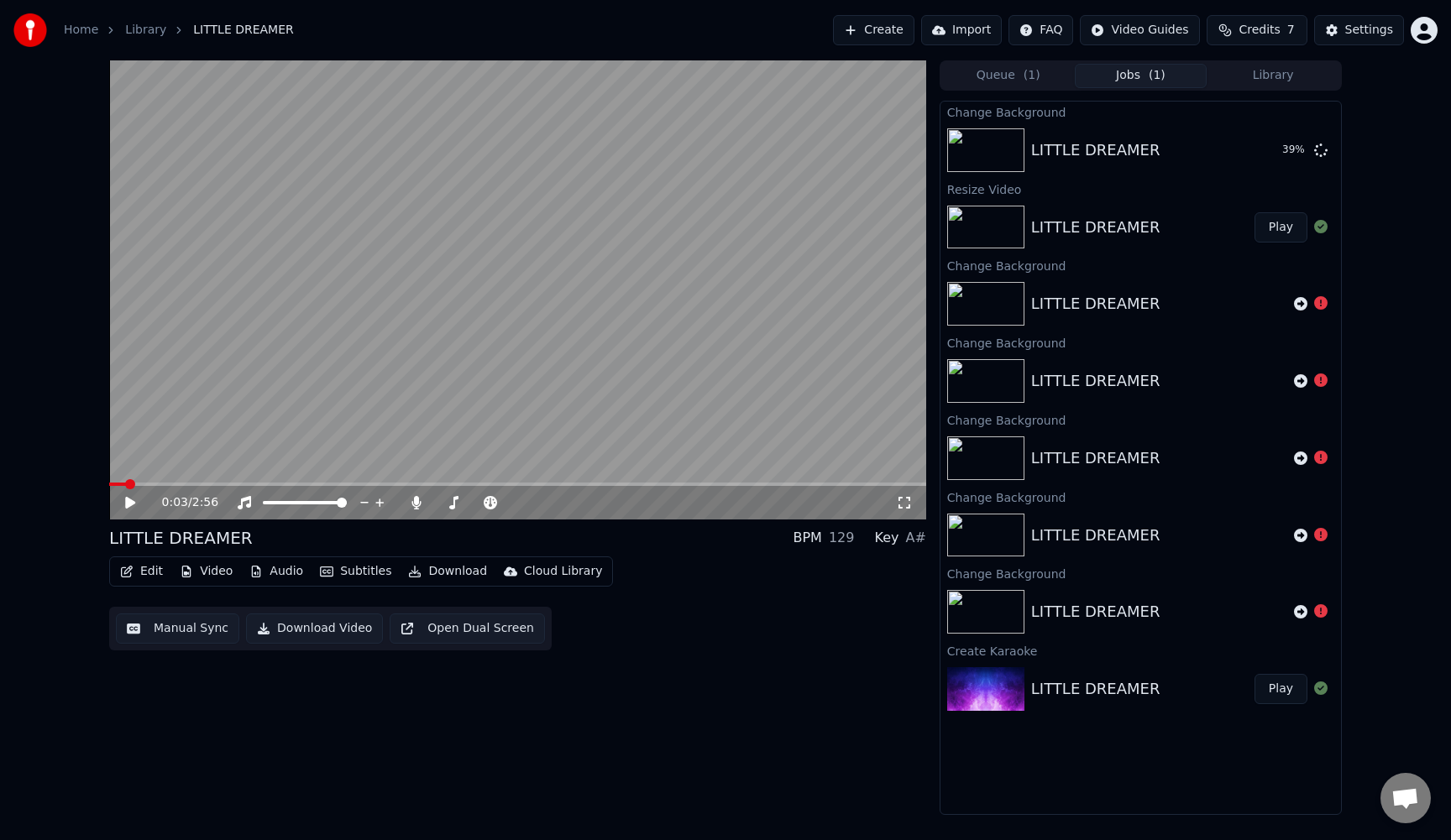
click at [206, 577] on button "Video" at bounding box center [206, 572] width 67 height 24
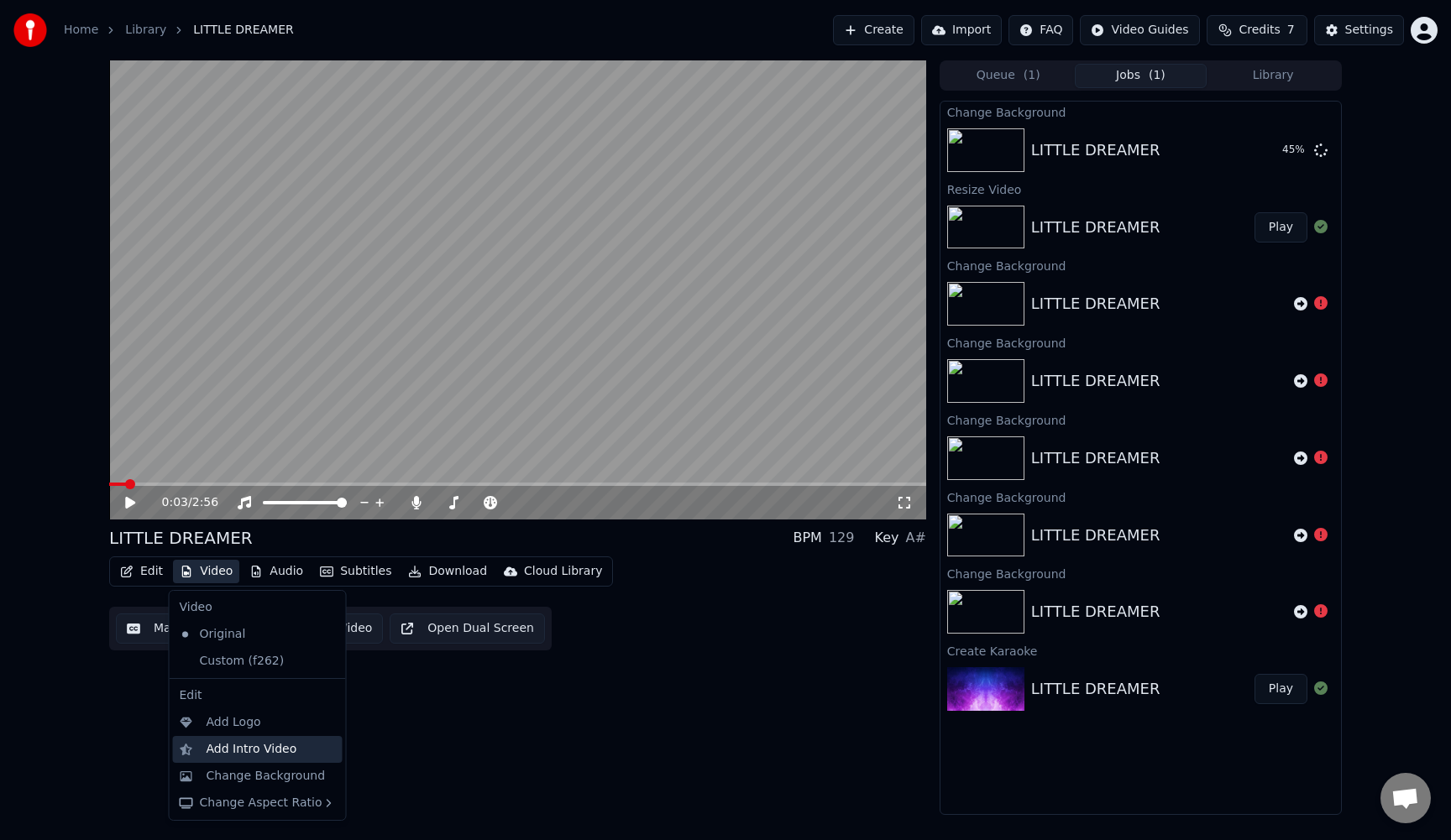
click at [228, 752] on div "Add Intro Video" at bounding box center [252, 749] width 91 height 17
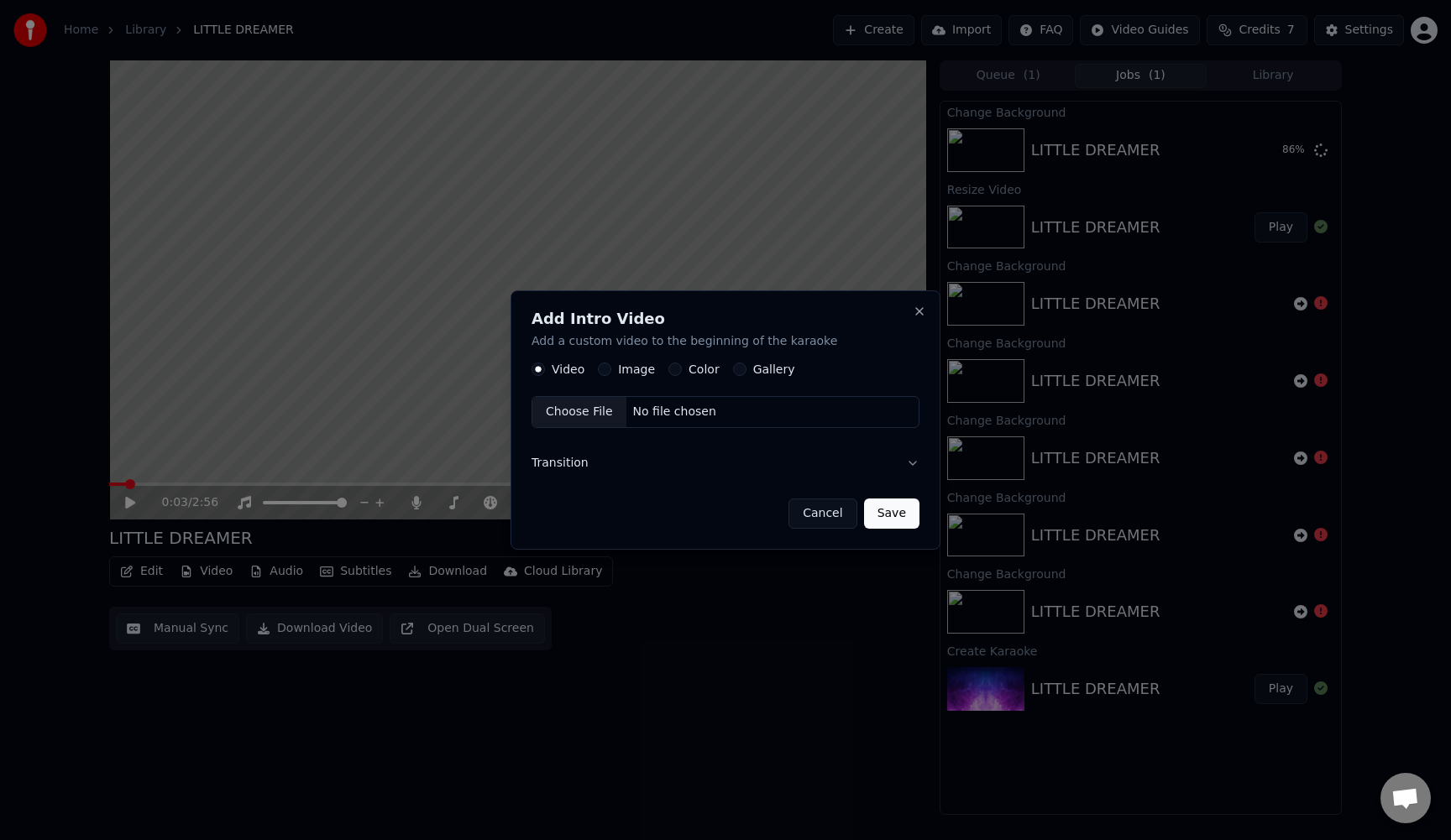
click at [833, 516] on button "Cancel" at bounding box center [822, 514] width 68 height 30
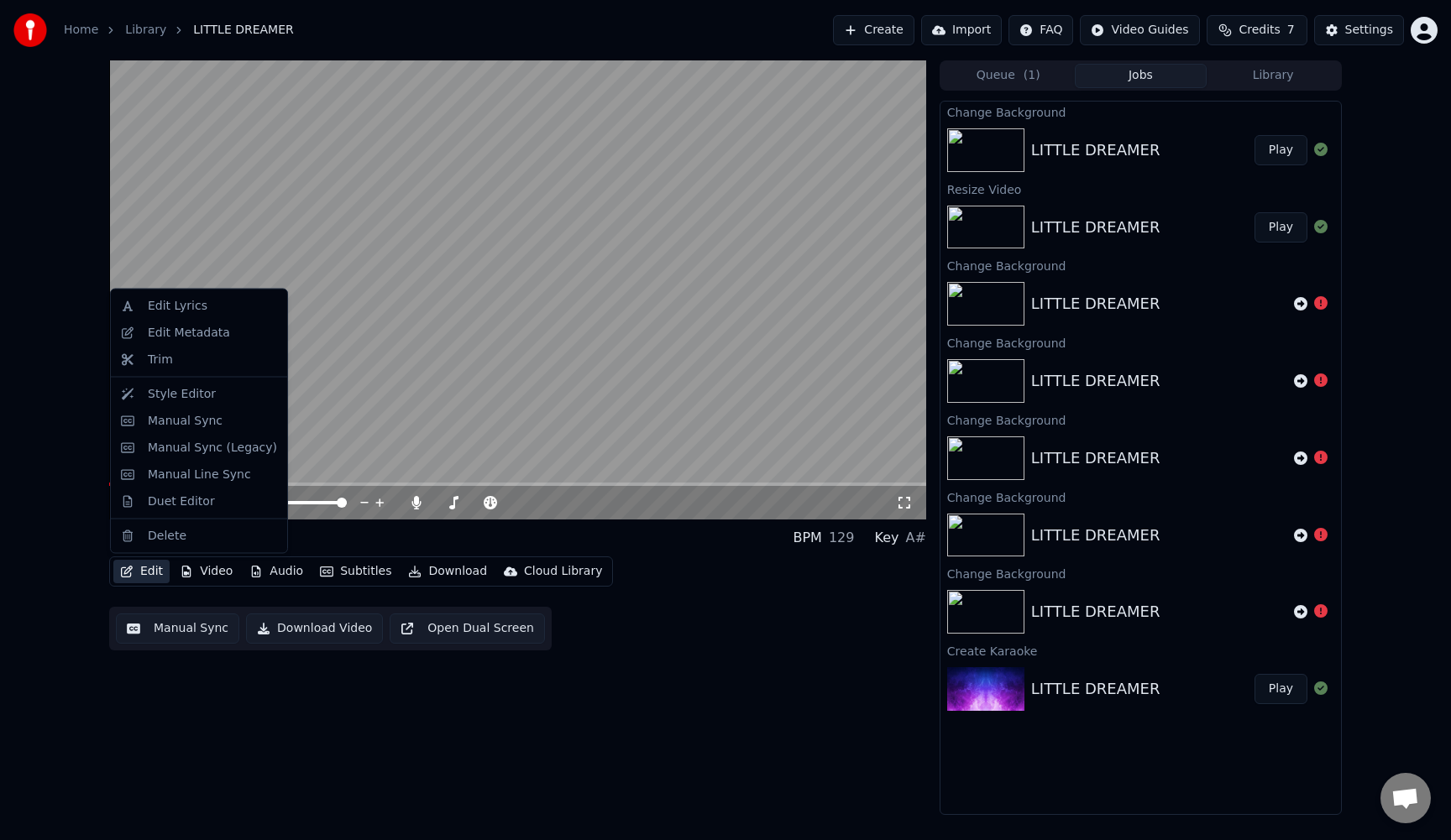
click at [122, 579] on button "Edit" at bounding box center [141, 572] width 57 height 24
click at [162, 499] on div "Duet Editor" at bounding box center [180, 501] width 67 height 17
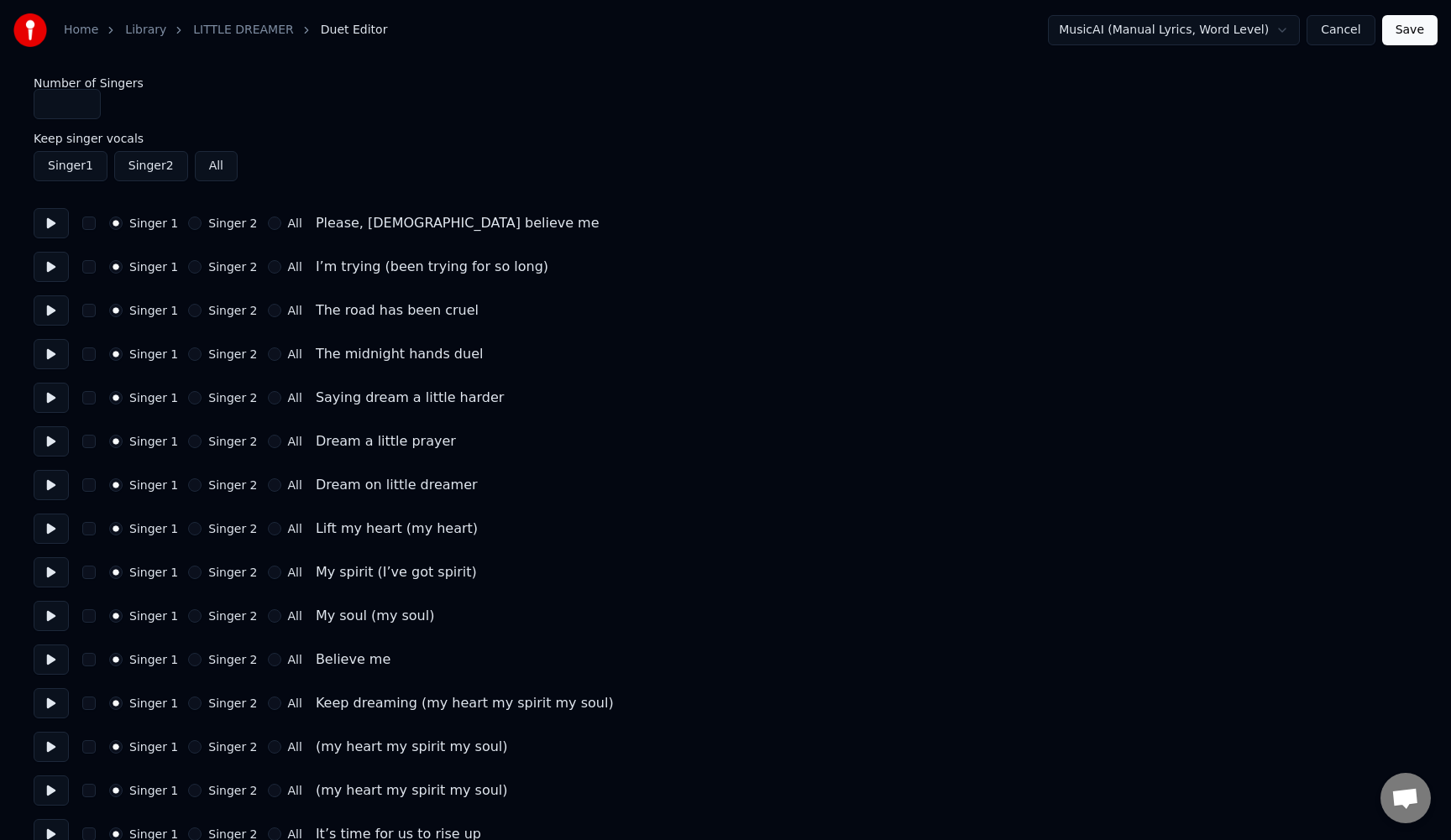
click at [1350, 27] on button "Cancel" at bounding box center [1341, 30] width 68 height 30
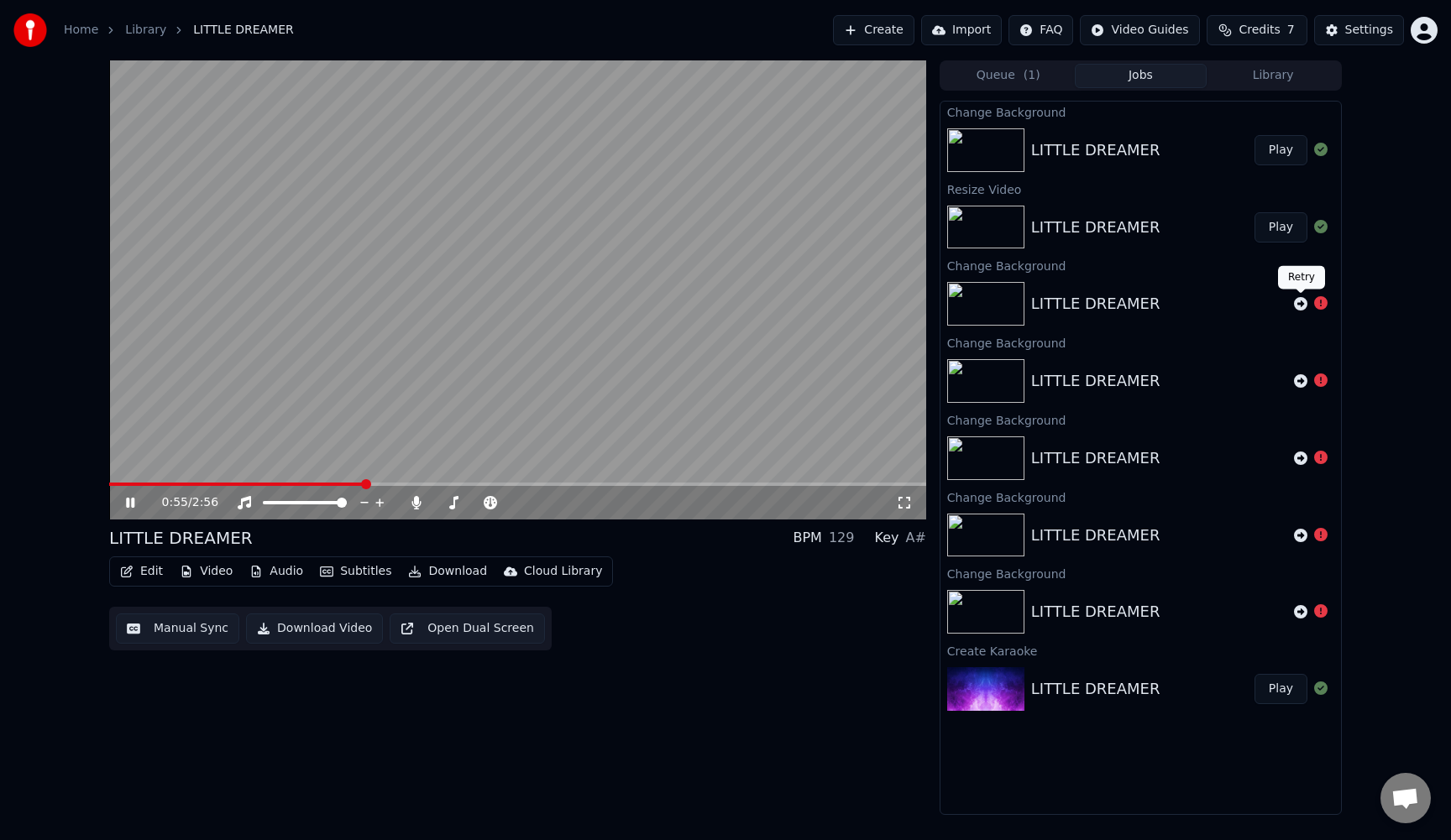
click at [1299, 301] on icon at bounding box center [1300, 304] width 13 height 13
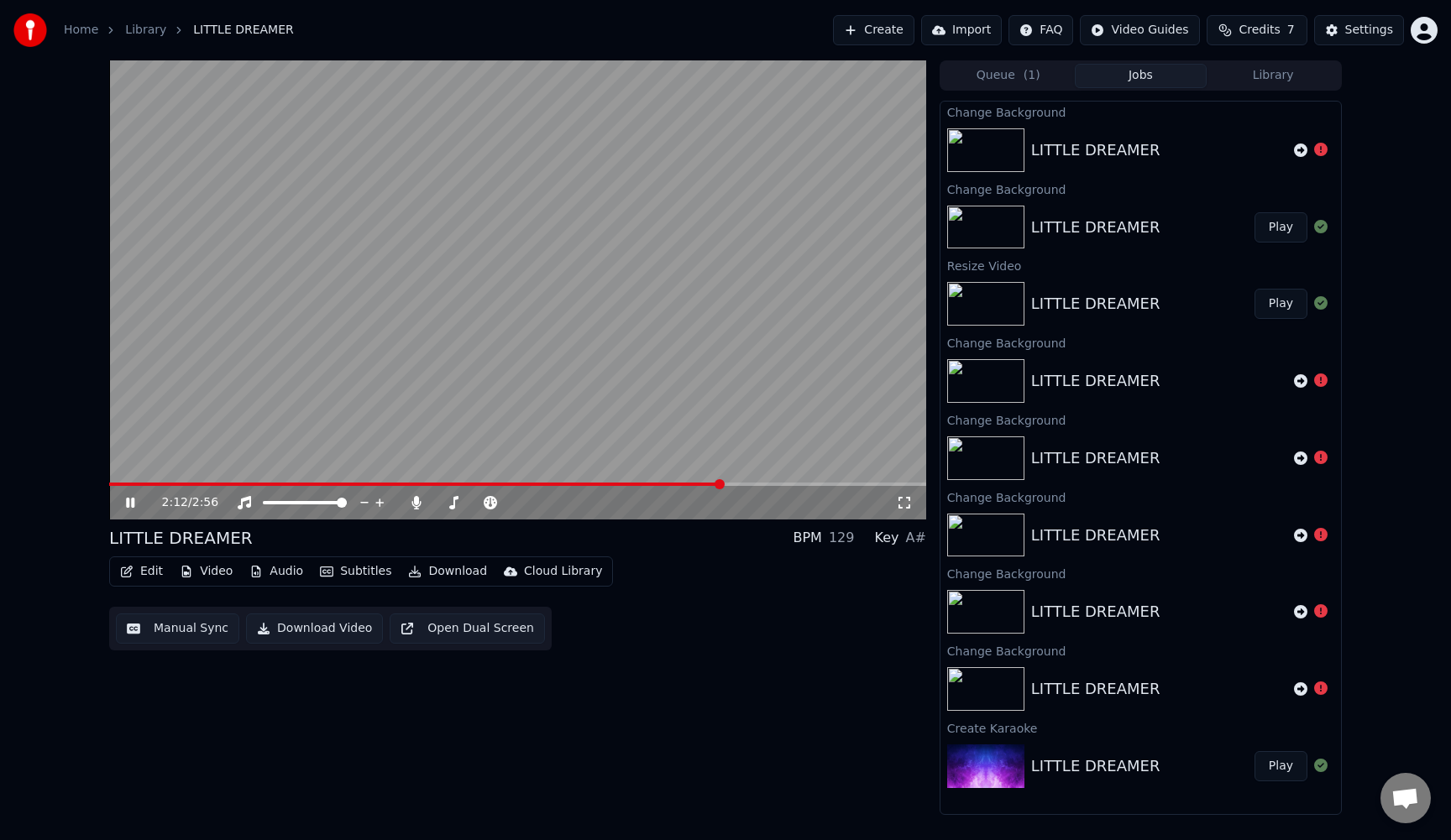
click at [210, 568] on button "Video" at bounding box center [206, 572] width 67 height 24
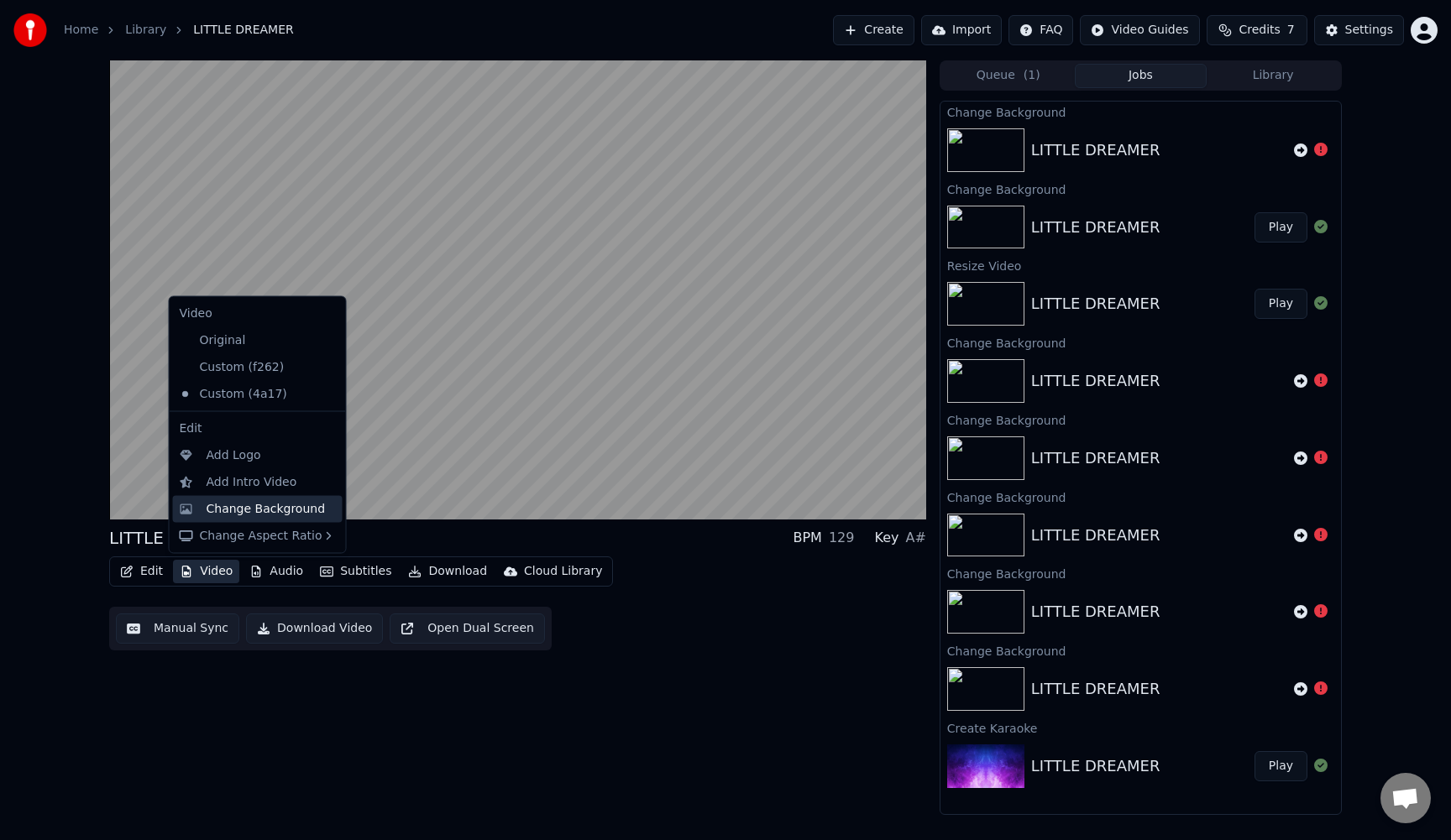
click at [236, 510] on div "Change Background" at bounding box center [267, 509] width 119 height 17
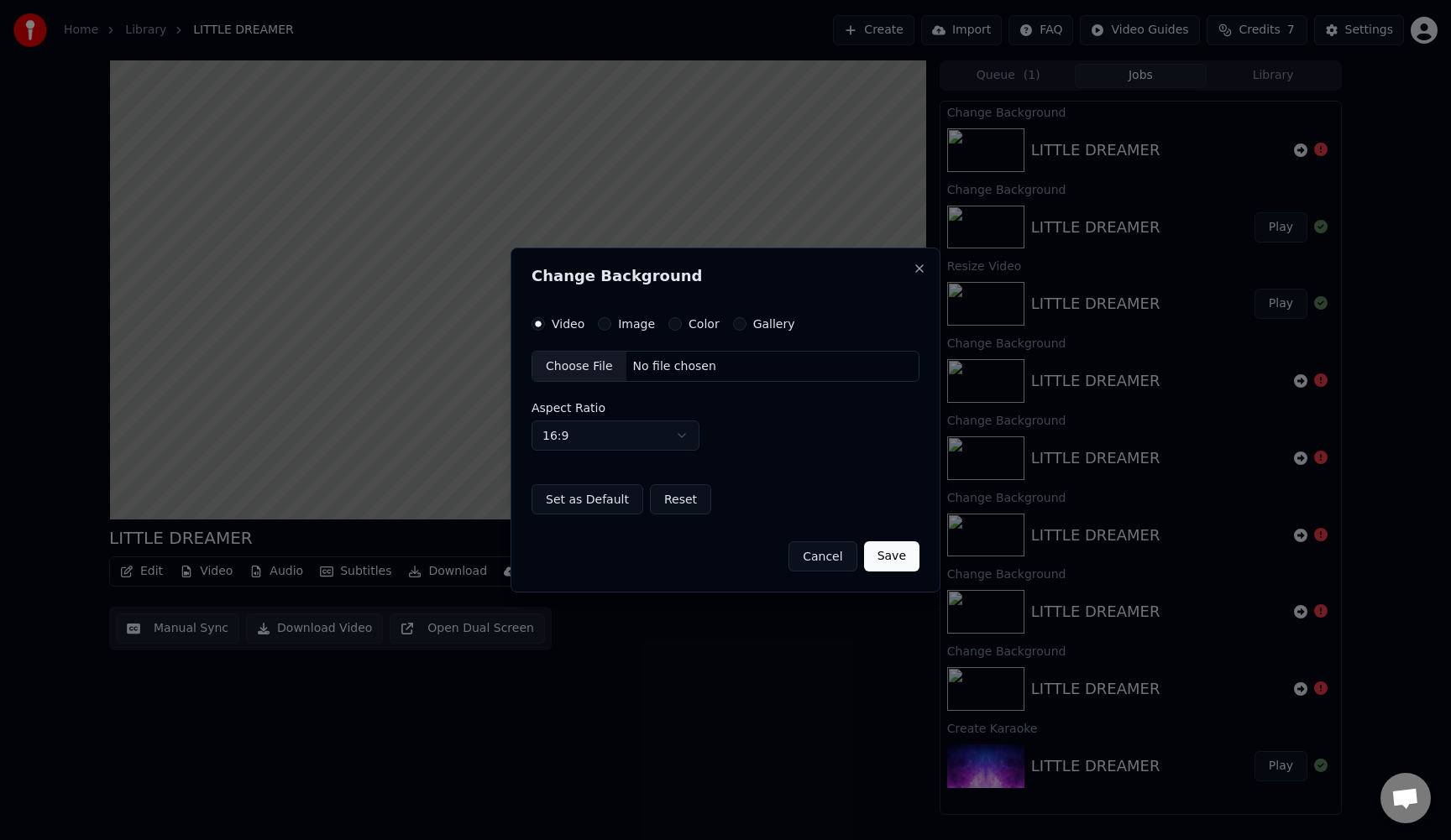
click at [606, 324] on button "Image" at bounding box center [604, 323] width 13 height 13
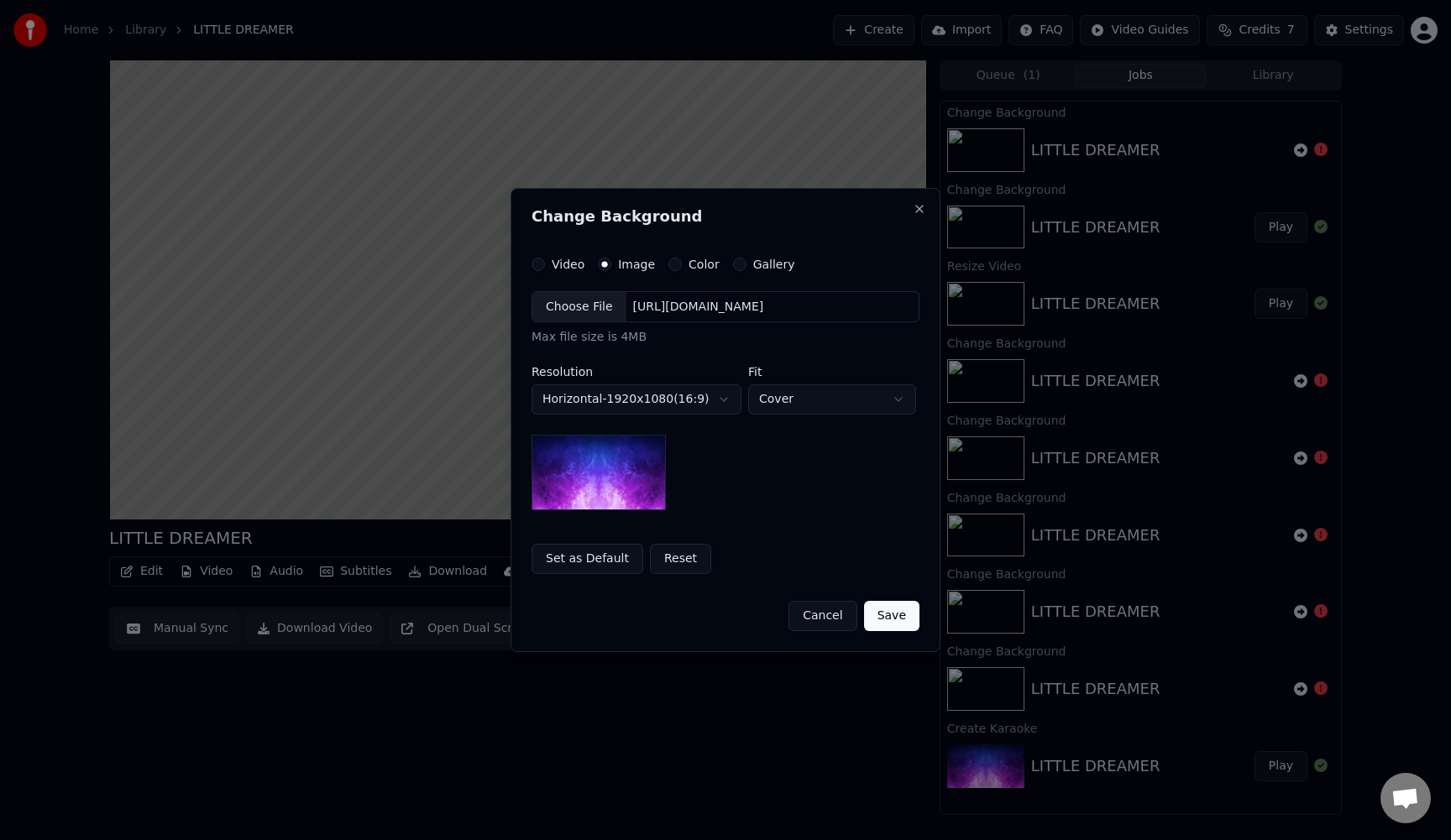
click at [558, 301] on div "Choose File" at bounding box center [579, 308] width 94 height 30
click at [893, 625] on button "Save" at bounding box center [892, 616] width 56 height 30
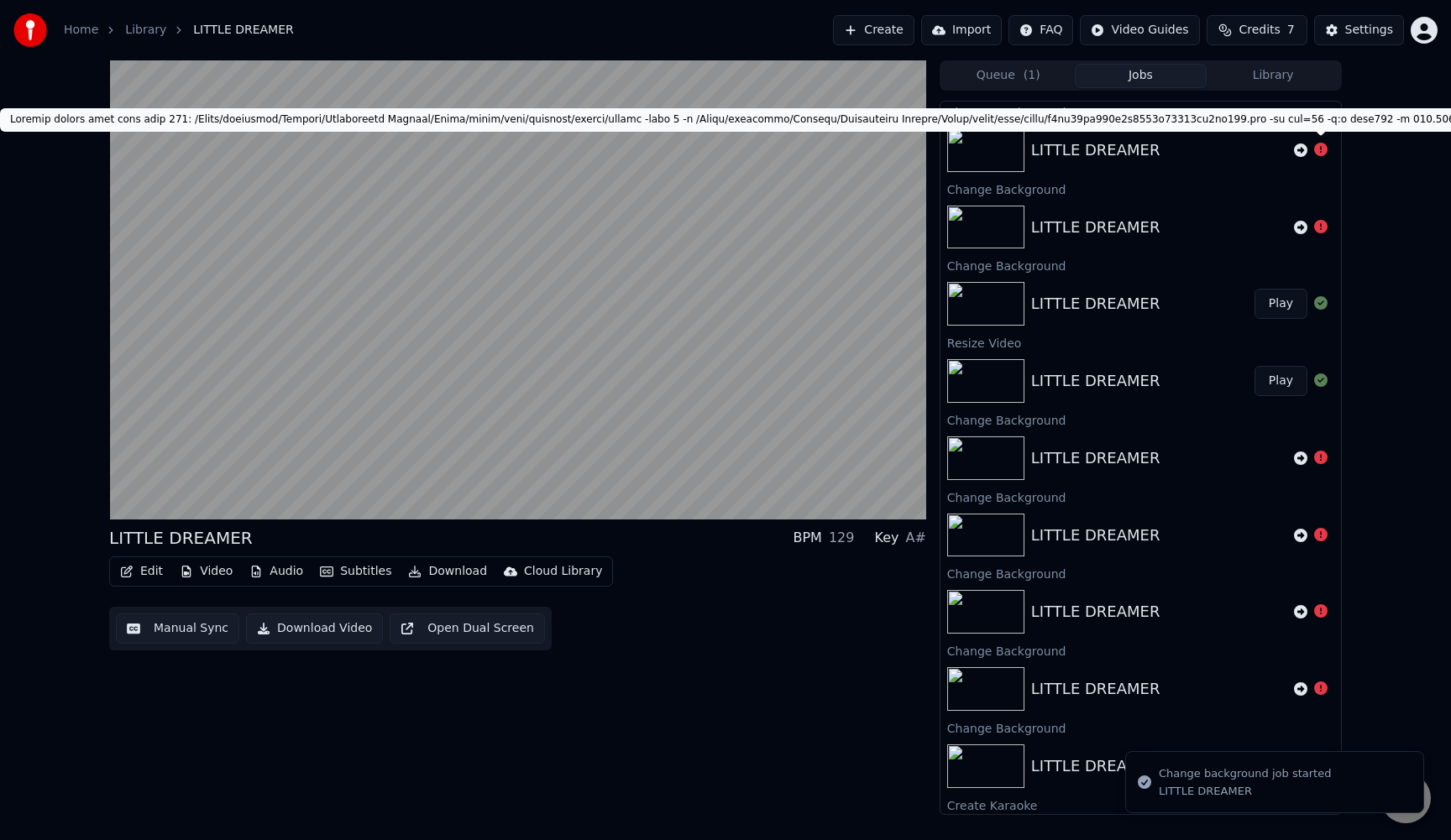
click at [1322, 151] on icon at bounding box center [1320, 148] width 13 height 13
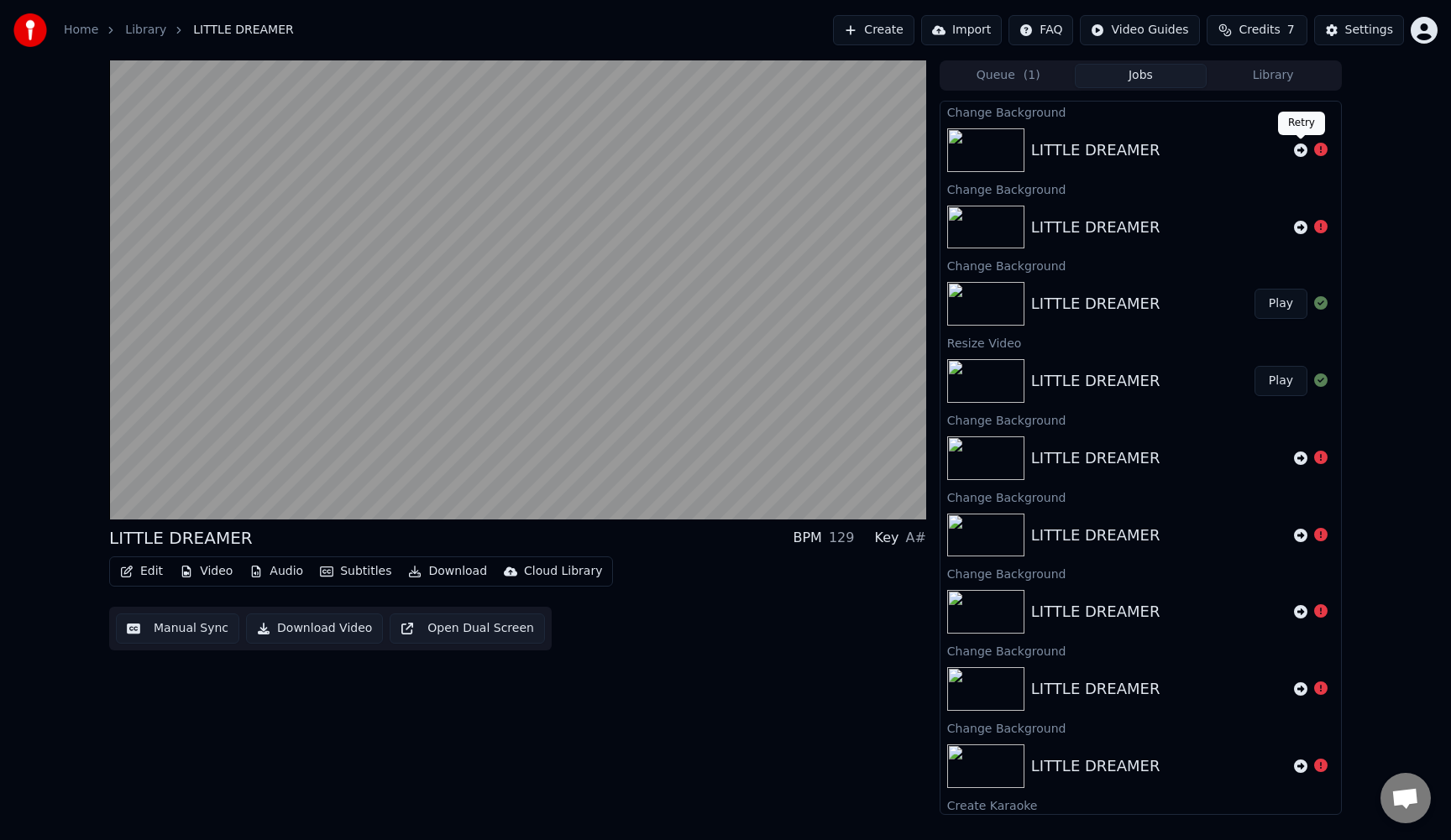
click at [1303, 151] on icon at bounding box center [1300, 149] width 13 height 13
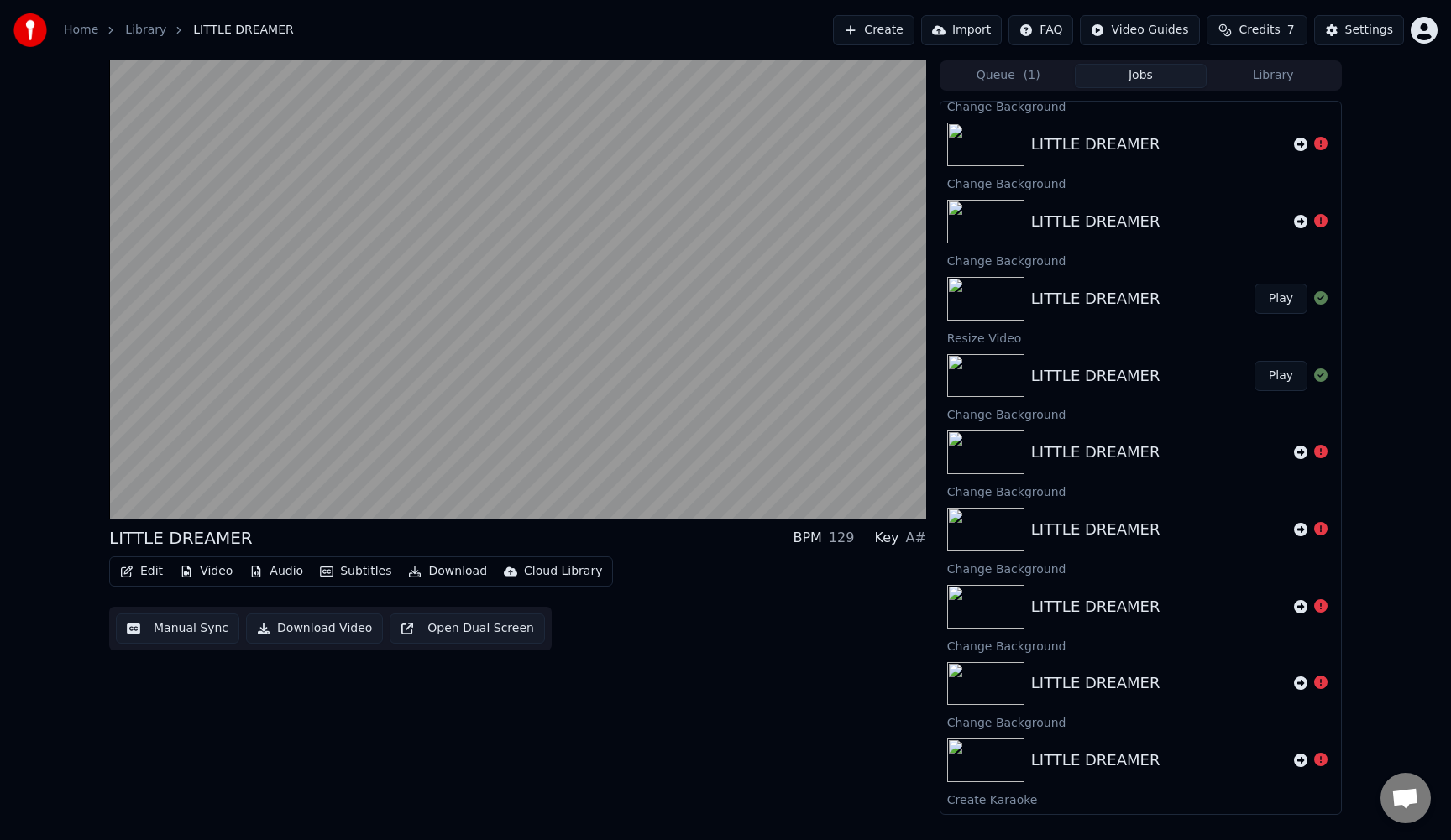
scroll to position [188, 0]
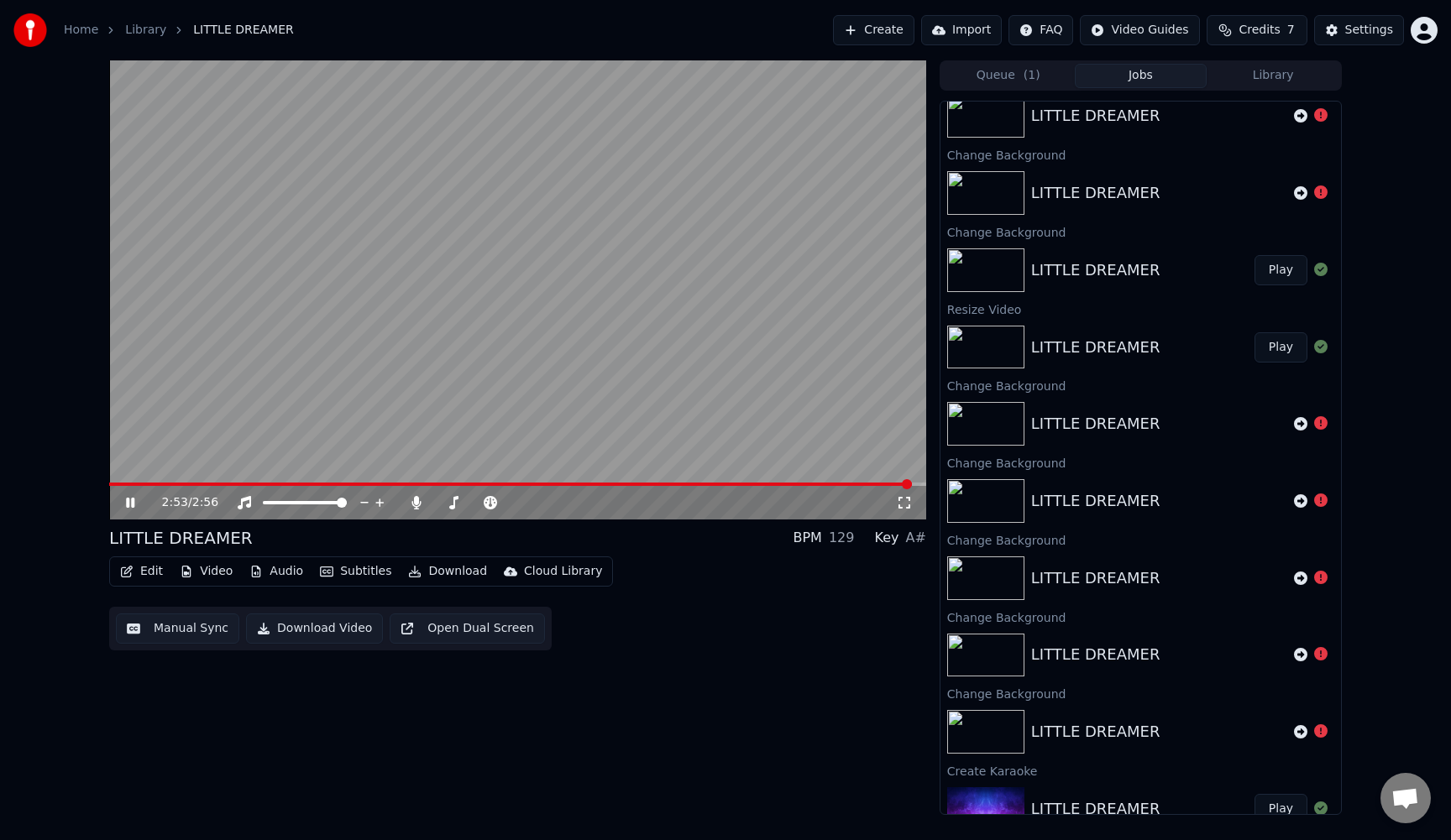
click at [998, 500] on img at bounding box center [986, 502] width 78 height 44
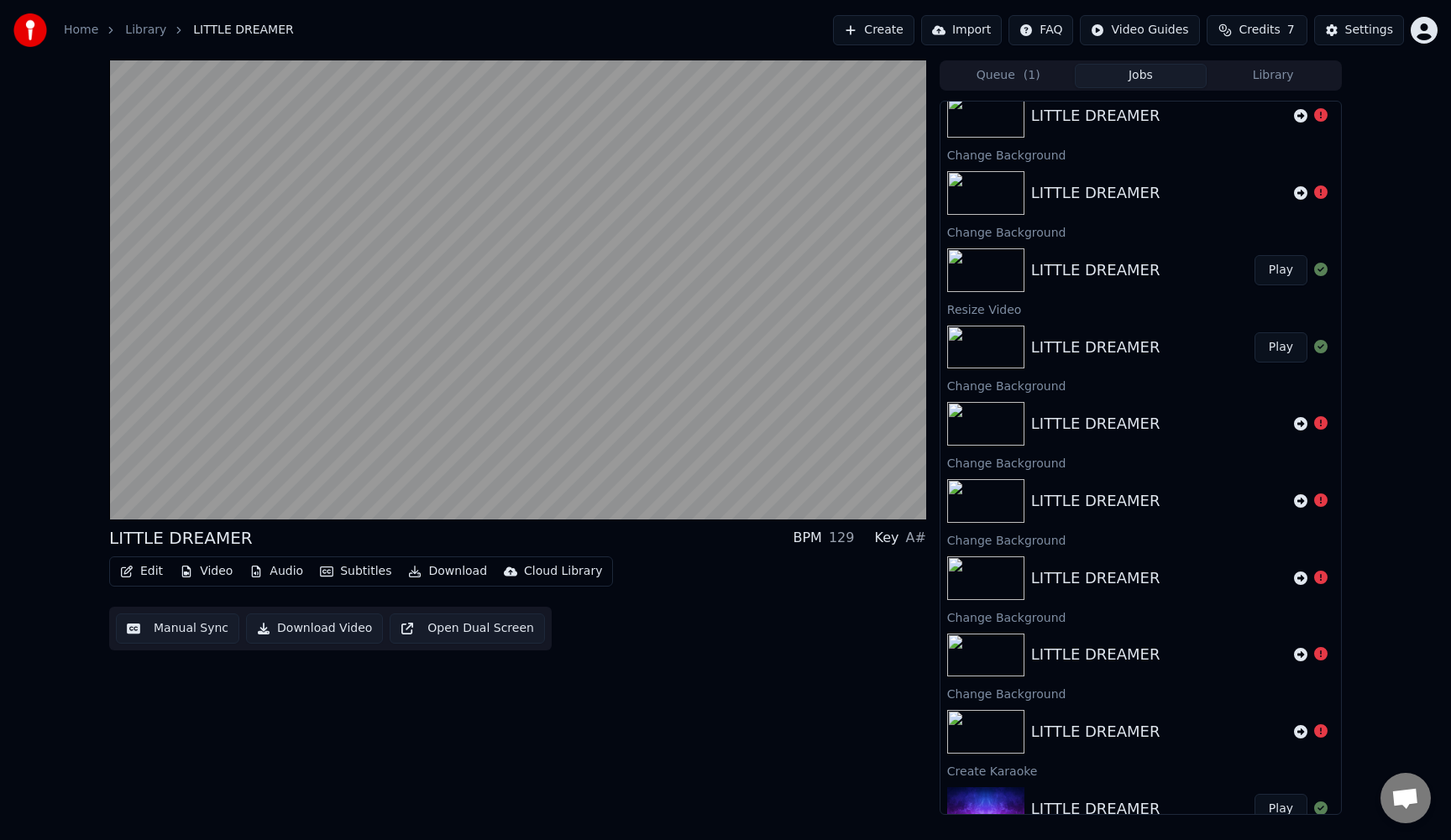
scroll to position [212, 0]
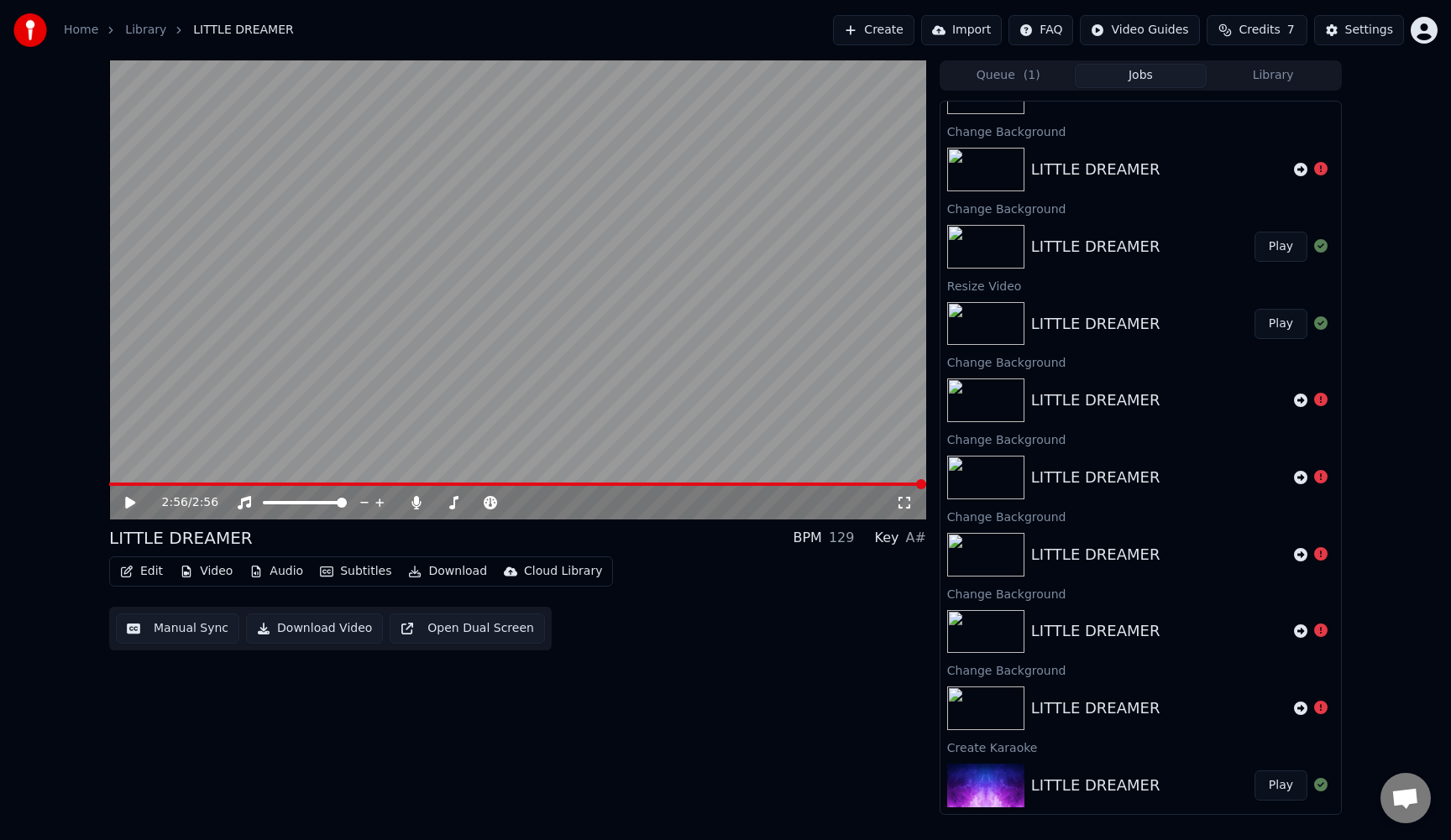
click at [1013, 782] on img at bounding box center [986, 786] width 78 height 44
click at [1276, 789] on button "Play" at bounding box center [1280, 785] width 53 height 30
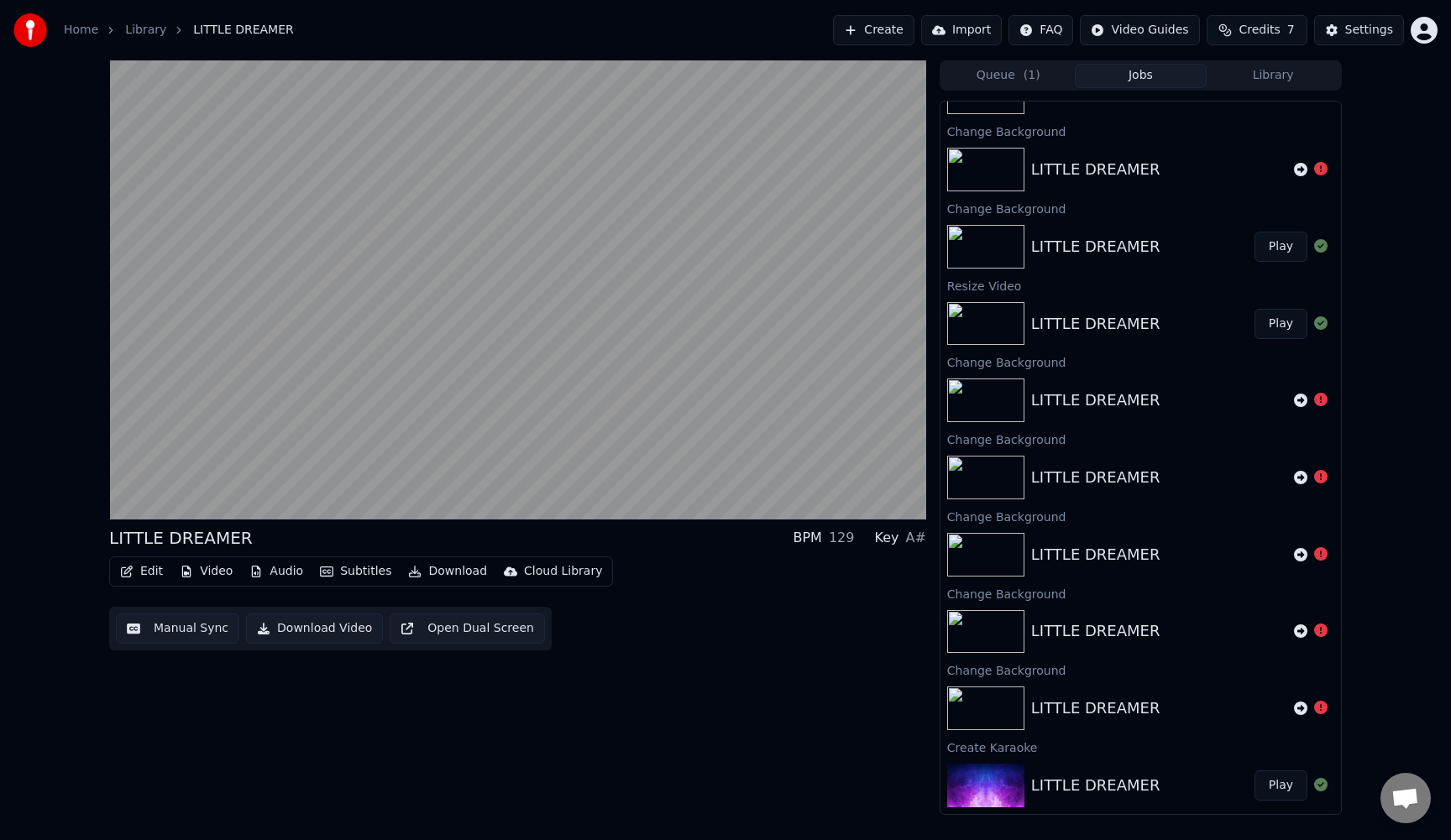
click at [982, 786] on img at bounding box center [986, 786] width 78 height 44
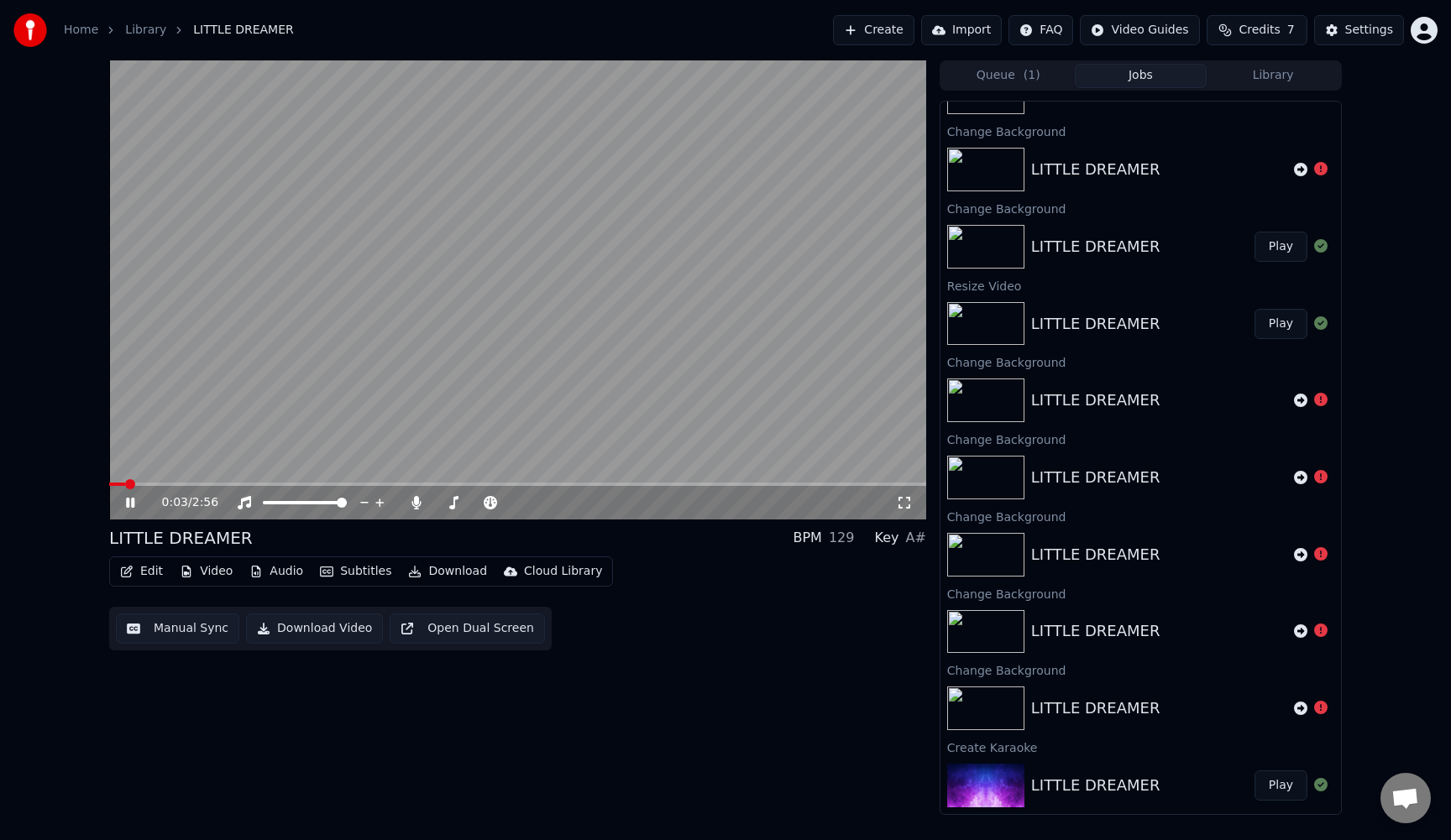
click at [127, 502] on icon at bounding box center [130, 503] width 8 height 10
click at [128, 501] on icon at bounding box center [130, 503] width 10 height 12
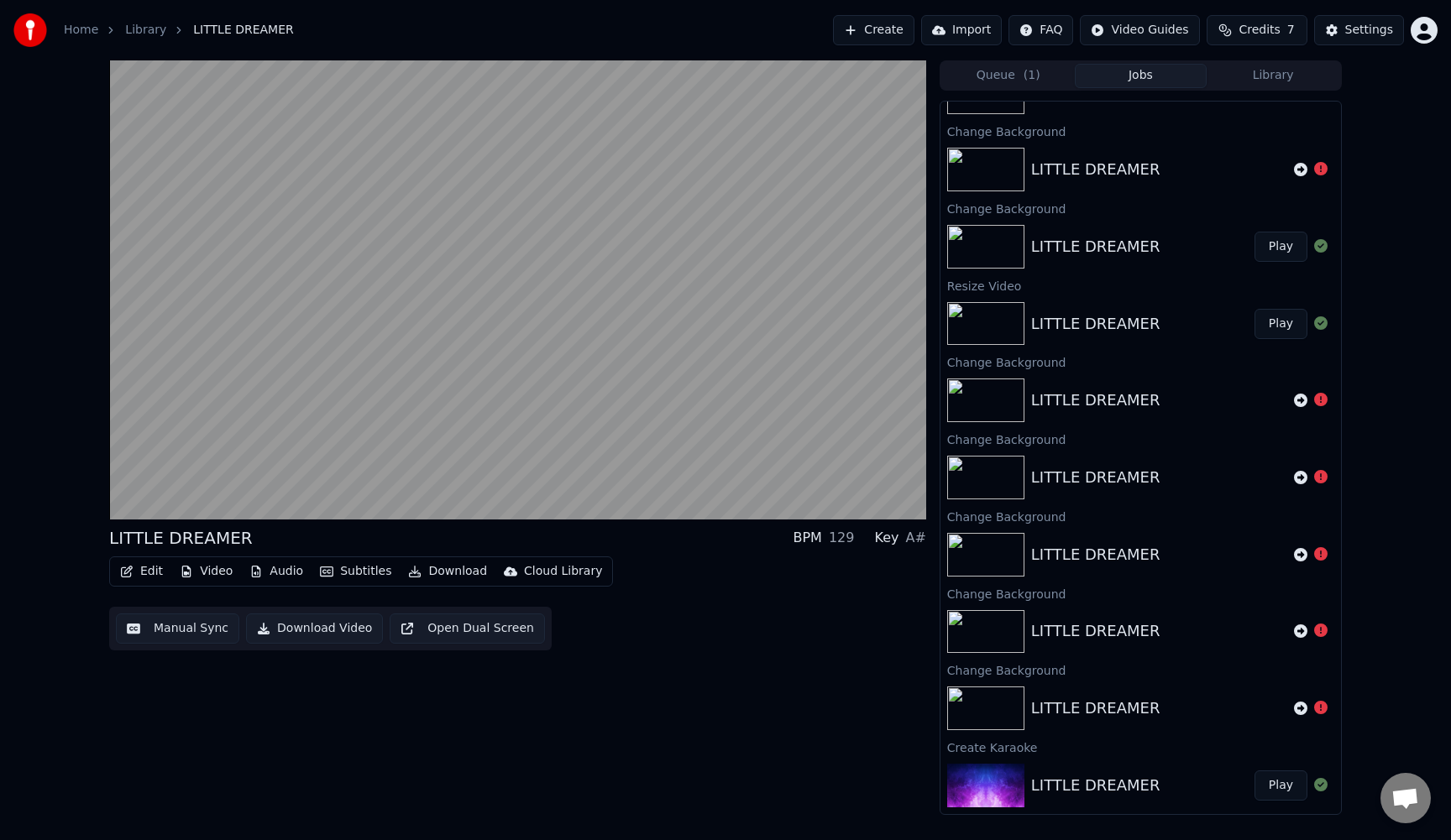
click at [283, 629] on button "Download Video" at bounding box center [314, 629] width 137 height 30
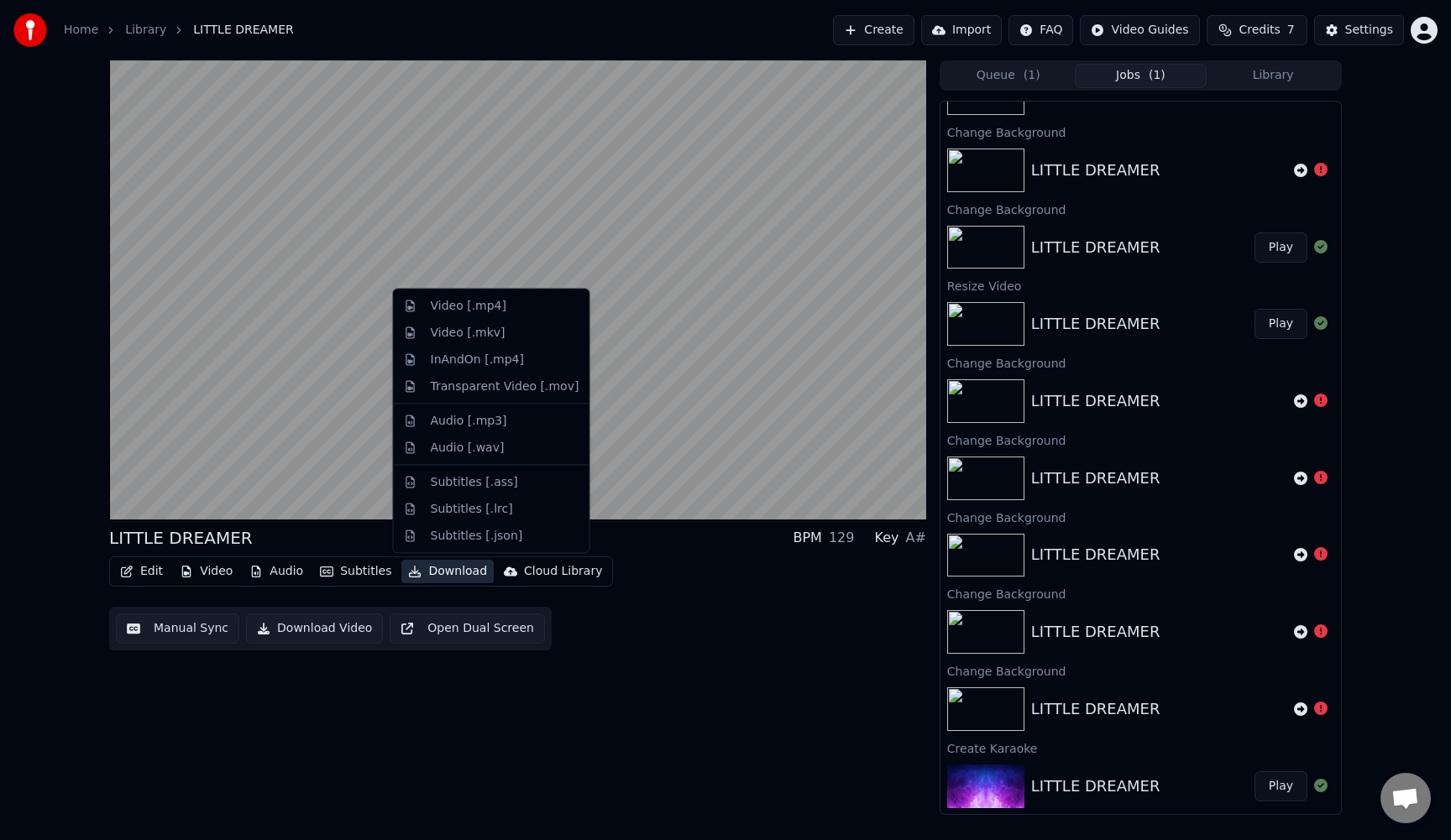
click at [446, 573] on button "Download" at bounding box center [447, 572] width 93 height 24
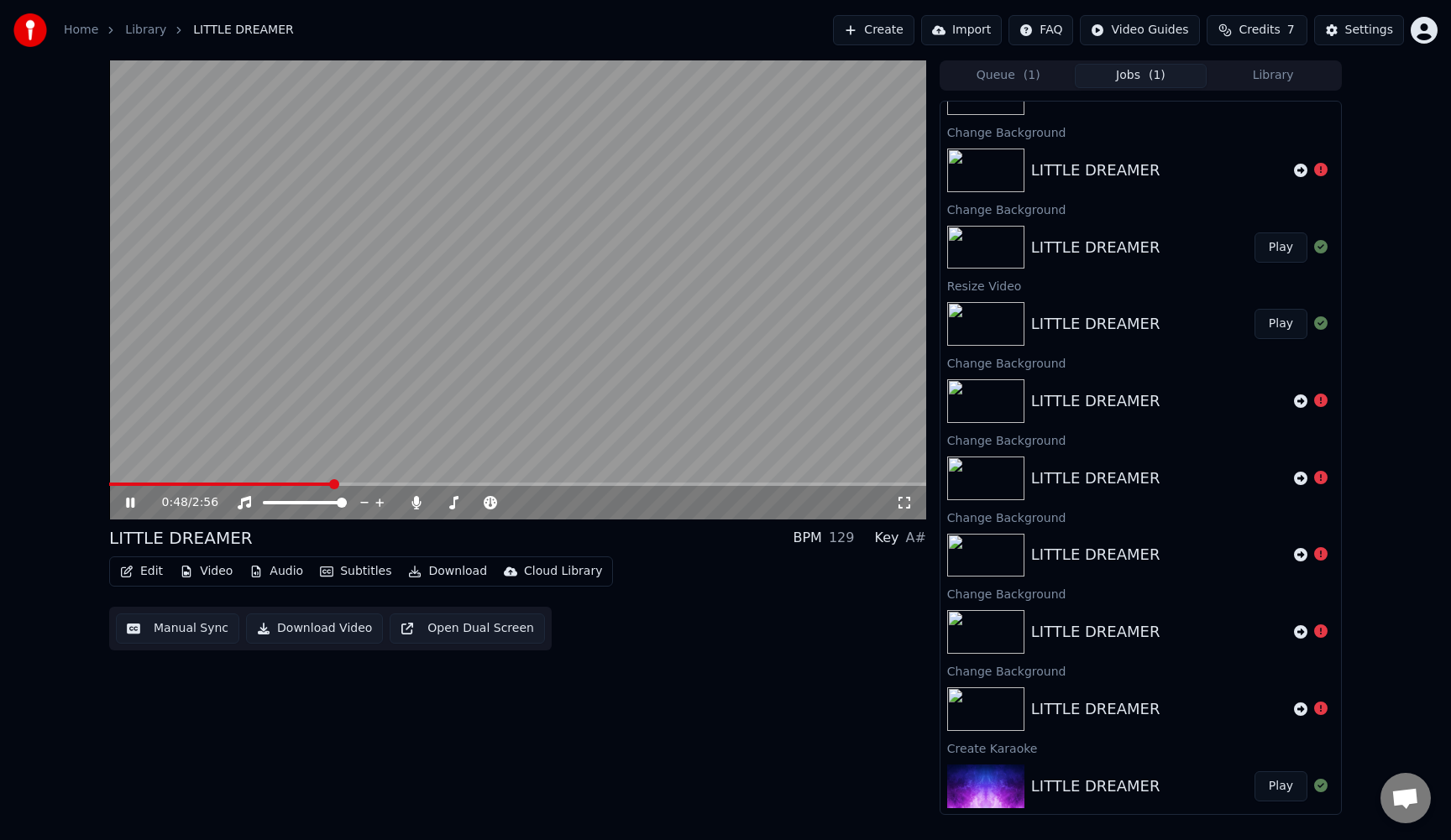
click at [622, 687] on div "0:48 / 2:56 LITTLE DREAMER BPM 129 Key A# Edit Video Audio Subtitles Download C…" at bounding box center [518, 438] width 817 height 754
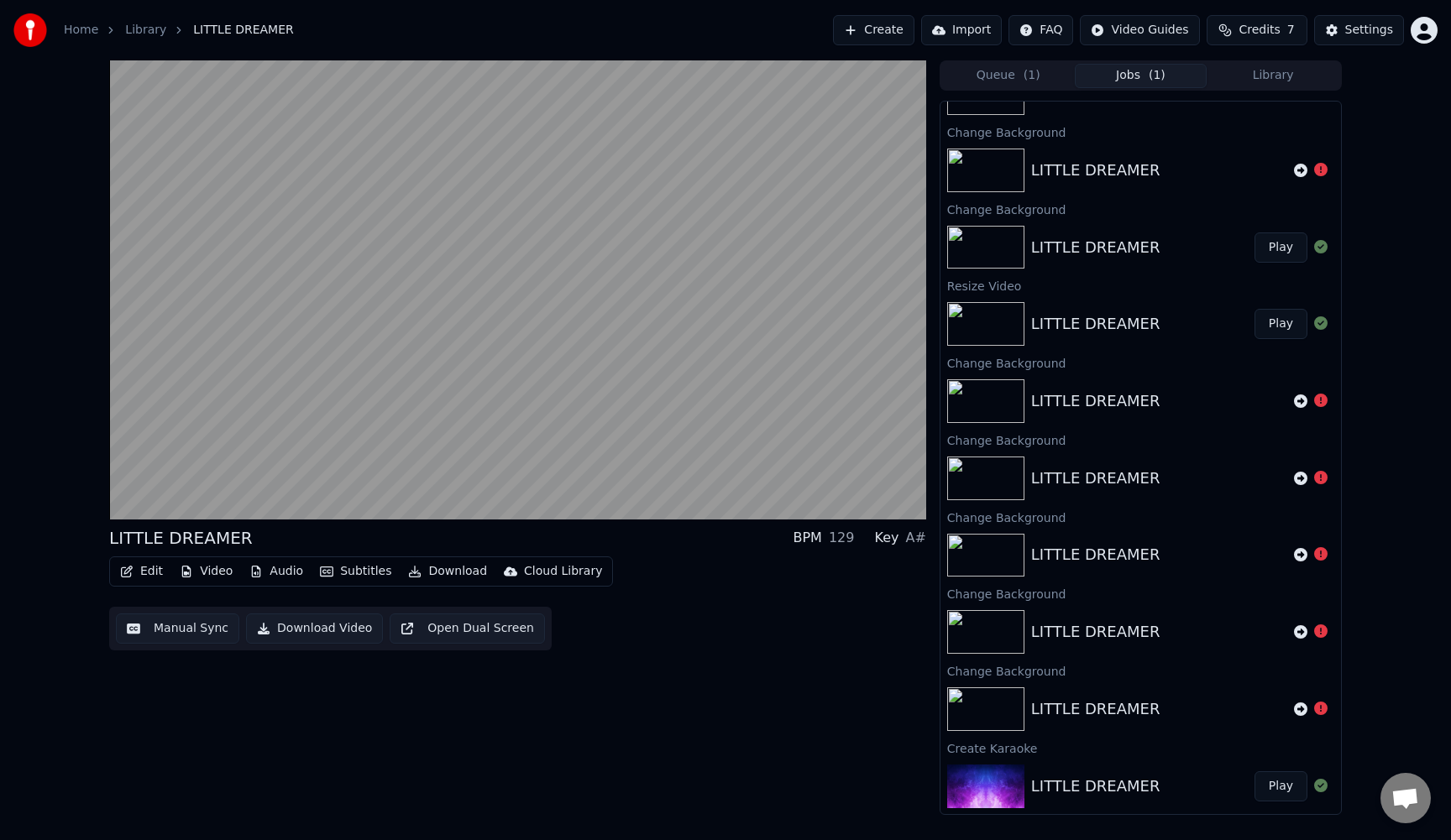
click at [319, 636] on button "Download Video" at bounding box center [314, 629] width 137 height 30
click at [1248, 798] on li "Download Video" at bounding box center [1274, 792] width 299 height 46
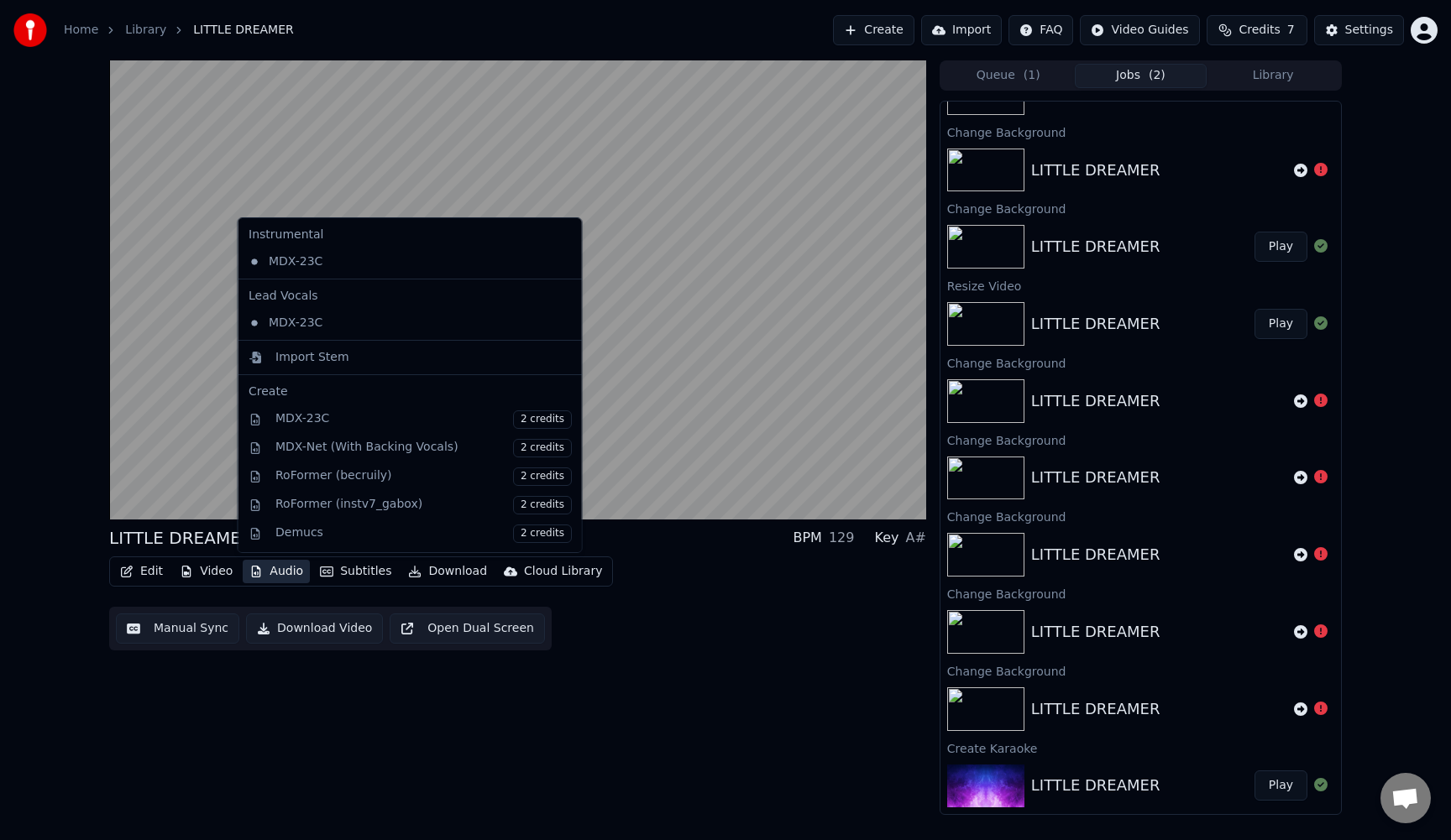
click at [280, 572] on button "Audio" at bounding box center [276, 572] width 67 height 24
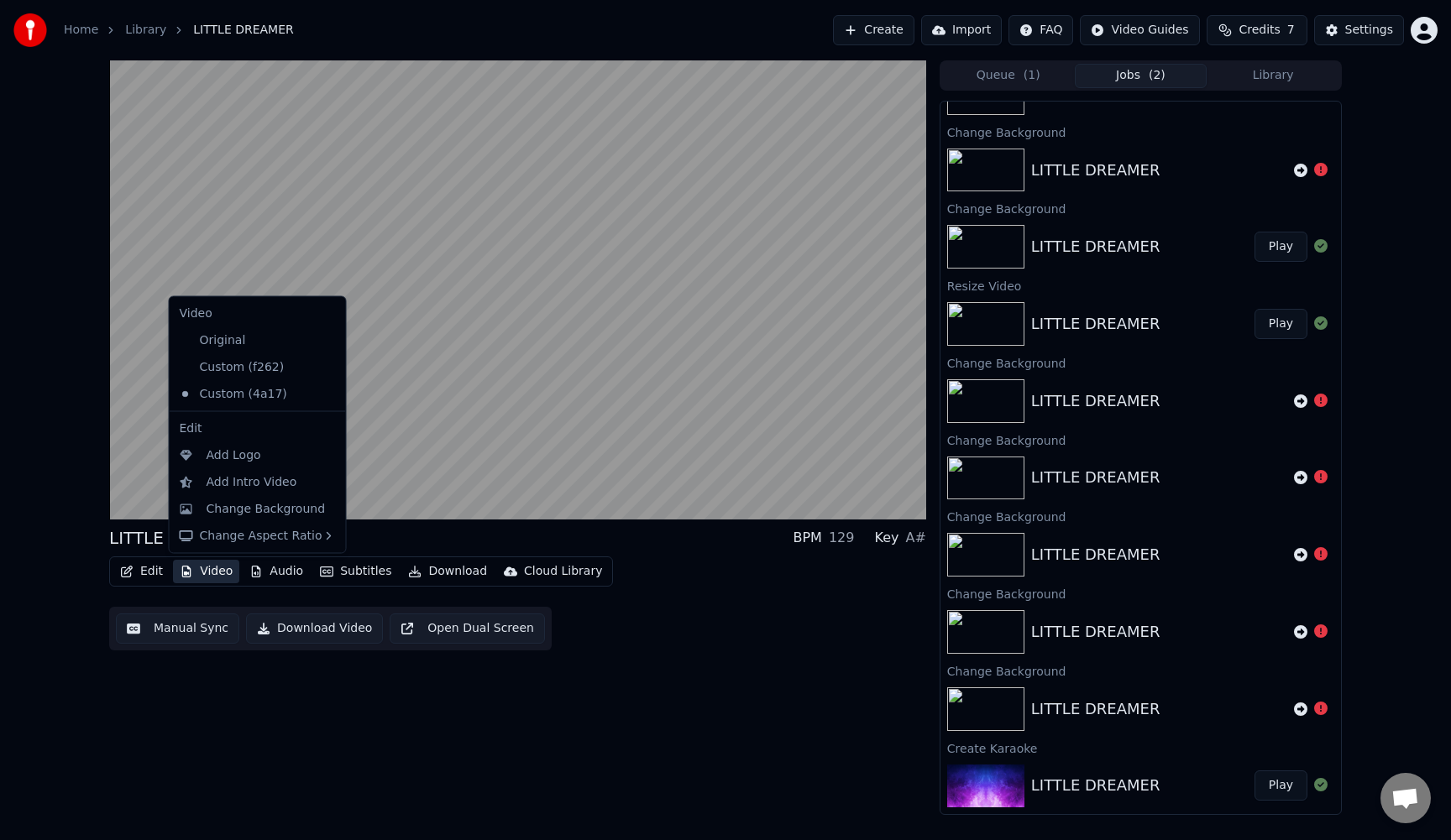
click at [272, 629] on button "Download Video" at bounding box center [314, 629] width 137 height 30
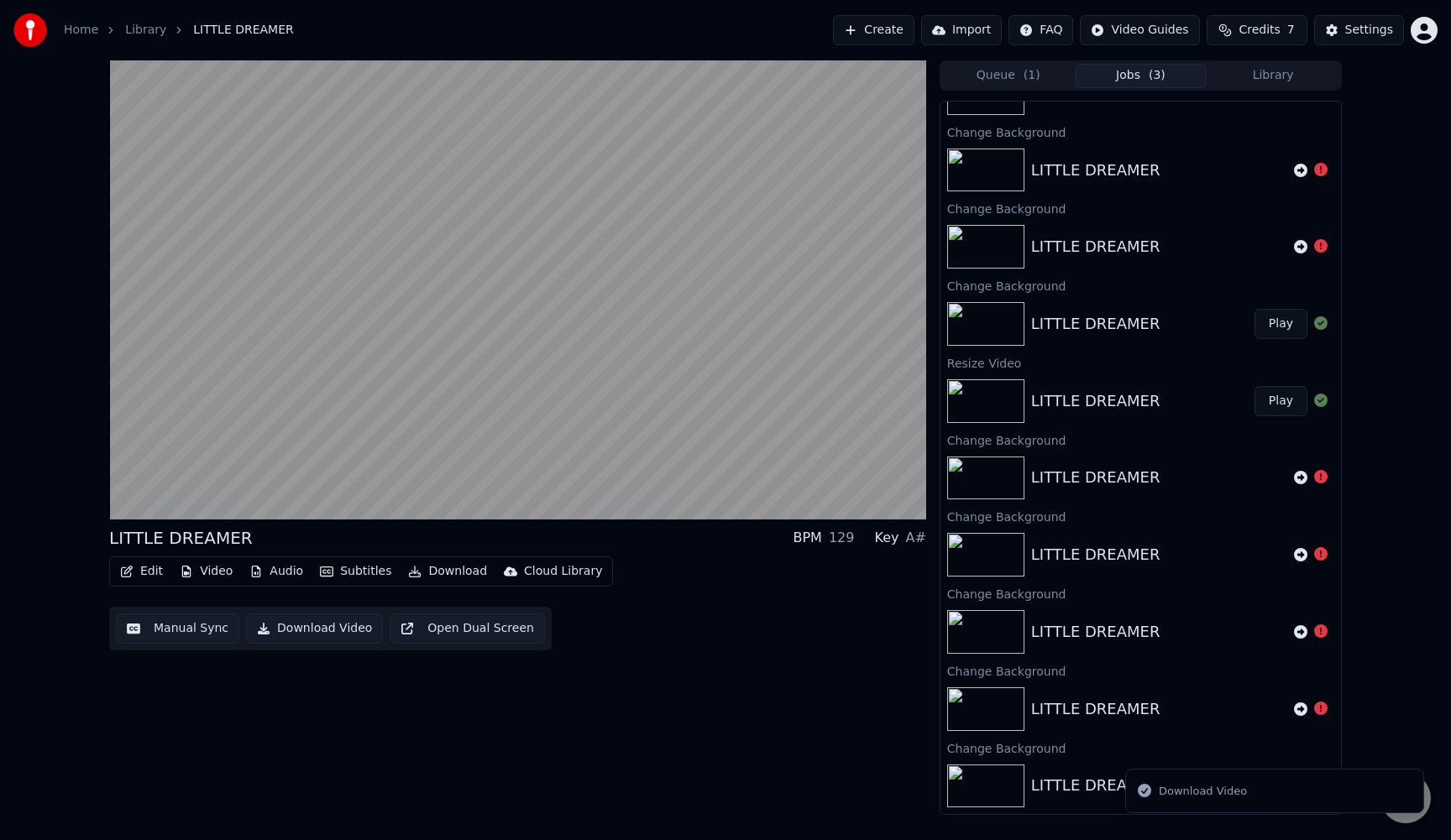
scroll to position [443, 0]
click at [1186, 791] on div "Download Video" at bounding box center [1202, 791] width 89 height 17
click at [1184, 791] on div "Download Video" at bounding box center [1202, 791] width 89 height 17
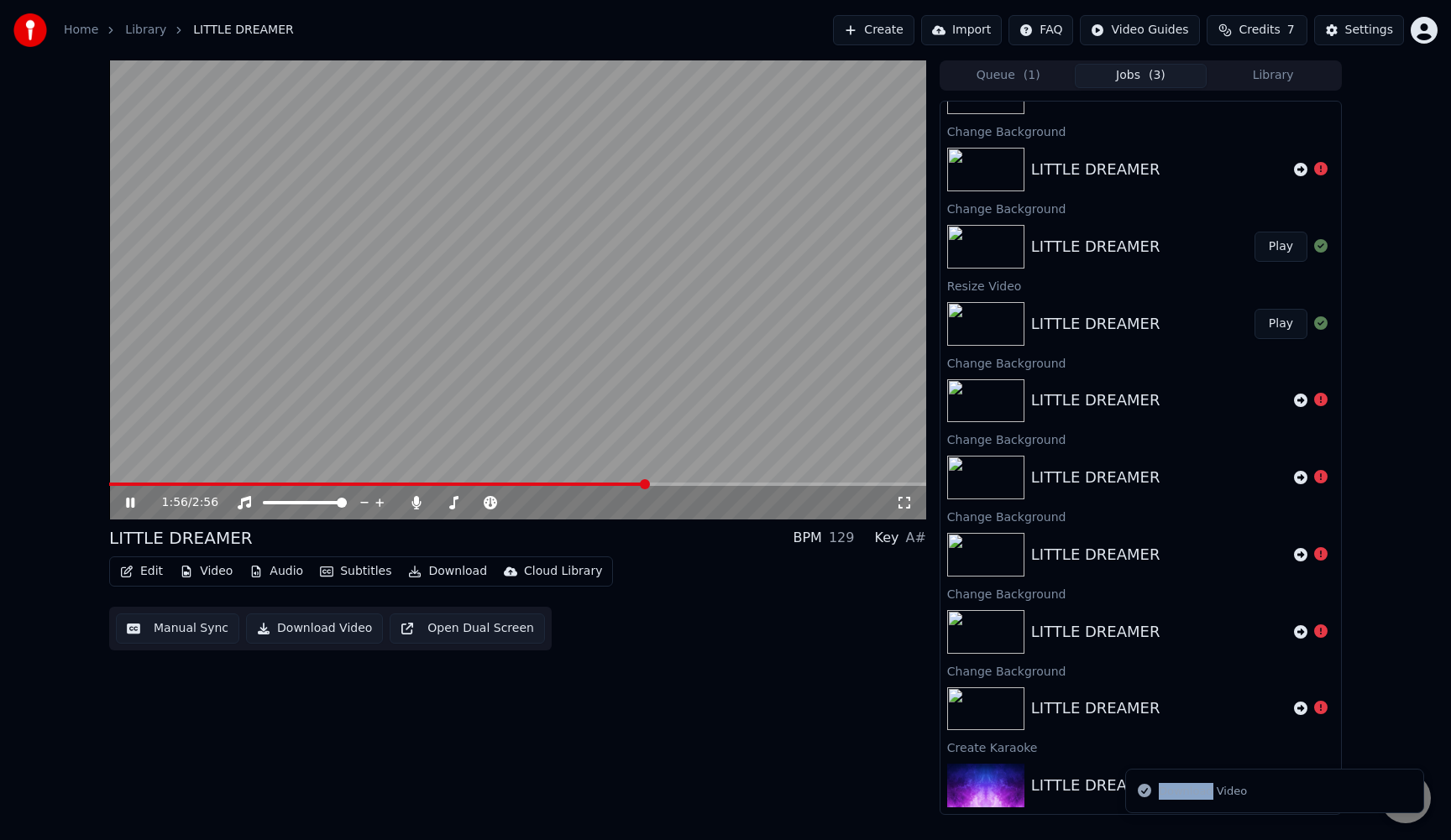
click at [271, 631] on button "Download Video" at bounding box center [314, 629] width 137 height 30
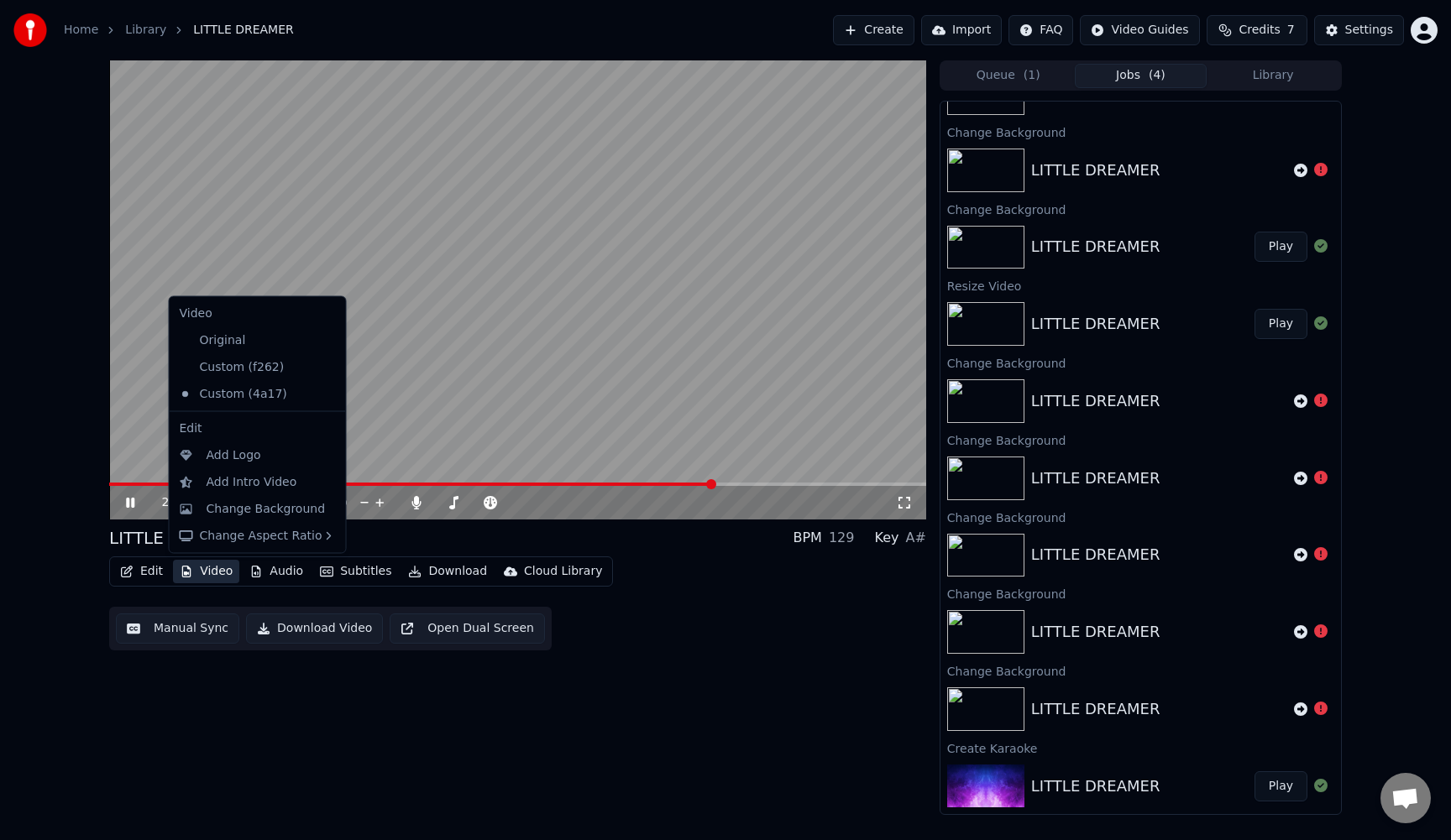
click at [214, 574] on button "Video" at bounding box center [206, 572] width 67 height 24
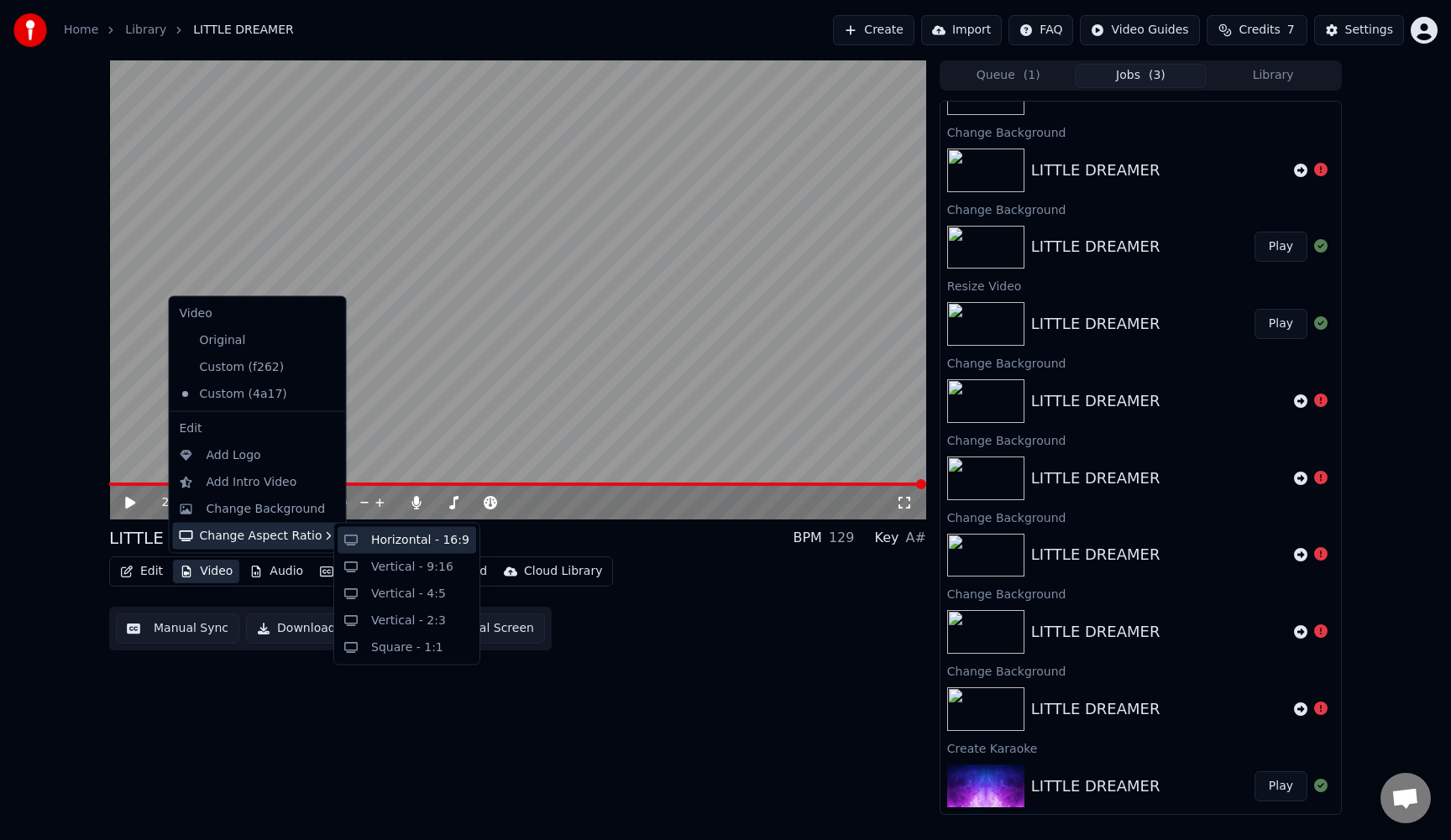
click at [367, 540] on div "Horizontal - 16:9" at bounding box center [406, 540] width 138 height 27
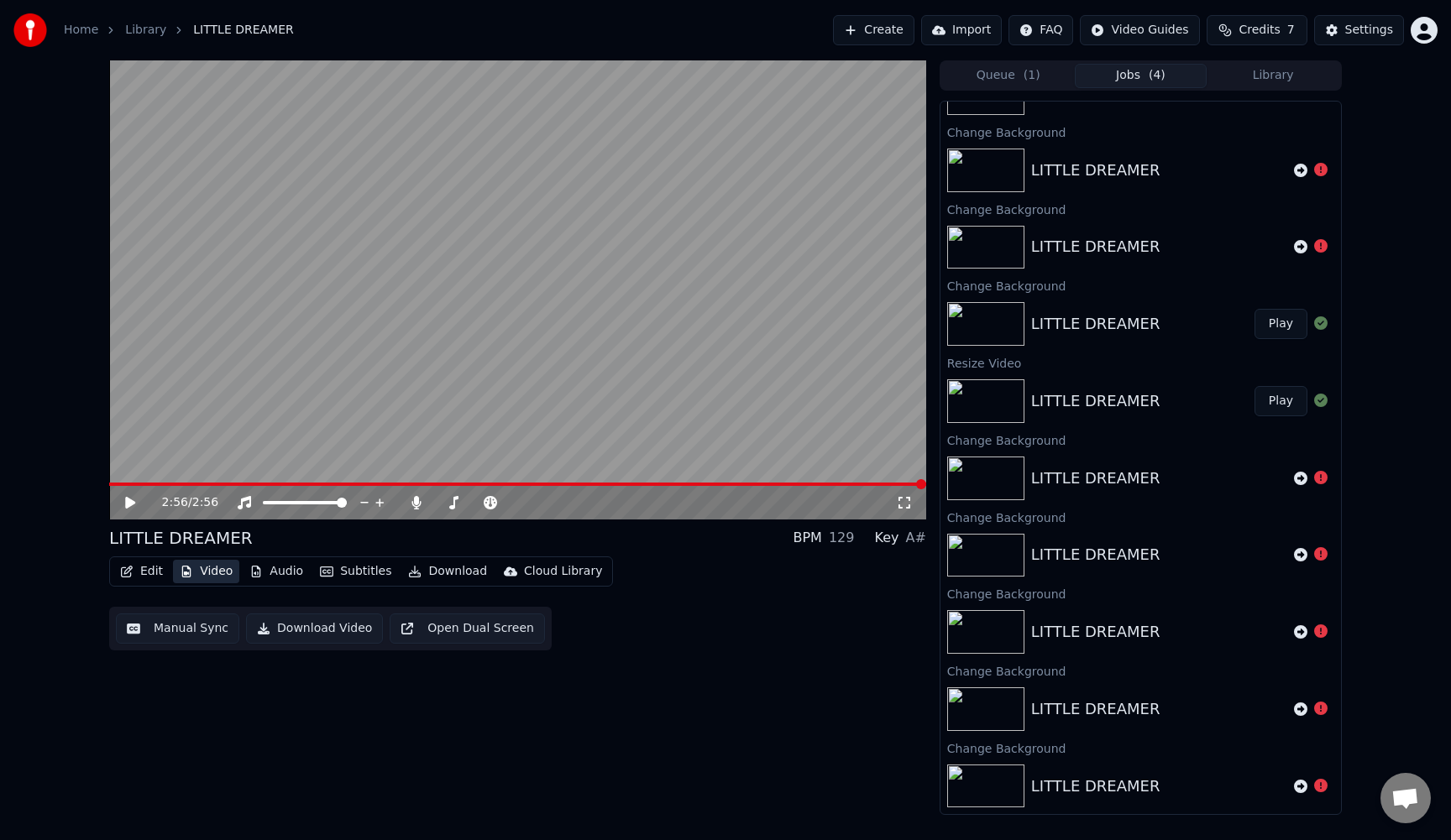
scroll to position [674, 0]
click at [265, 630] on button "Download Video" at bounding box center [314, 629] width 137 height 30
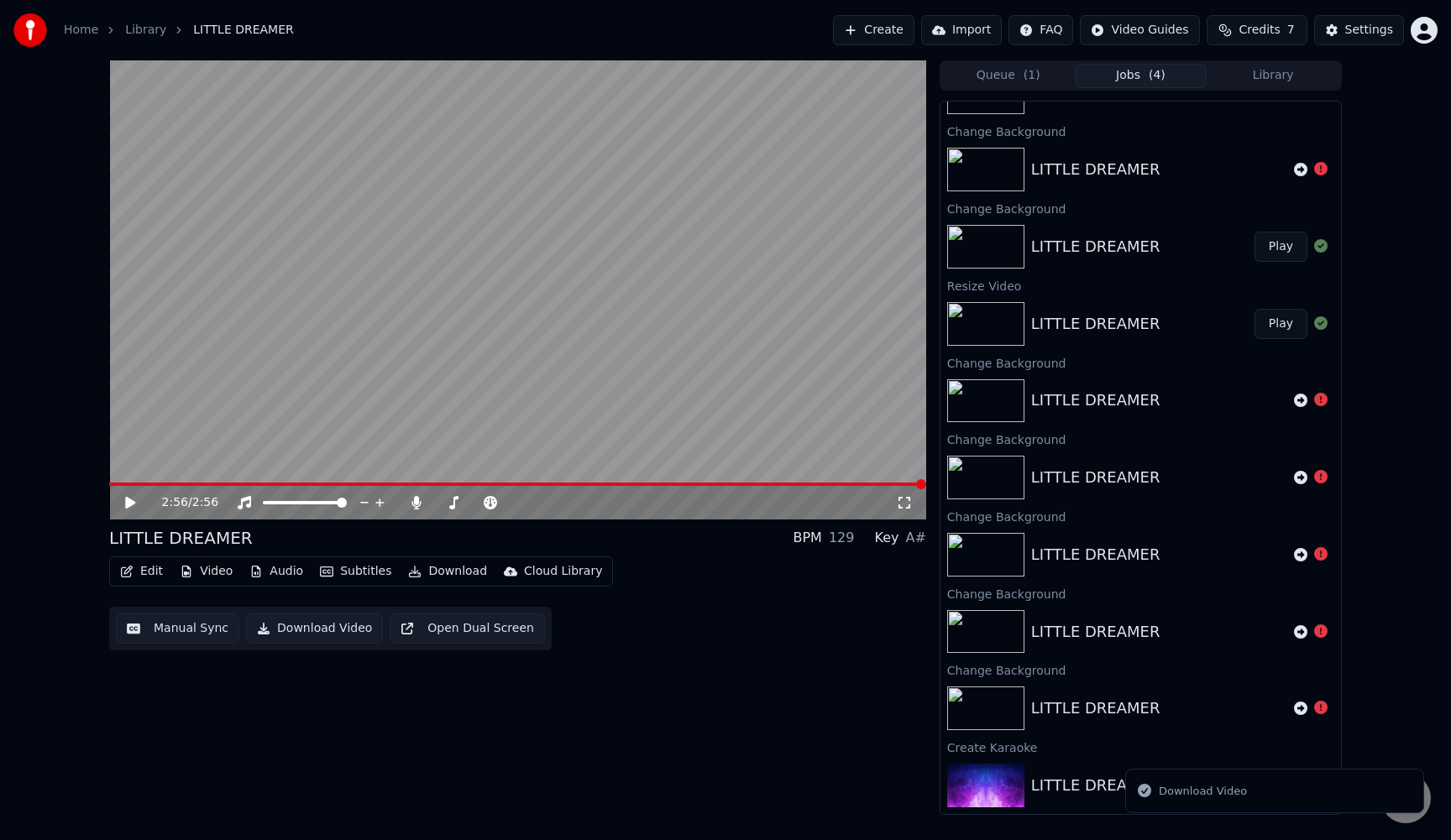
click at [1187, 792] on div "Download Video" at bounding box center [1202, 791] width 89 height 17
click at [314, 626] on button "Download Video" at bounding box center [314, 629] width 137 height 30
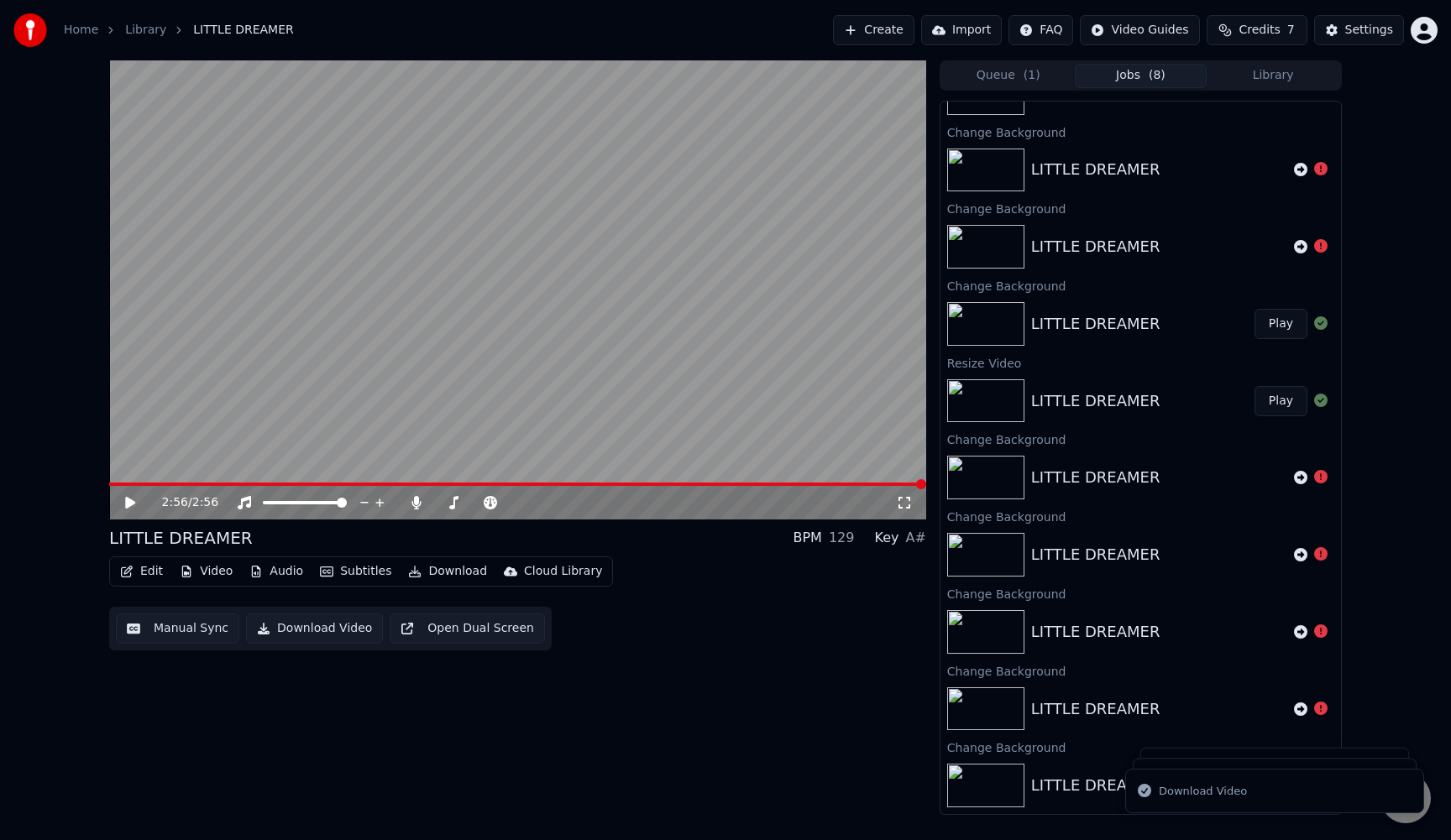
click at [314, 626] on button "Download Video" at bounding box center [314, 629] width 137 height 30
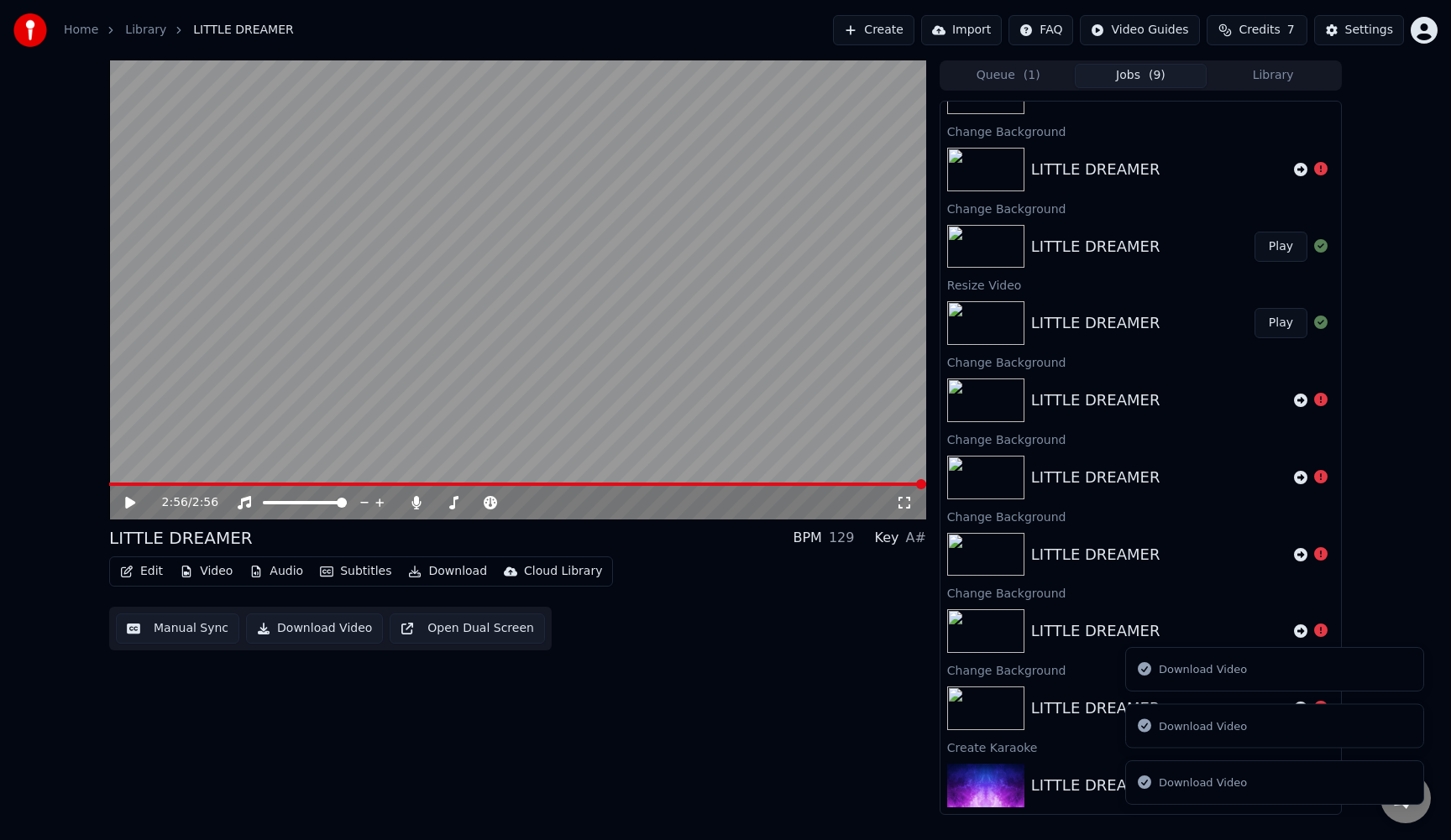
click at [1178, 788] on div "Download Video" at bounding box center [1202, 783] width 89 height 17
click at [1273, 84] on button "Library" at bounding box center [1272, 76] width 132 height 24
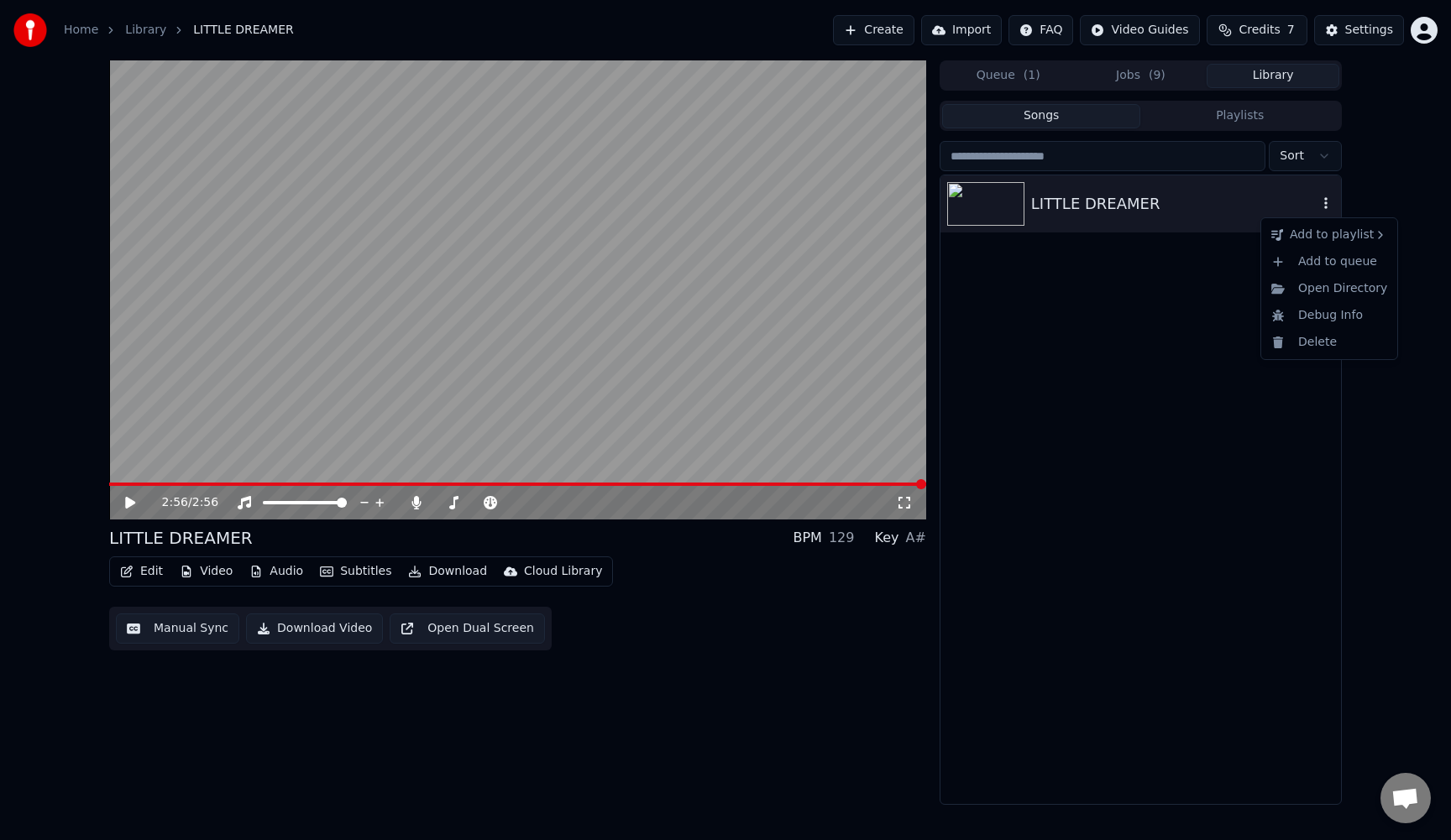
click at [1324, 203] on icon "button" at bounding box center [1326, 202] width 17 height 13
click at [1332, 287] on div "Open Directory" at bounding box center [1329, 289] width 129 height 27
click at [312, 621] on button "Download Video" at bounding box center [314, 629] width 137 height 30
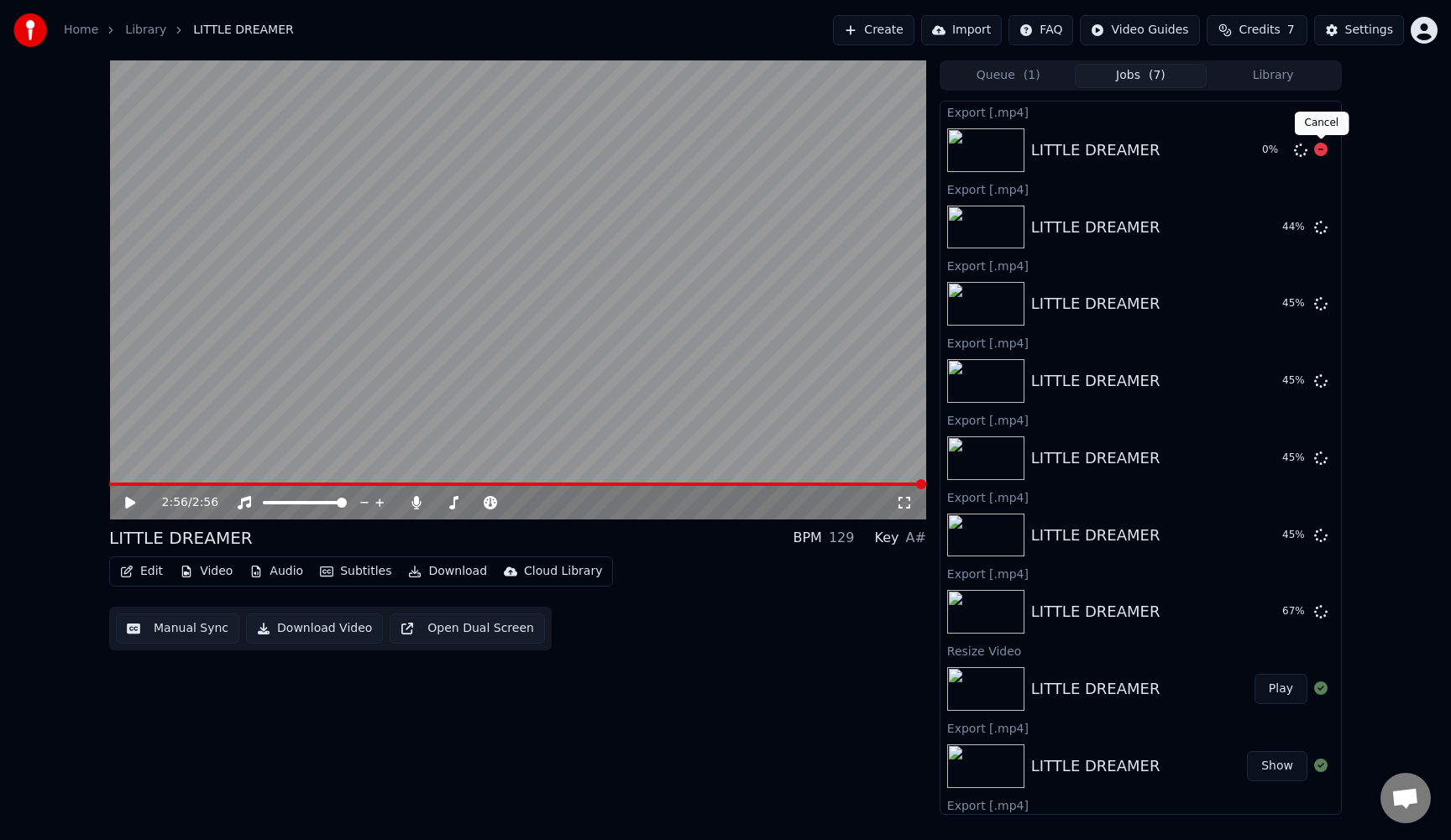
click at [1320, 145] on icon at bounding box center [1320, 148] width 13 height 13
click at [1320, 228] on icon at bounding box center [1320, 226] width 13 height 13
click at [1321, 303] on icon at bounding box center [1320, 303] width 13 height 13
click at [1324, 378] on icon at bounding box center [1320, 379] width 13 height 13
click at [1327, 461] on icon at bounding box center [1320, 457] width 13 height 13
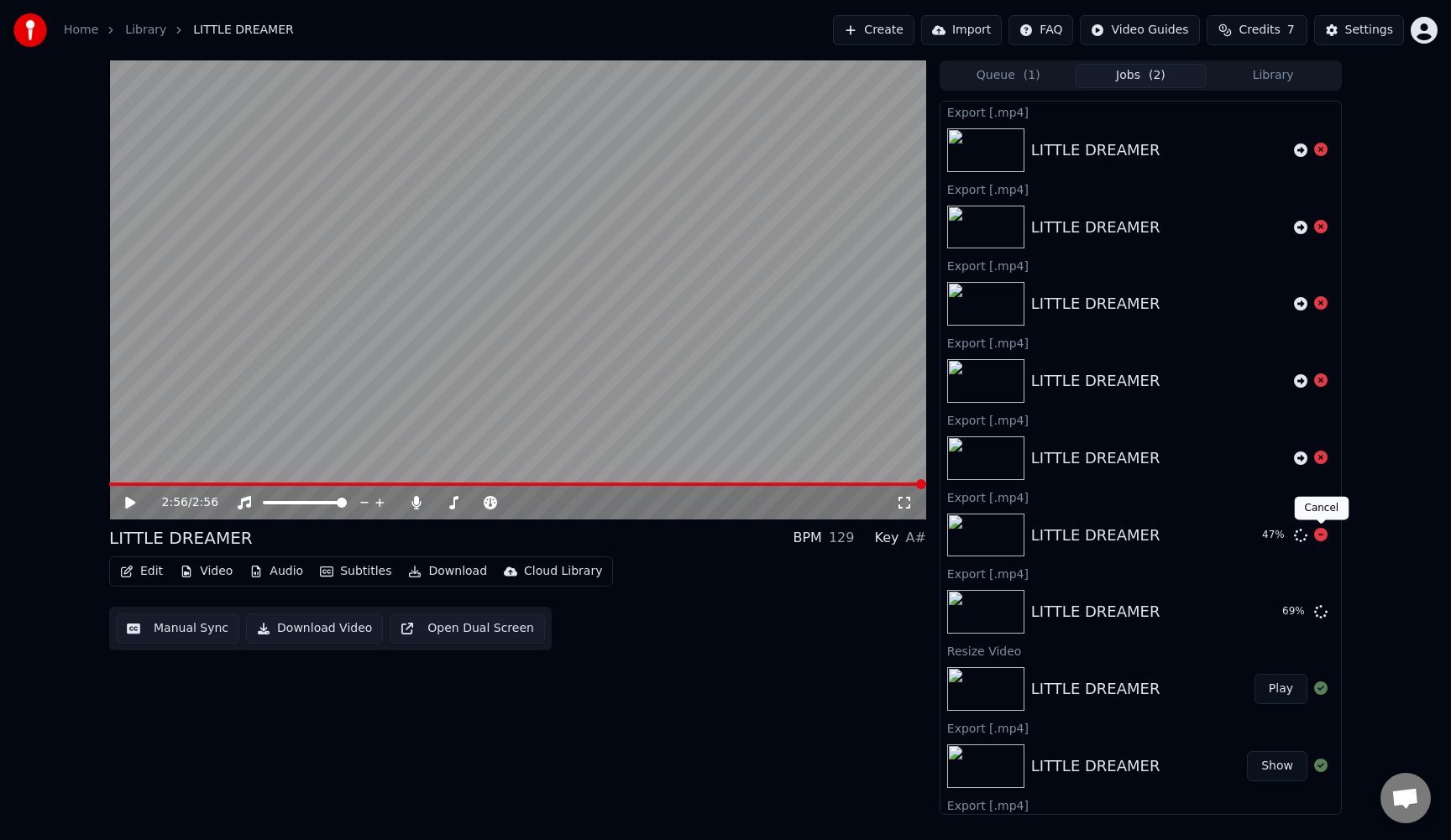
click at [1323, 529] on icon at bounding box center [1320, 534] width 13 height 13
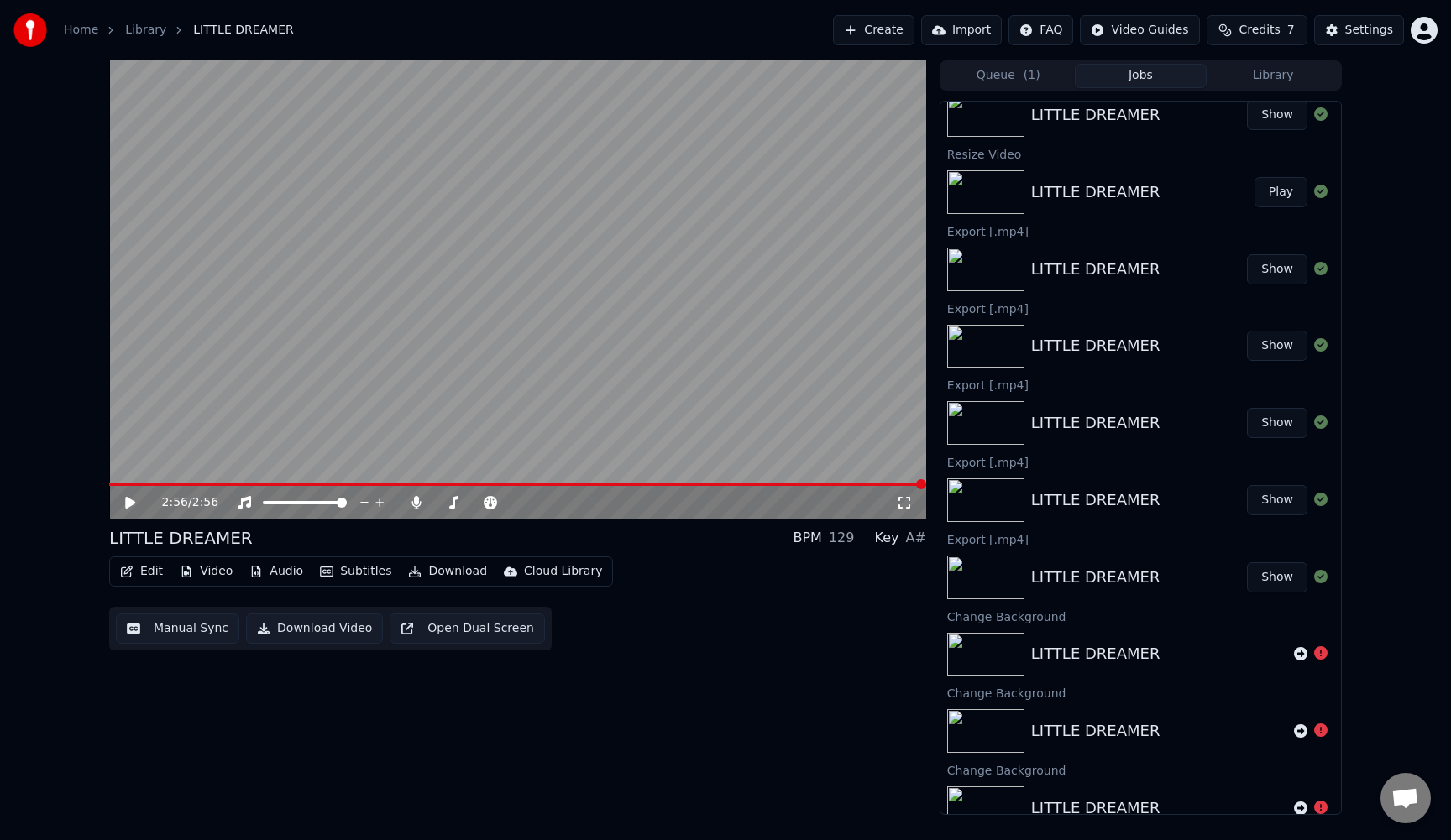
scroll to position [486, 0]
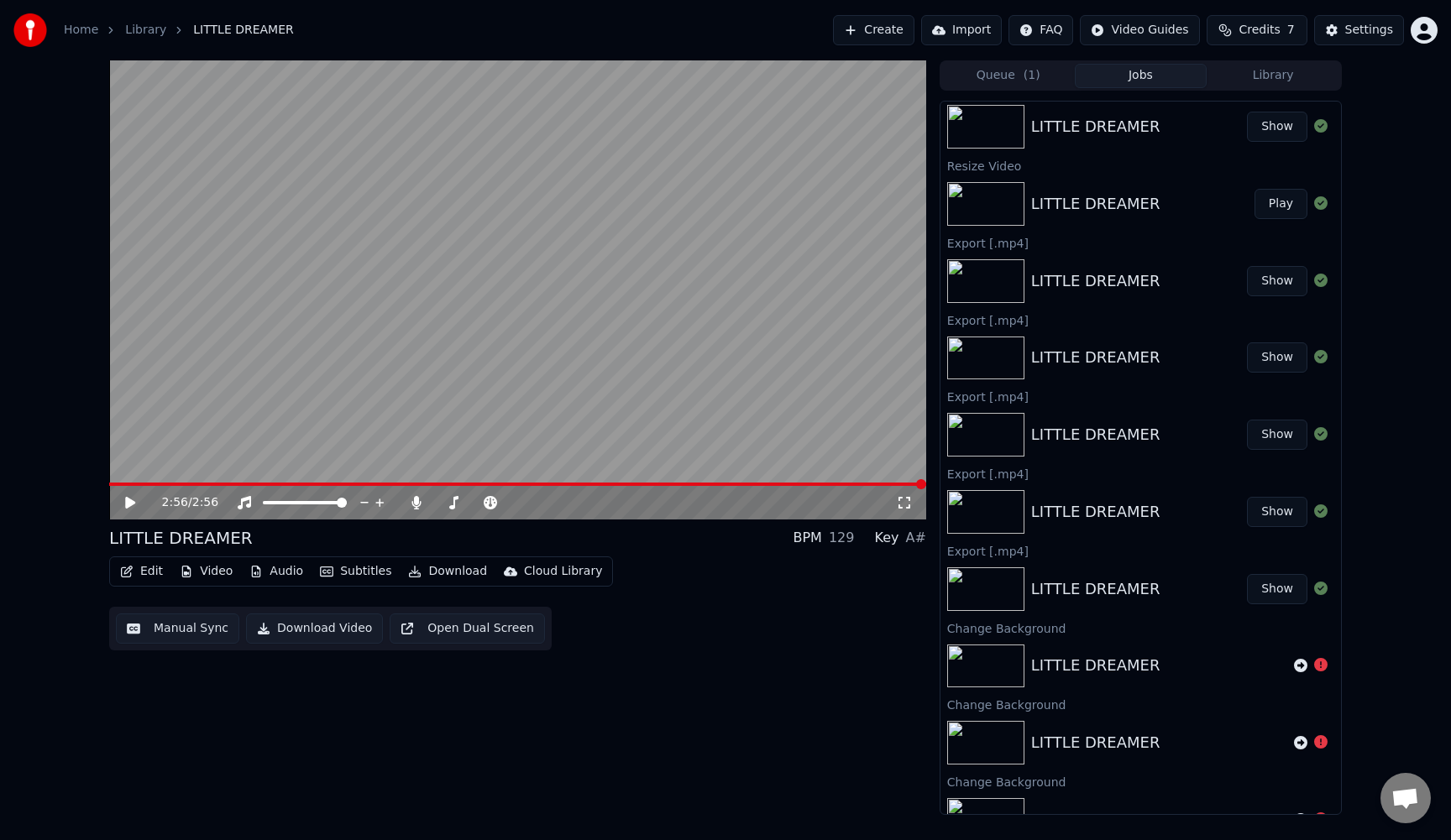
click at [1270, 589] on button "Show" at bounding box center [1277, 589] width 61 height 30
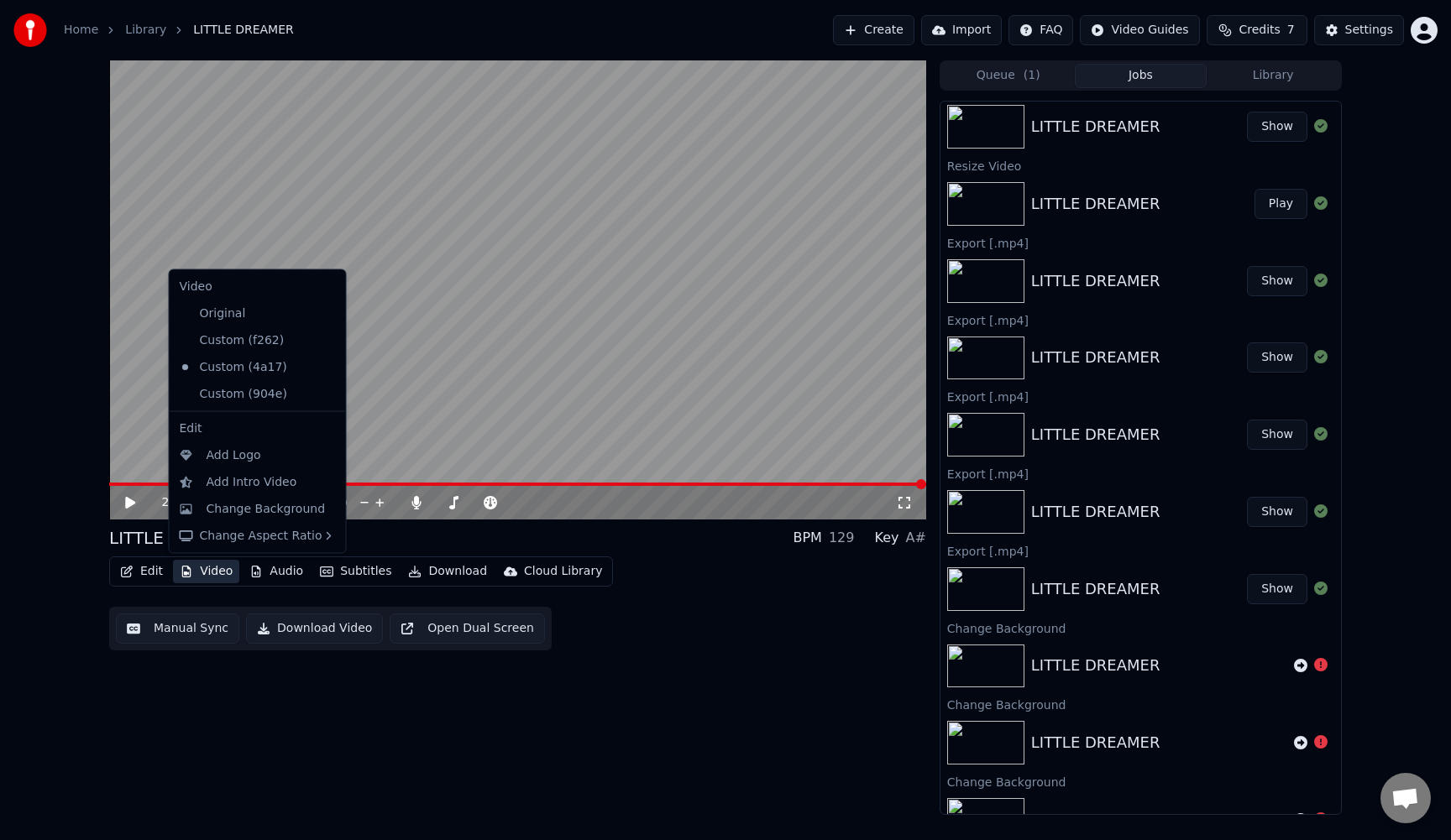
click at [204, 572] on button "Video" at bounding box center [206, 572] width 67 height 24
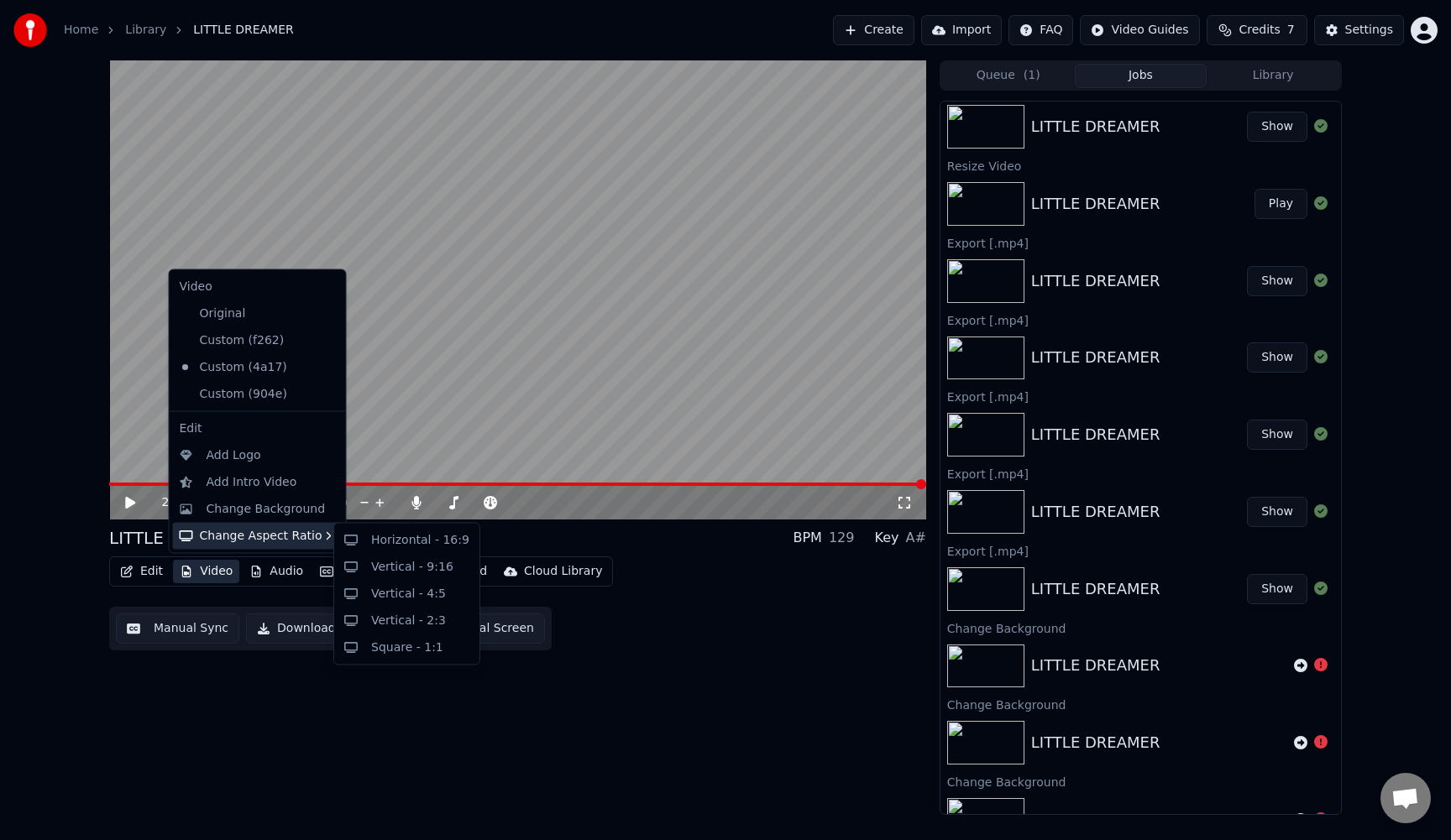
click at [267, 539] on div "Change Aspect Ratio" at bounding box center [258, 535] width 169 height 27
click at [374, 566] on div "Vertical - 9:16" at bounding box center [412, 566] width 83 height 17
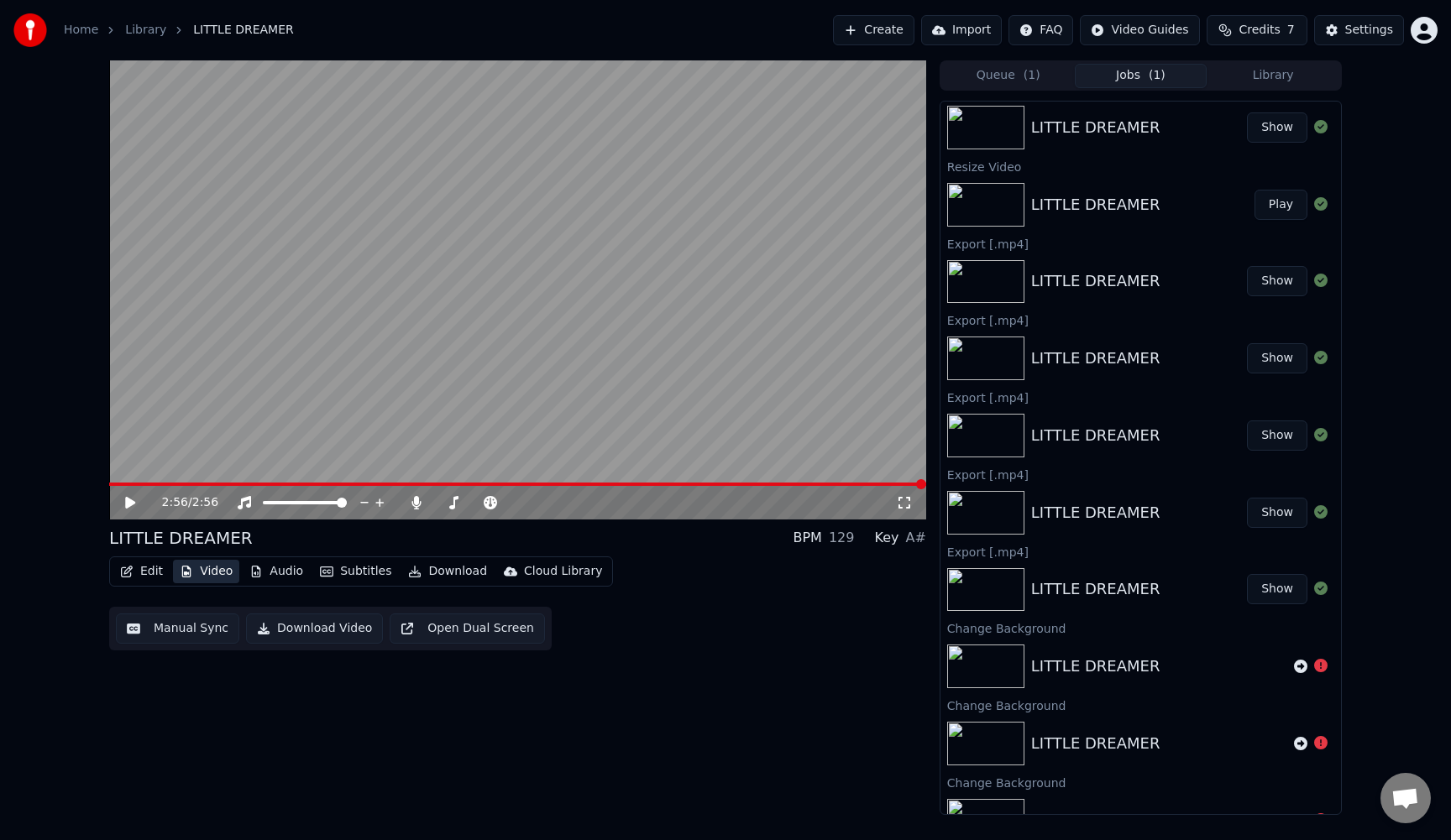
scroll to position [0, 0]
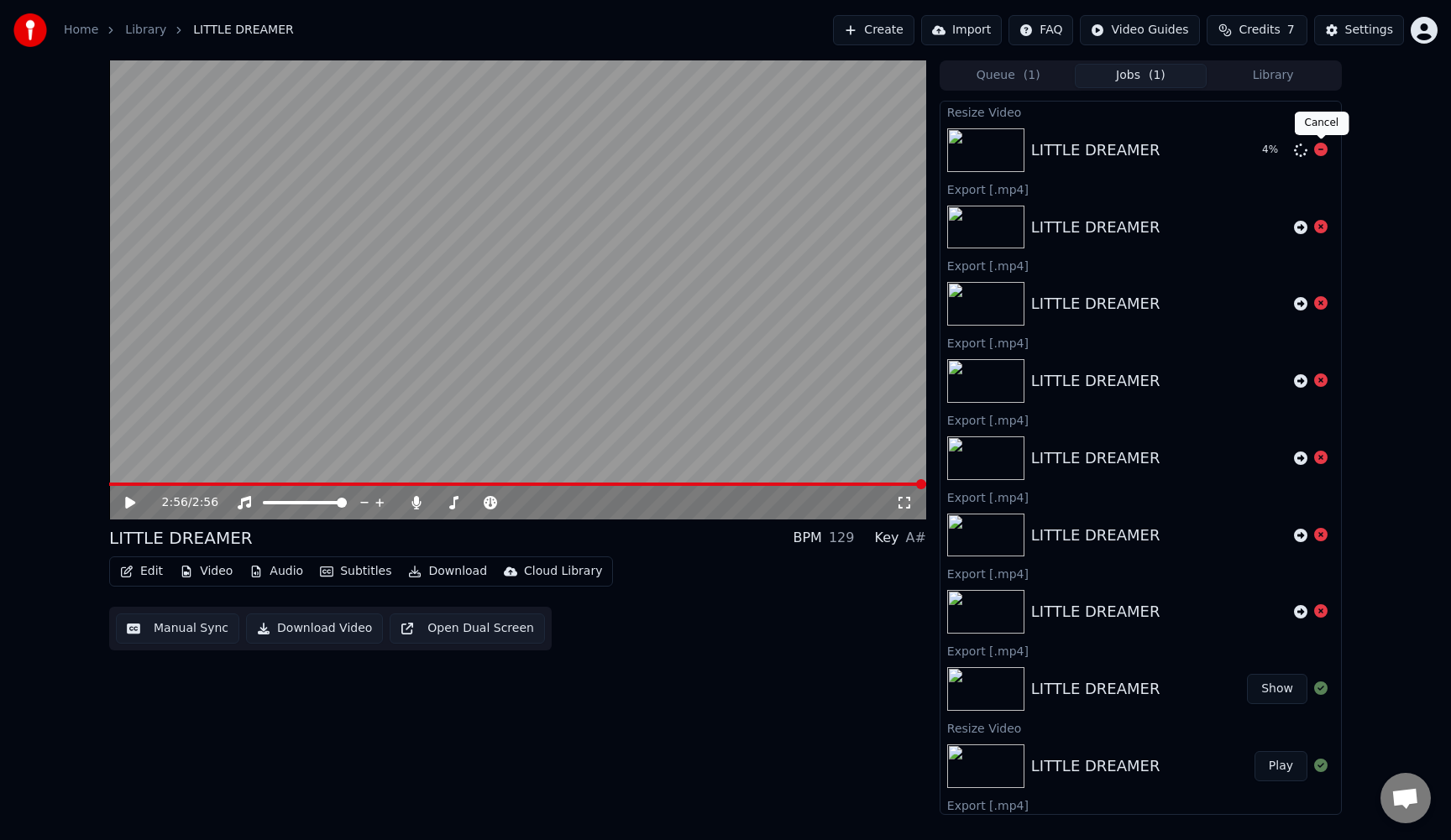
click at [1324, 149] on icon at bounding box center [1320, 148] width 13 height 13
click at [1321, 149] on icon at bounding box center [1320, 148] width 13 height 13
click at [1322, 152] on icon at bounding box center [1320, 148] width 13 height 13
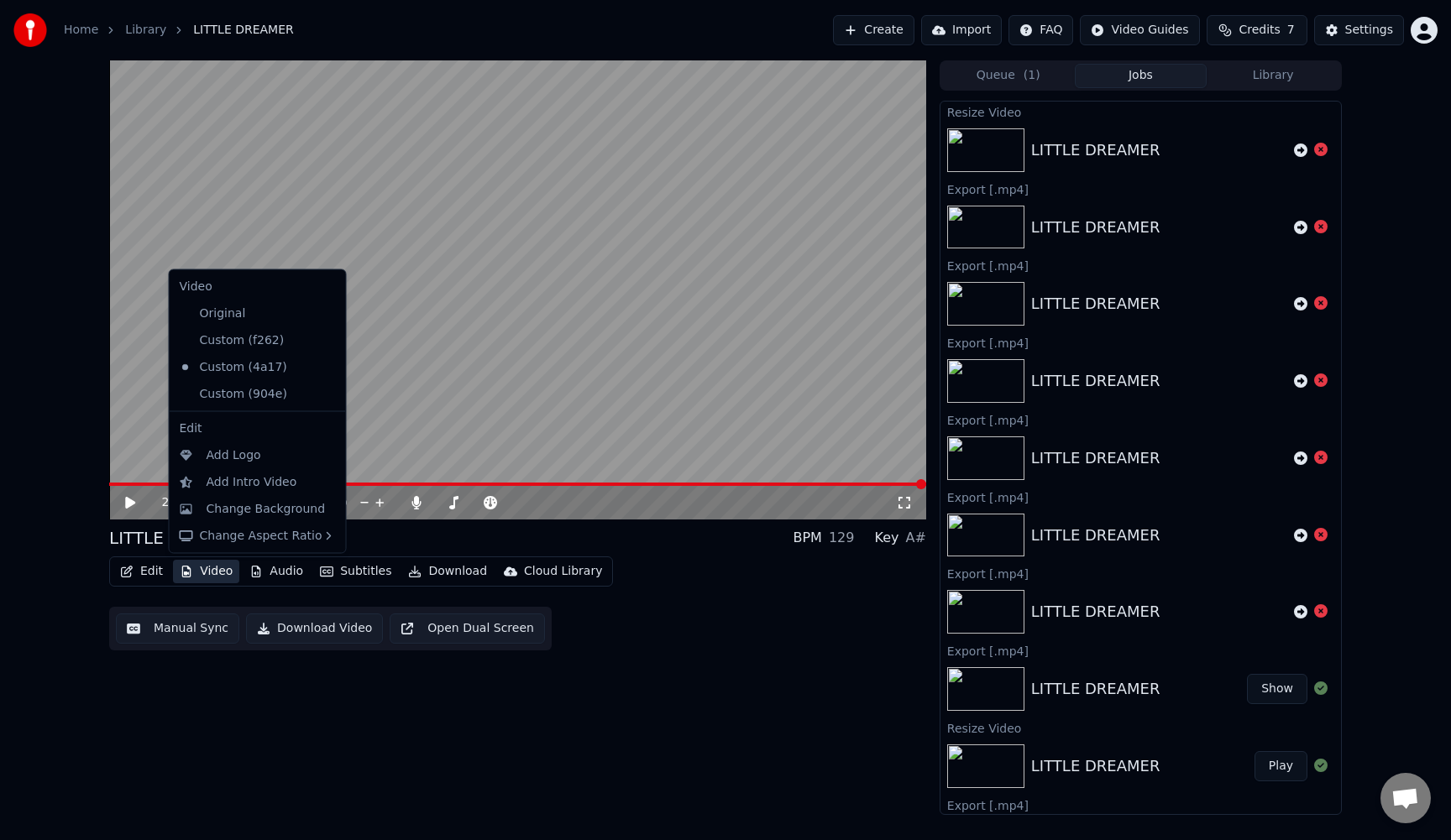
click at [212, 571] on button "Video" at bounding box center [206, 572] width 67 height 24
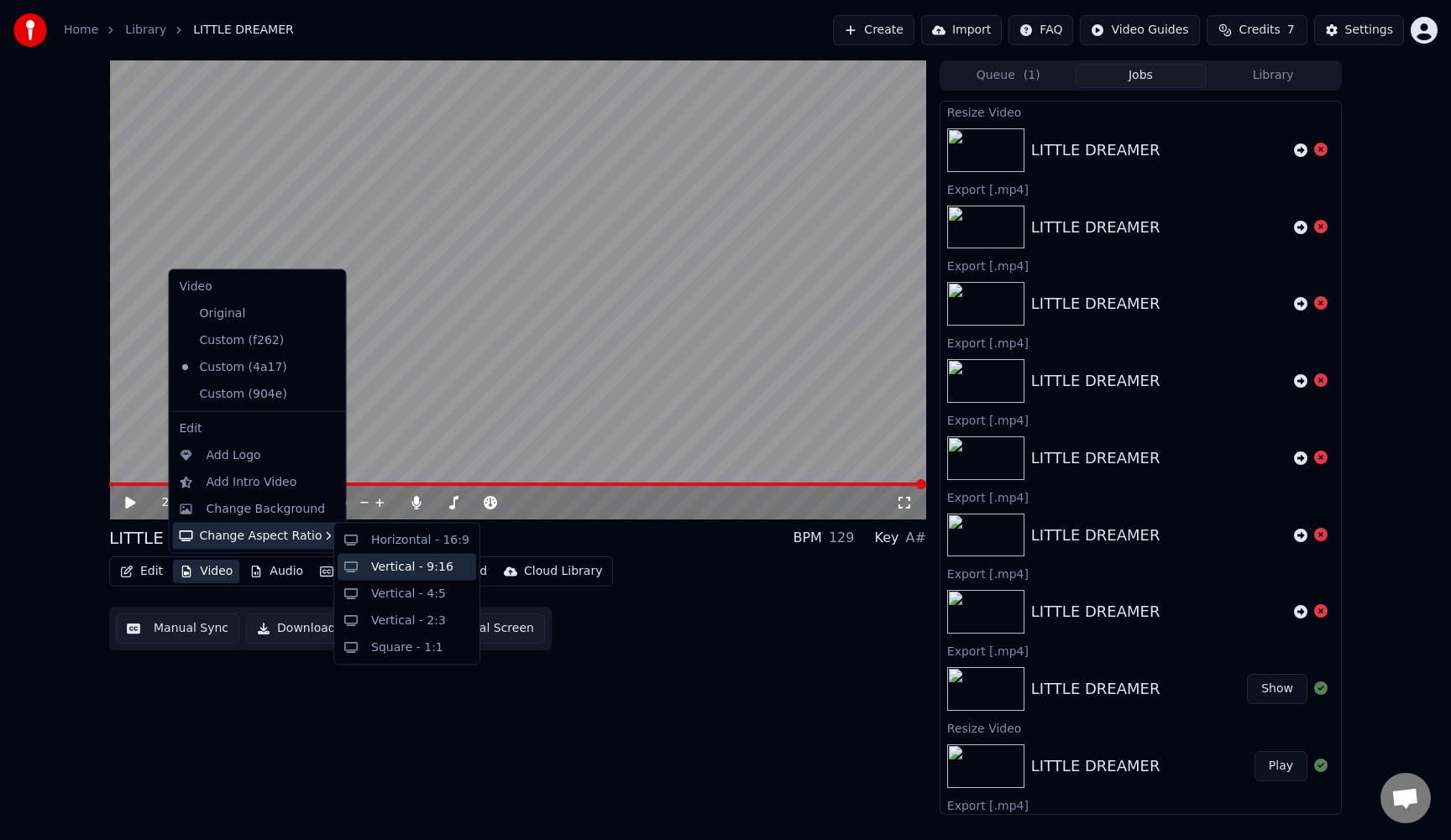
click at [364, 568] on div "Vertical - 9:16" at bounding box center [406, 566] width 138 height 27
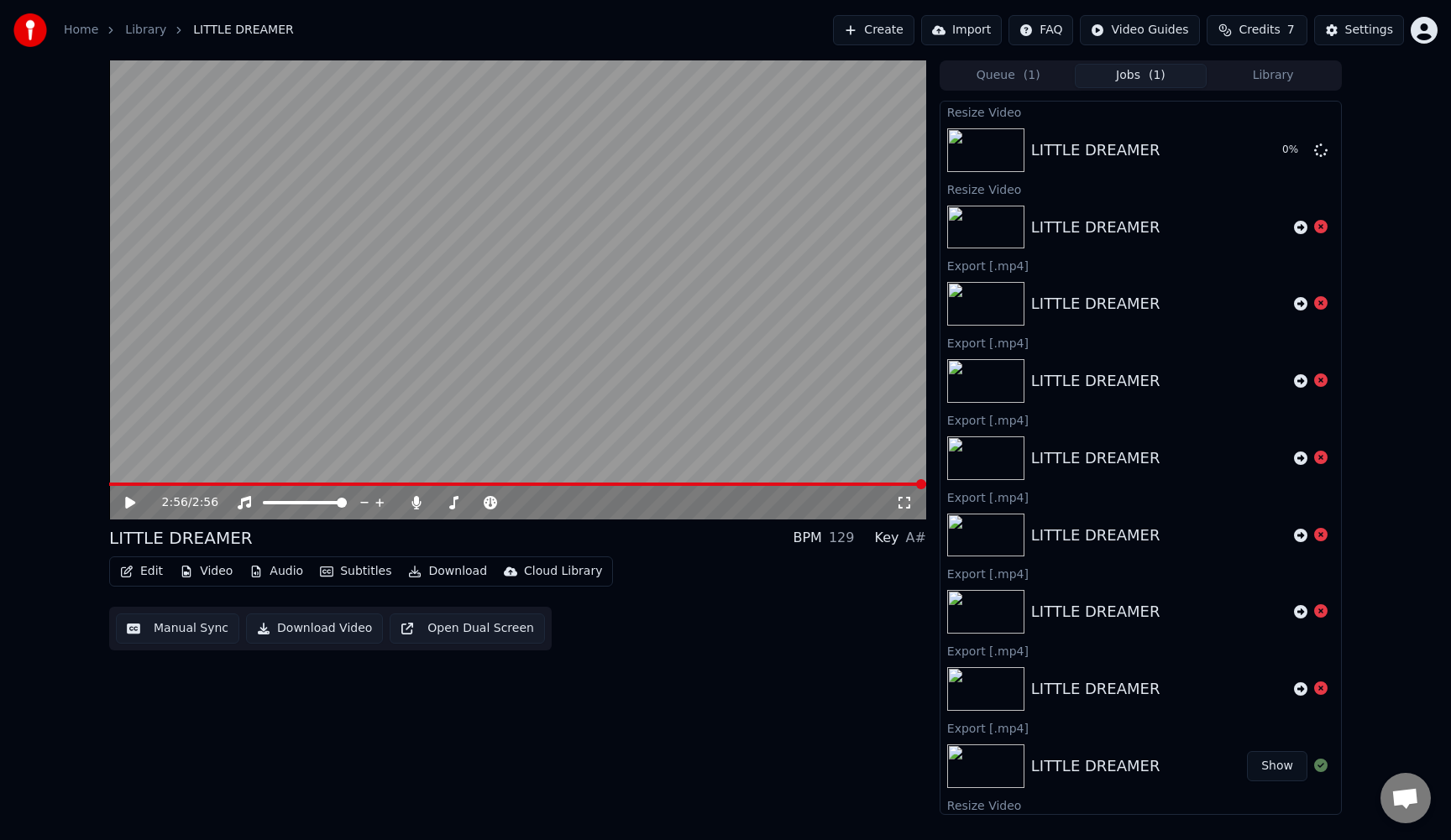
click at [283, 632] on button "Download Video" at bounding box center [314, 629] width 137 height 30
click at [1325, 149] on icon at bounding box center [1320, 148] width 13 height 13
click at [1098, 223] on div "LITTLE DREAMER" at bounding box center [1096, 228] width 129 height 24
click at [1277, 230] on button "Play" at bounding box center [1280, 227] width 53 height 30
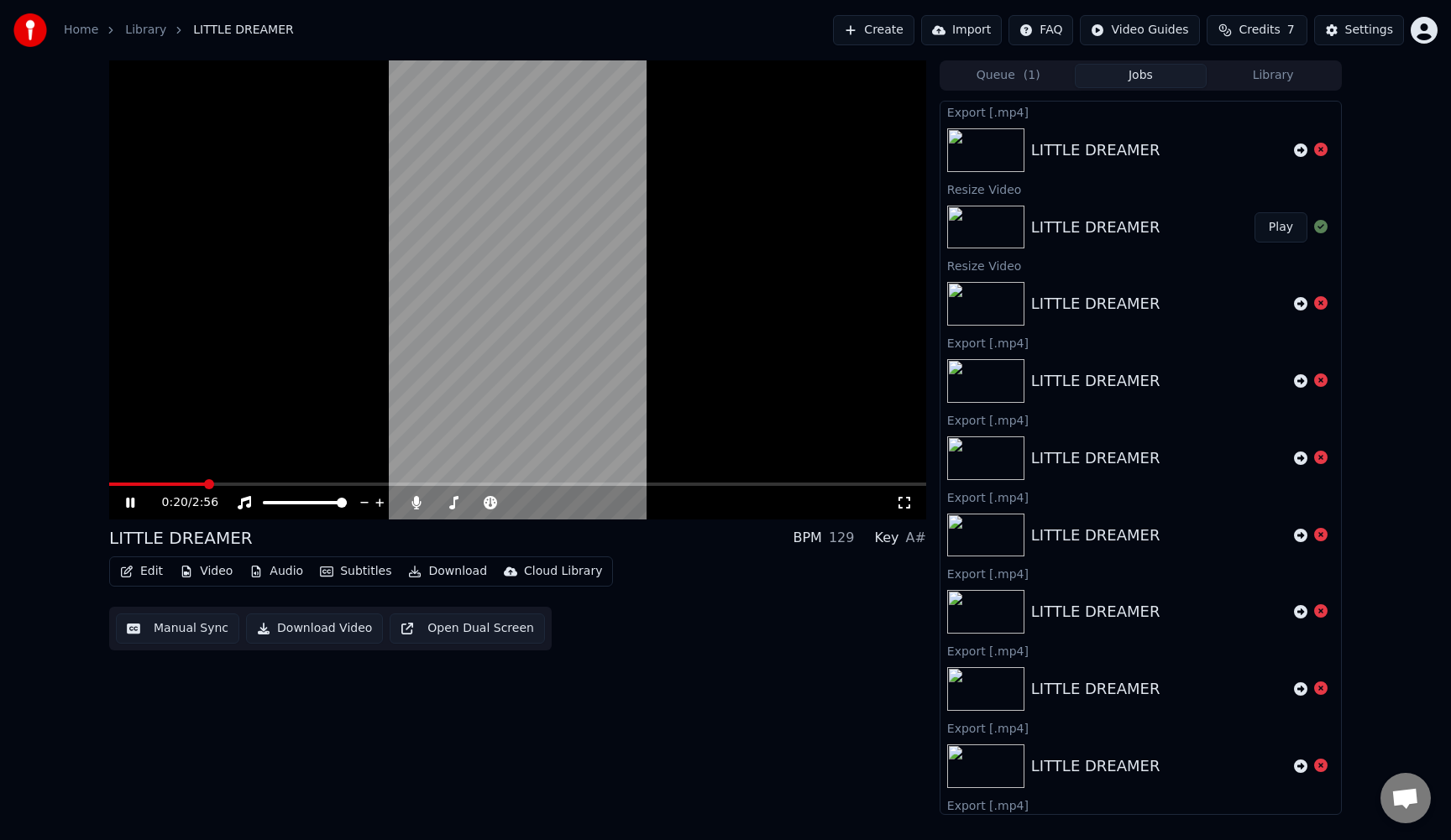
click at [223, 576] on button "Video" at bounding box center [206, 572] width 67 height 24
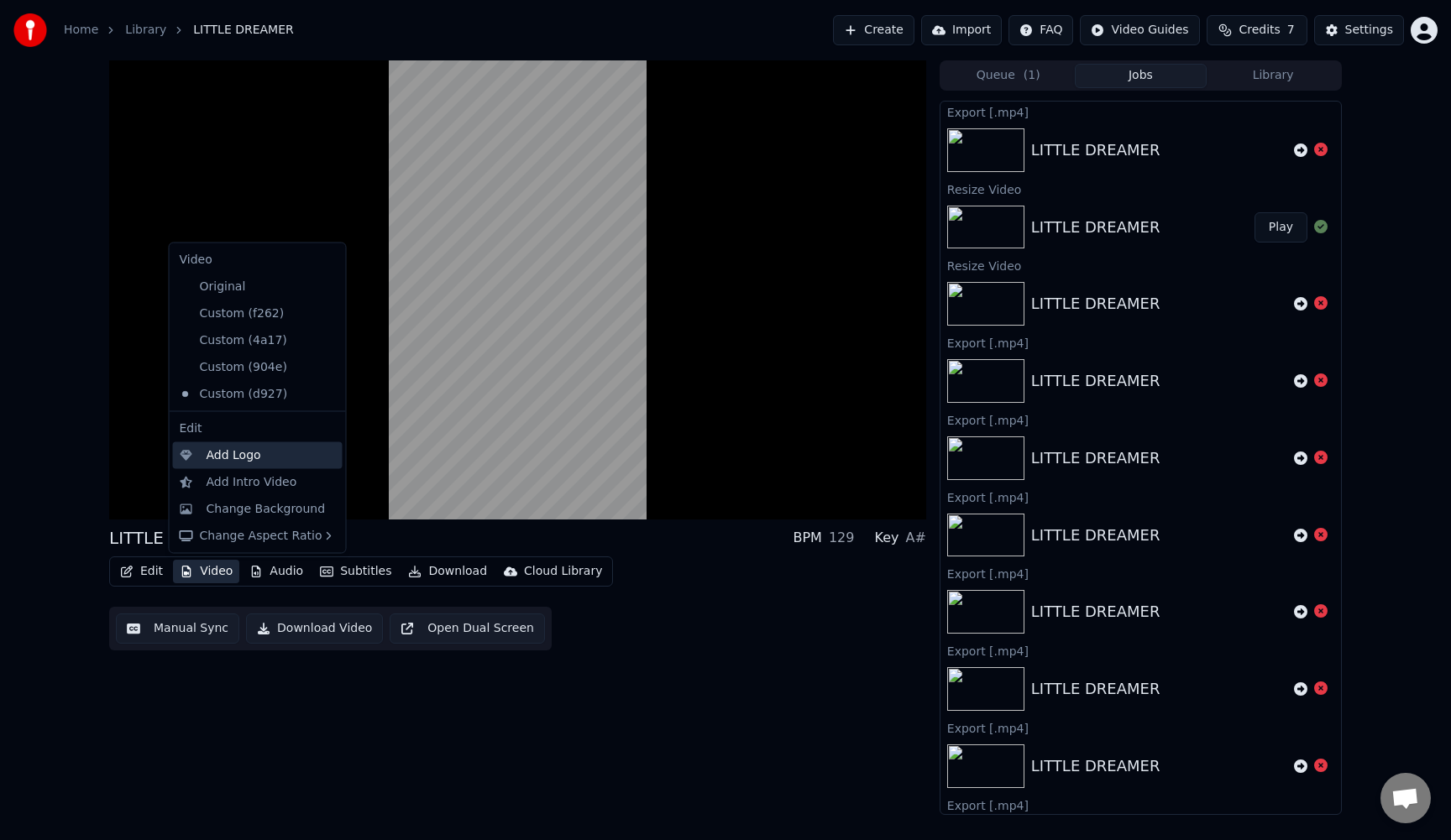
click at [223, 454] on div "Add Logo" at bounding box center [234, 455] width 55 height 17
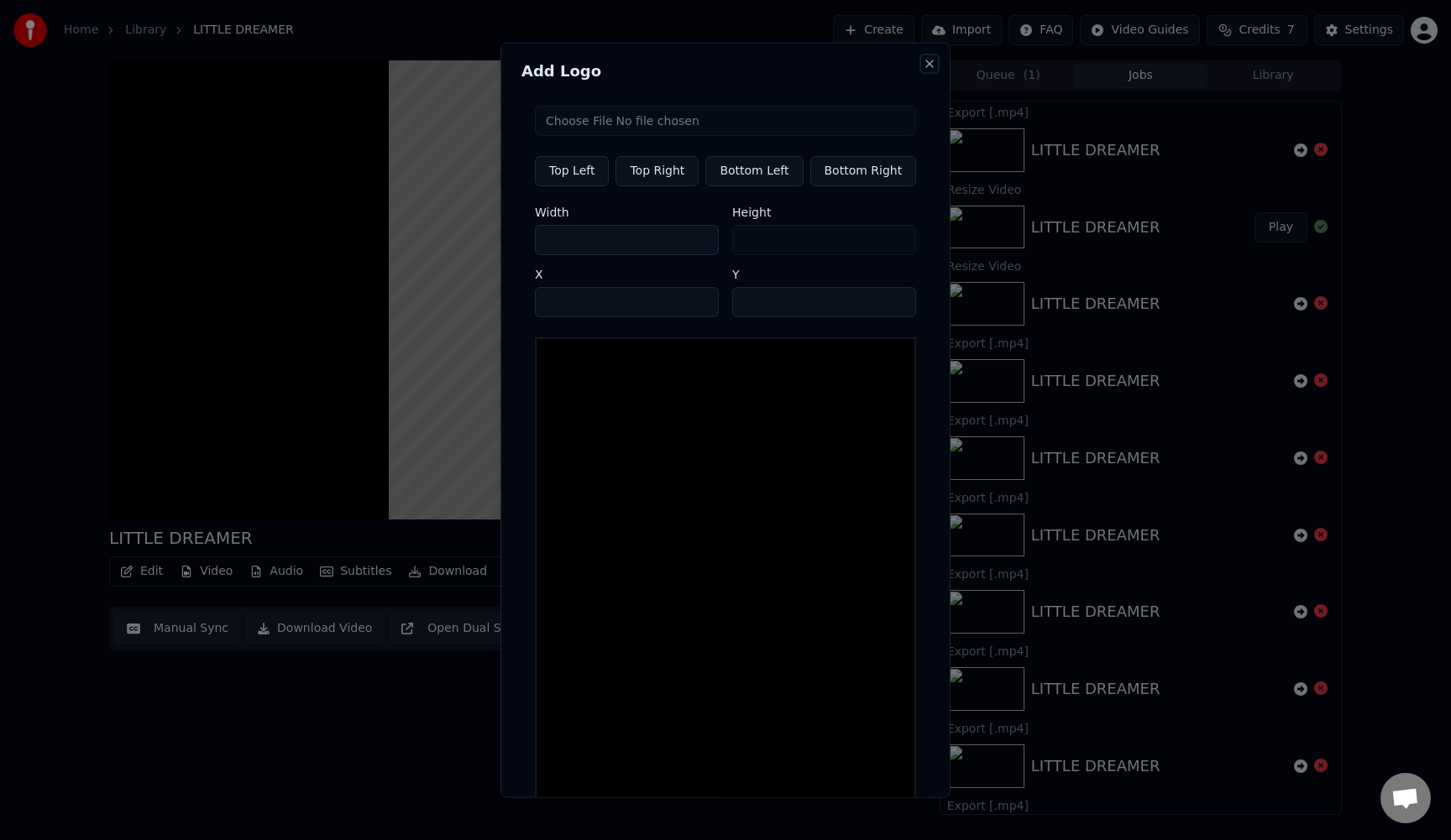
click at [923, 66] on button "Close" at bounding box center [929, 63] width 13 height 13
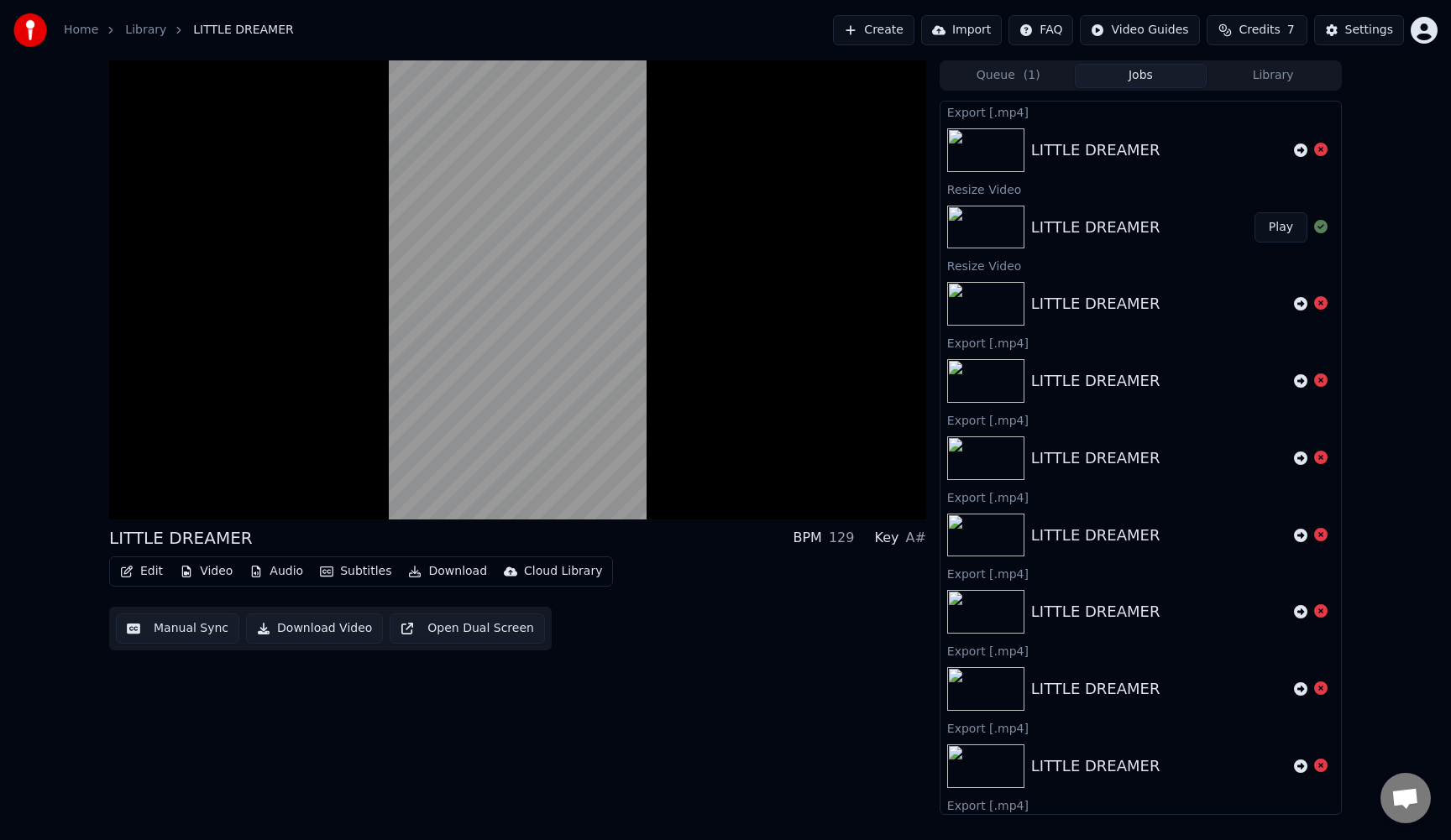
click at [282, 570] on button "Audio" at bounding box center [276, 572] width 67 height 24
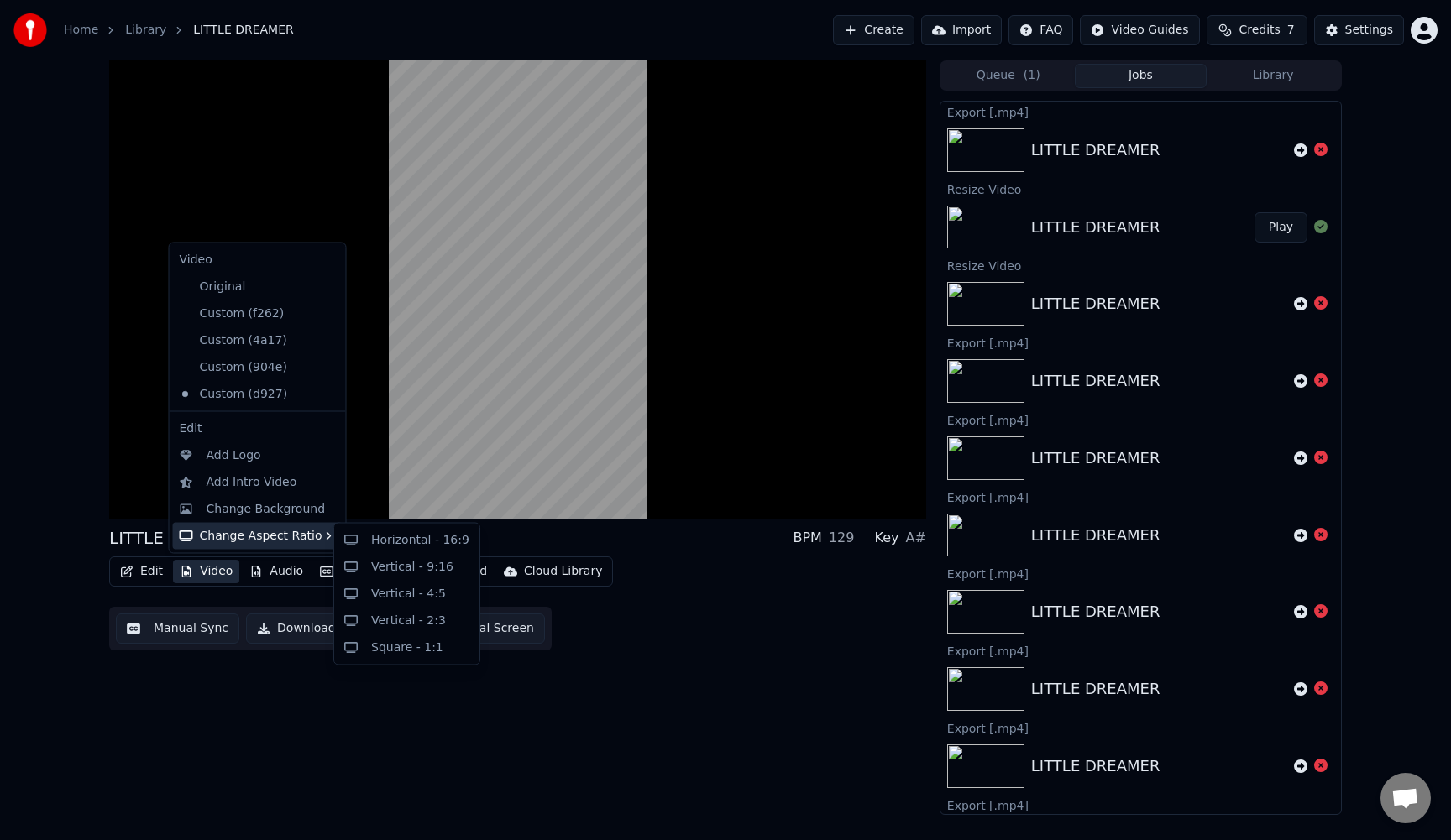
click at [243, 533] on div "Change Aspect Ratio" at bounding box center [258, 535] width 169 height 27
click at [384, 568] on div "Vertical - 9:16" at bounding box center [412, 566] width 83 height 17
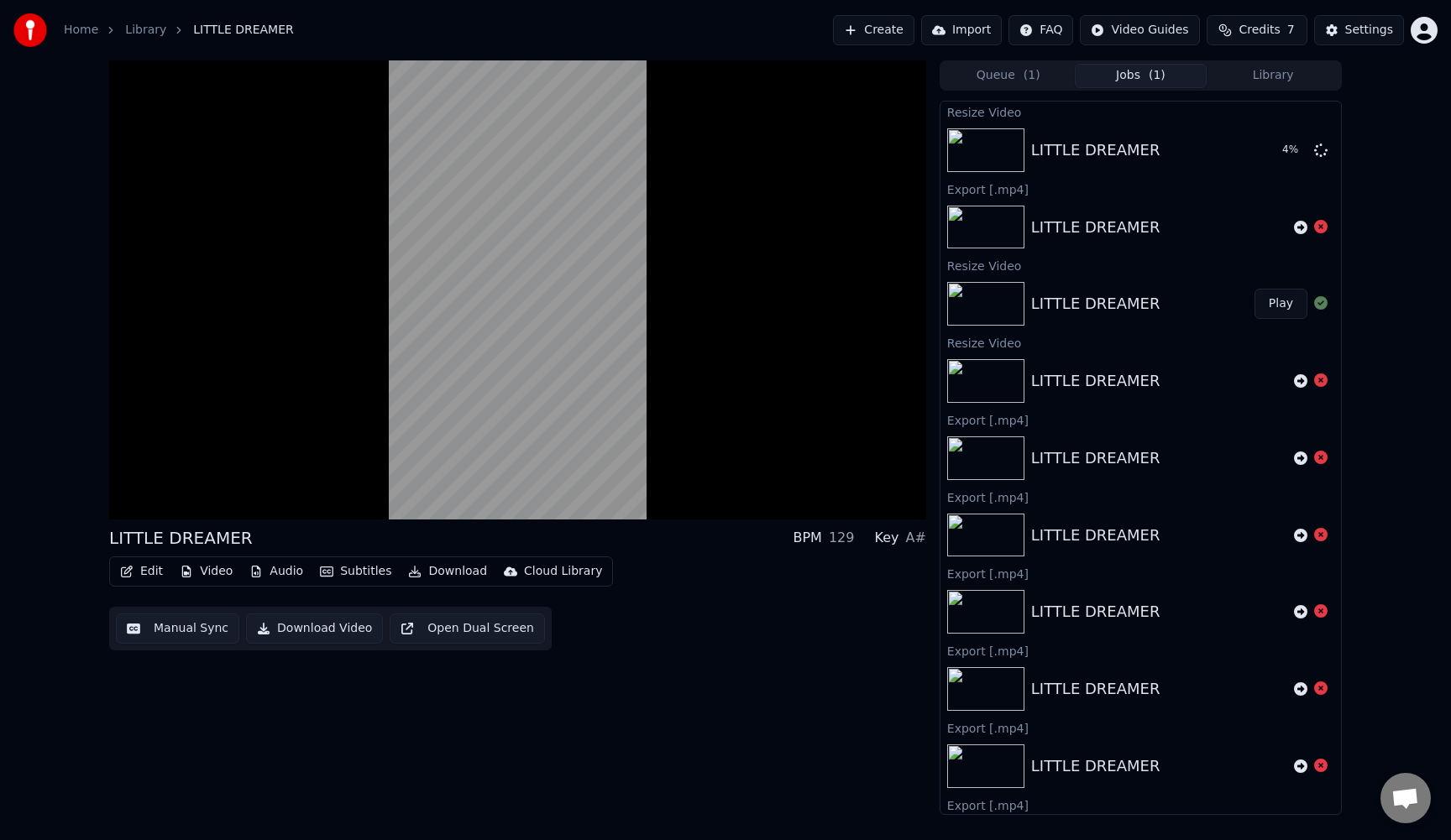
click at [290, 572] on button "Audio" at bounding box center [276, 572] width 67 height 24
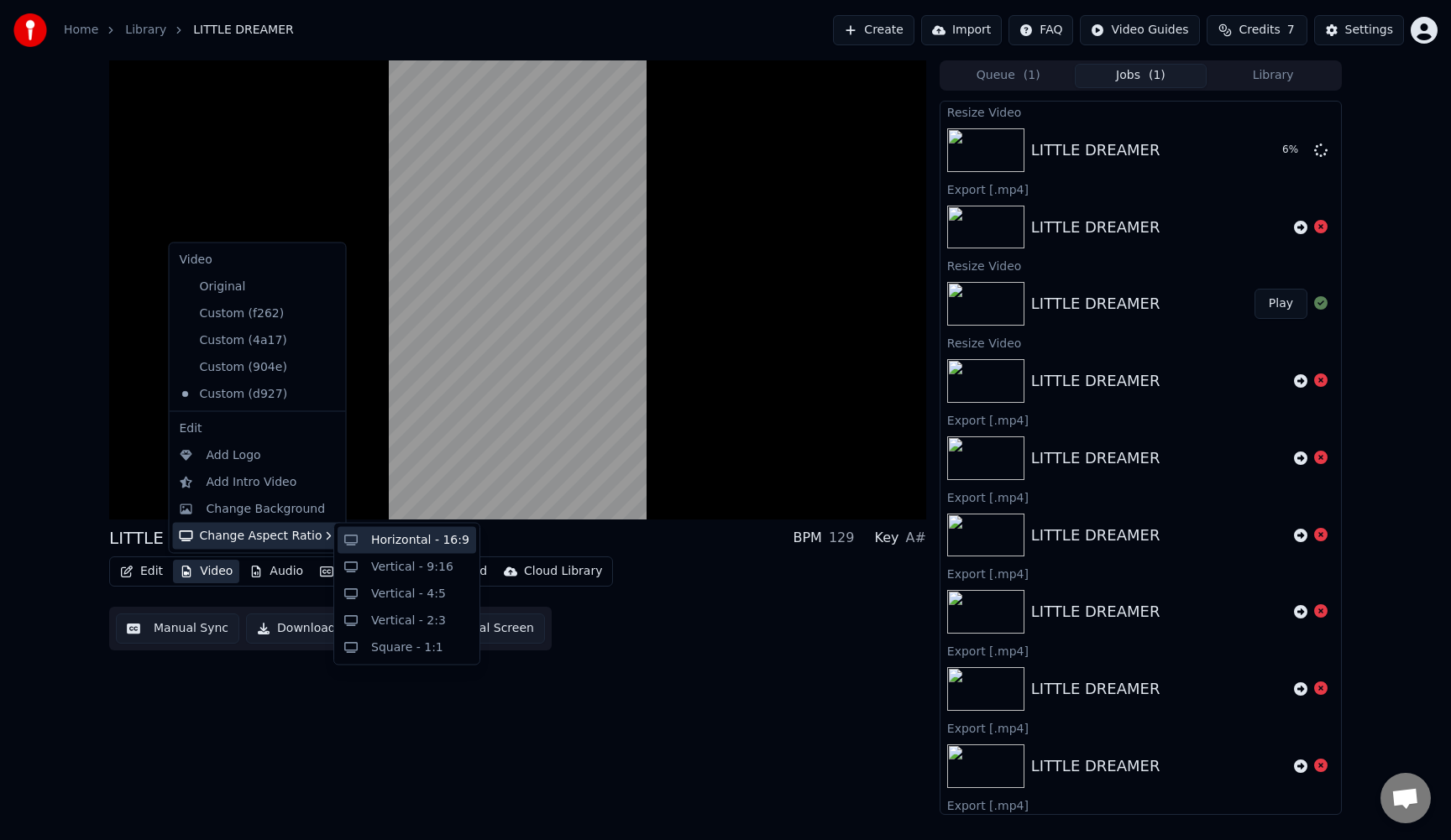
click at [377, 538] on div "Horizontal - 16:9" at bounding box center [420, 540] width 99 height 17
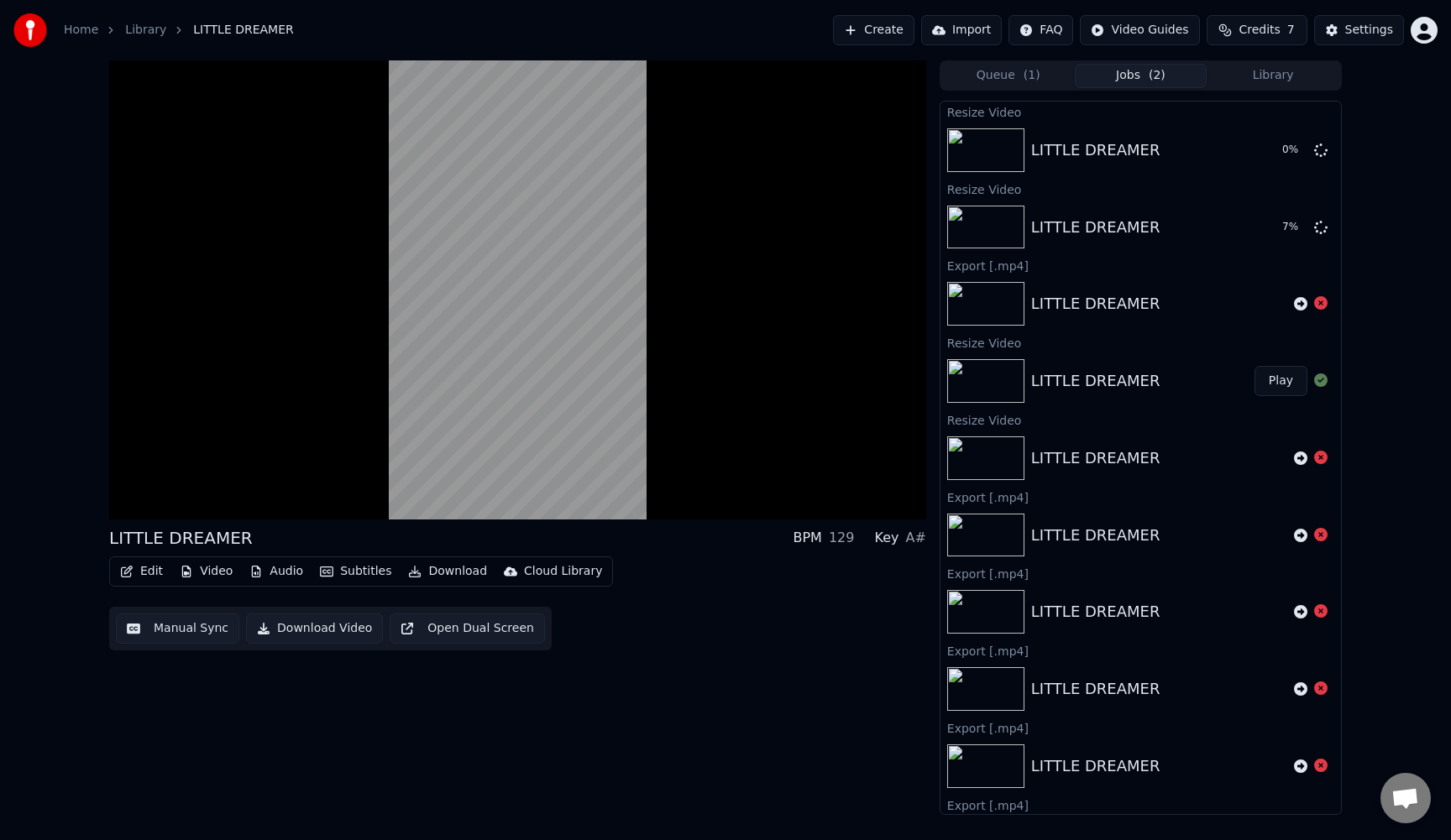
click at [222, 572] on button "Video" at bounding box center [206, 572] width 67 height 24
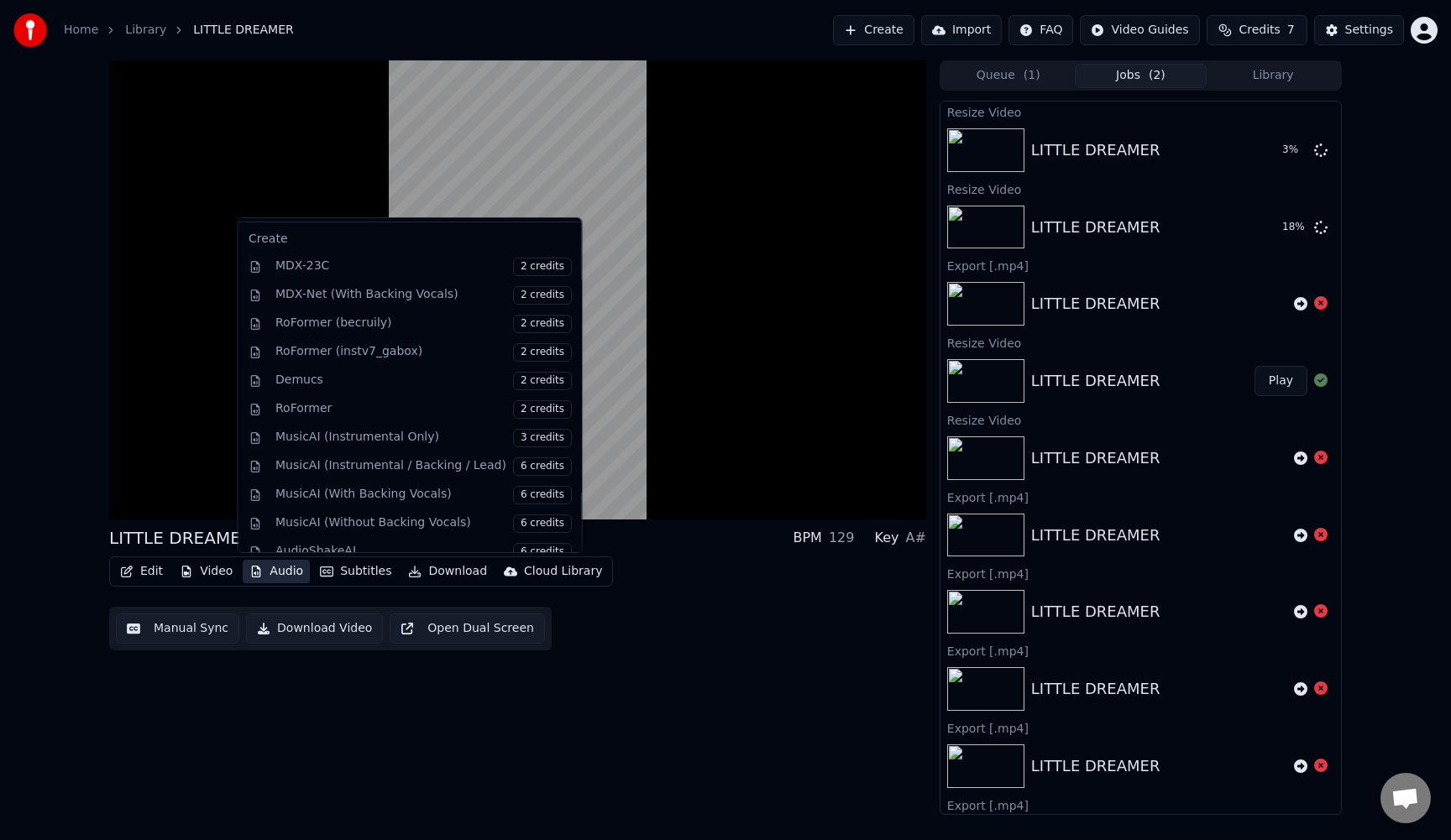
scroll to position [170, 0]
